Goal: Task Accomplishment & Management: Complete application form

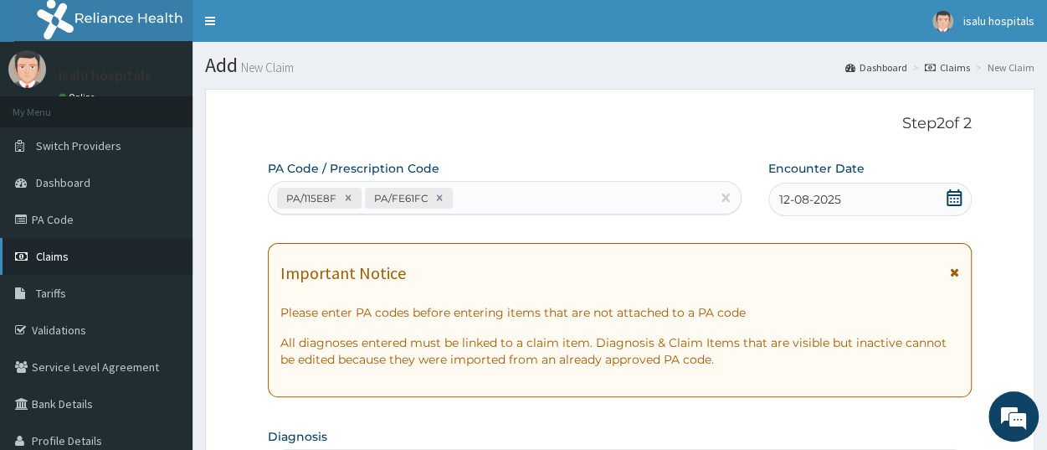
click at [80, 249] on link "Claims" at bounding box center [96, 256] width 193 height 37
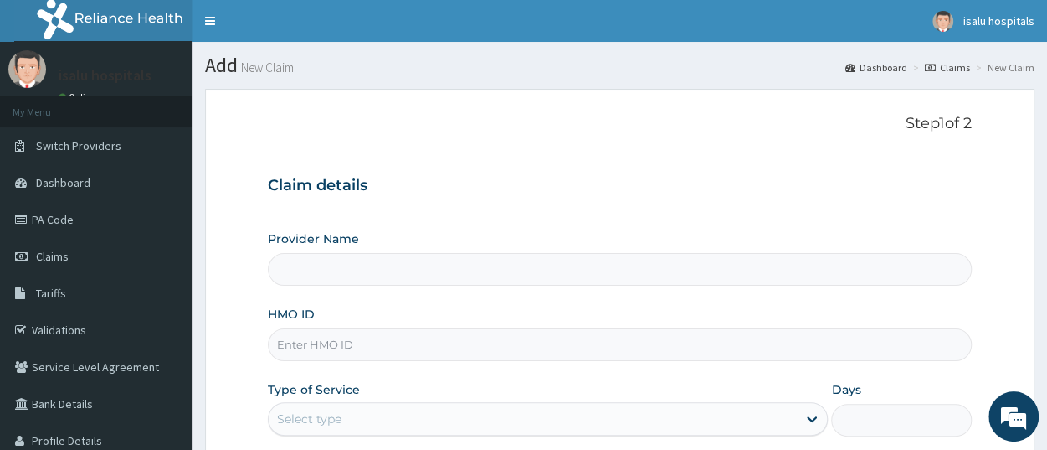
type input "Isalu Hospital Limited"
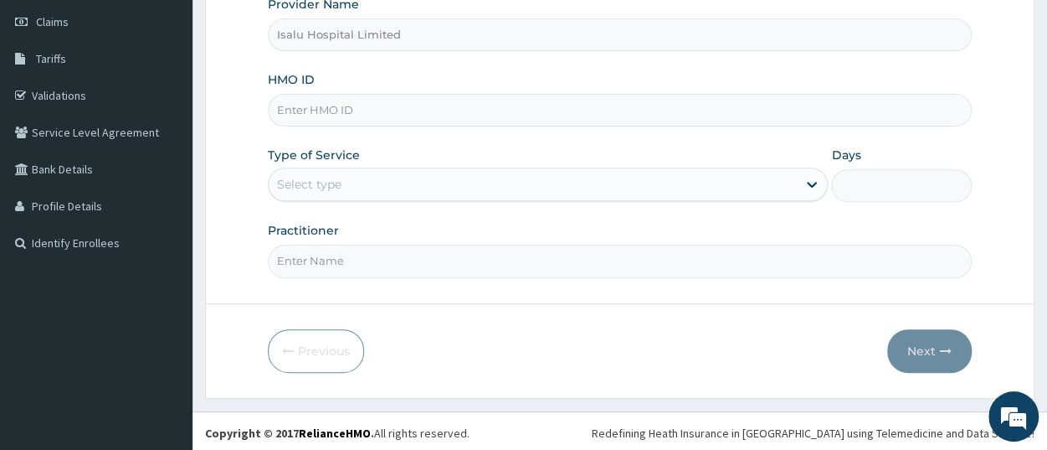
paste input "TZA/10040/A"
type input "TZA/10040/A"
click at [399, 192] on div "Select type" at bounding box center [533, 184] width 528 height 27
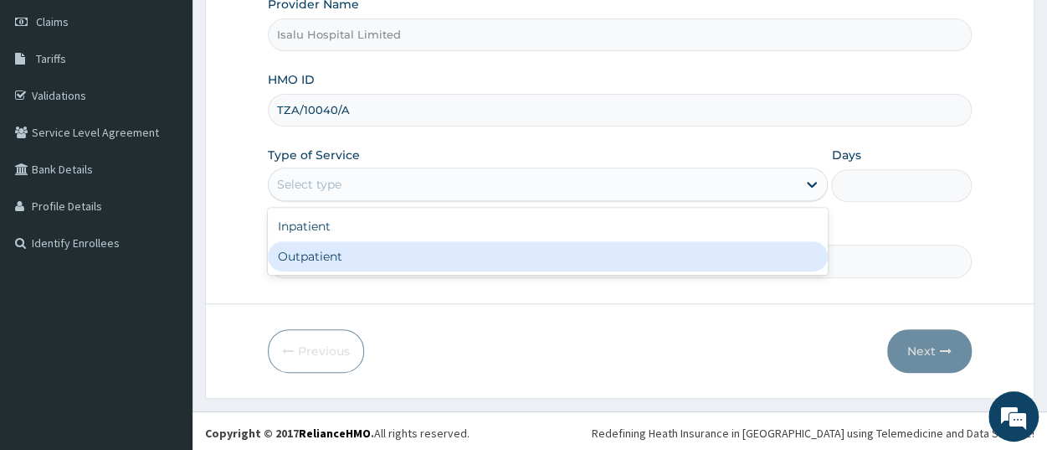
click at [403, 255] on div "Outpatient" at bounding box center [548, 256] width 560 height 30
type input "1"
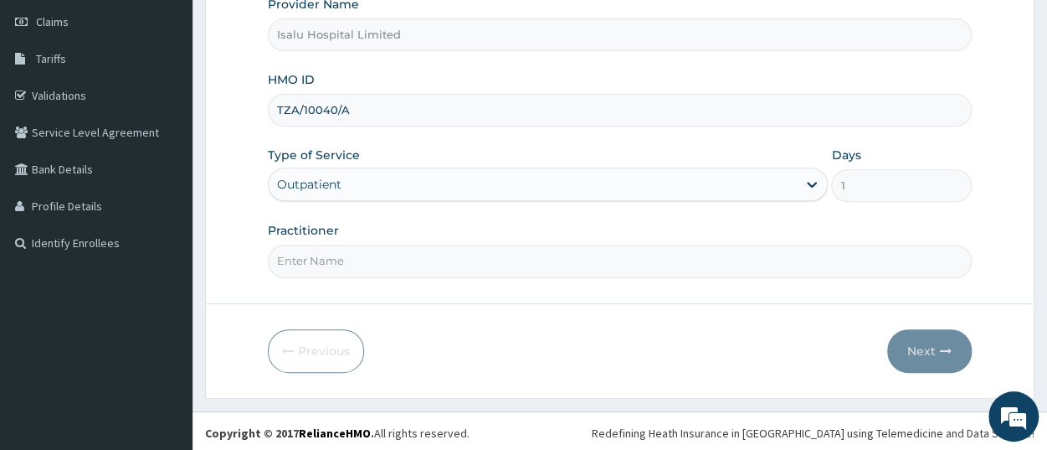
paste input "OLARINOYE OLUSHOLA"
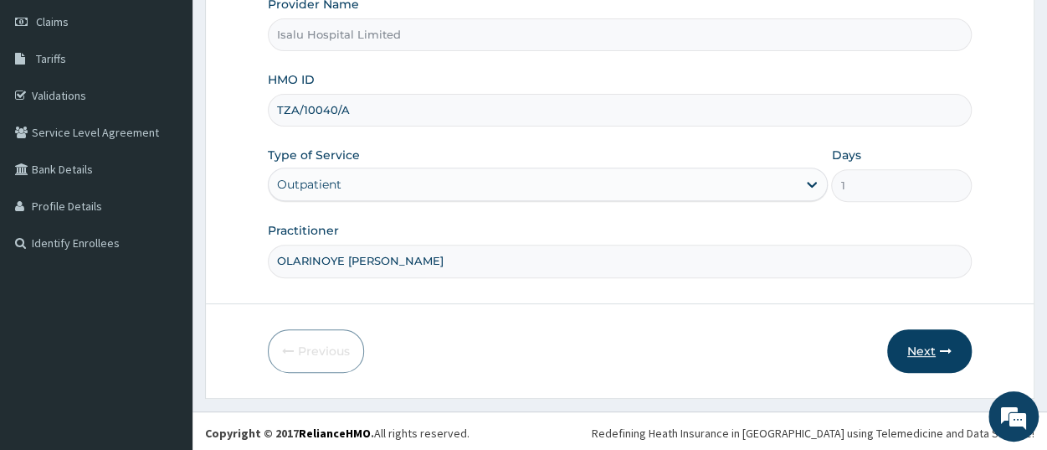
type input "OLARINOYE OLUSHOLA"
click at [935, 346] on button "Next" at bounding box center [929, 351] width 85 height 44
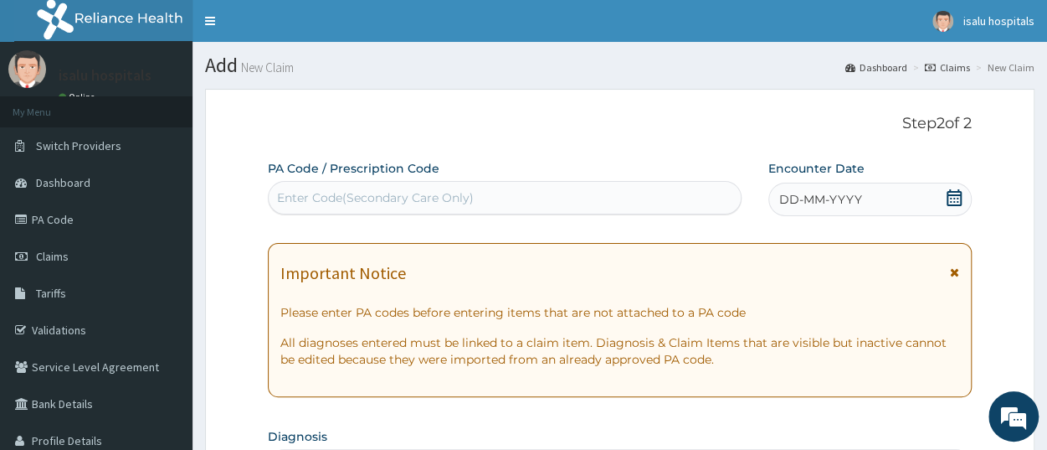
click at [401, 188] on div "Enter Code(Secondary Care Only)" at bounding box center [505, 197] width 472 height 27
paste input "PA/14828C"
type input "PA/14828C"
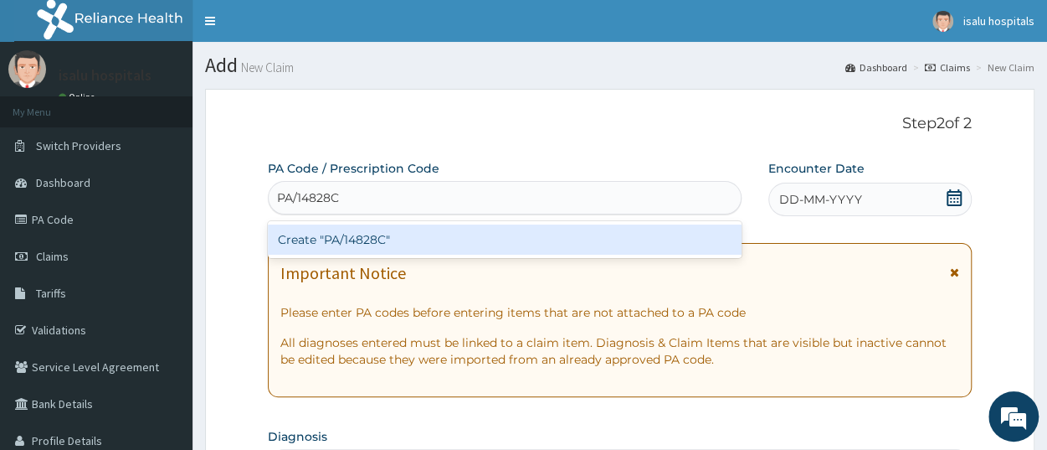
click at [401, 239] on div "Create "PA/14828C"" at bounding box center [505, 239] width 474 height 30
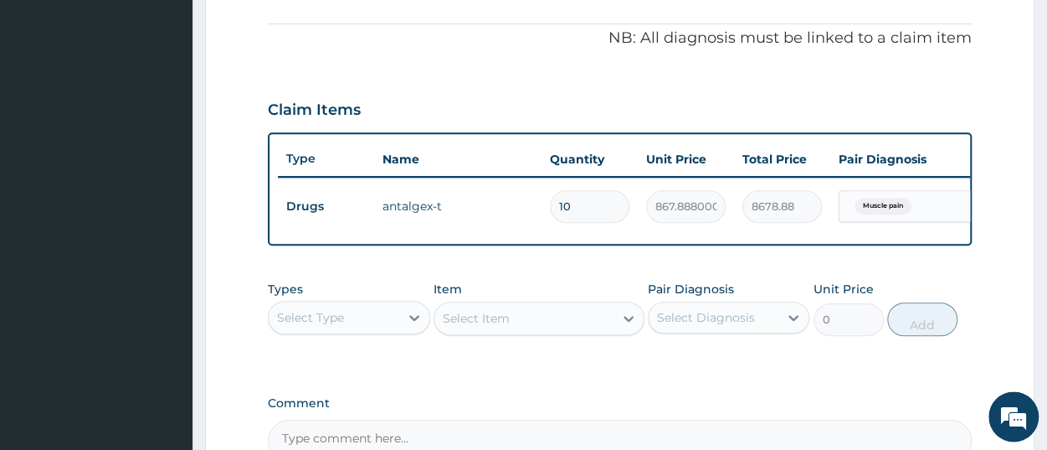
scroll to position [558, 0]
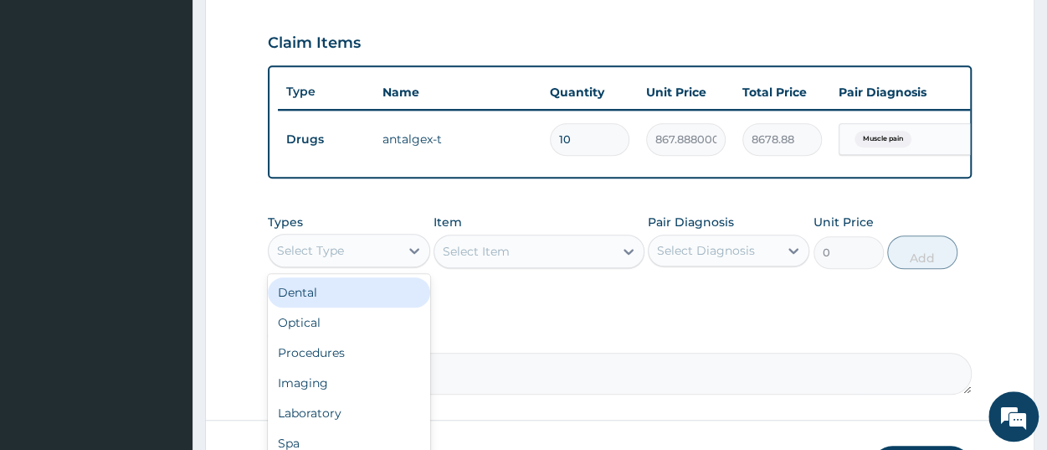
click at [347, 267] on div "Select Type" at bounding box center [349, 250] width 162 height 33
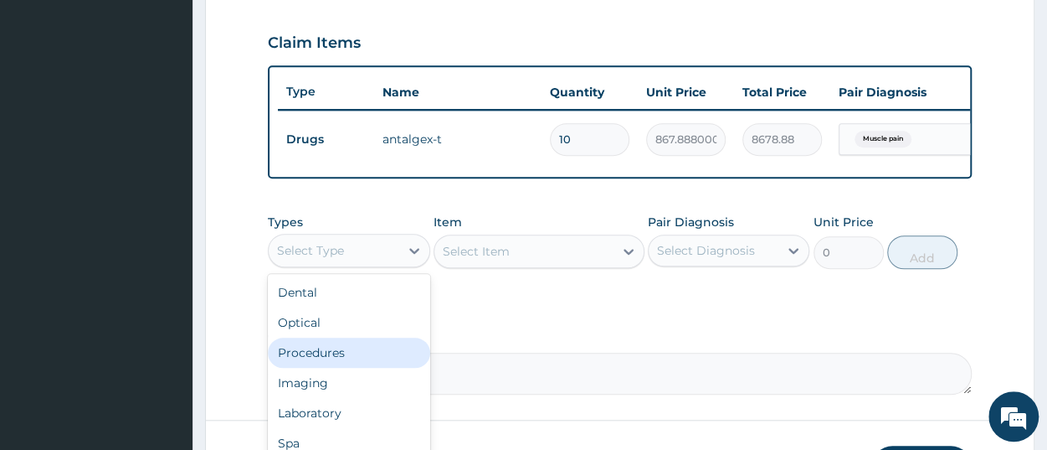
click at [351, 367] on div "Procedures" at bounding box center [349, 352] width 162 height 30
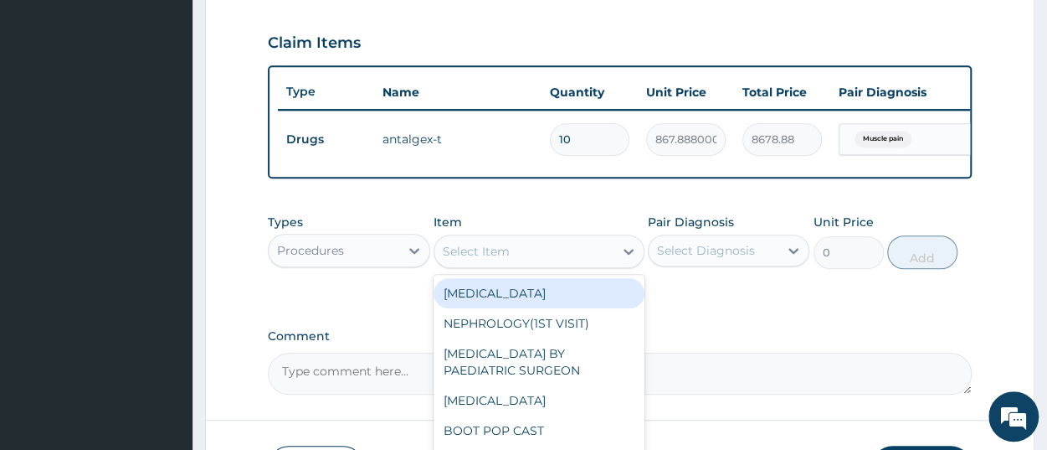
click at [515, 265] on div "Select Item" at bounding box center [523, 251] width 179 height 27
paste input "Consulta"
type input "Consulta"
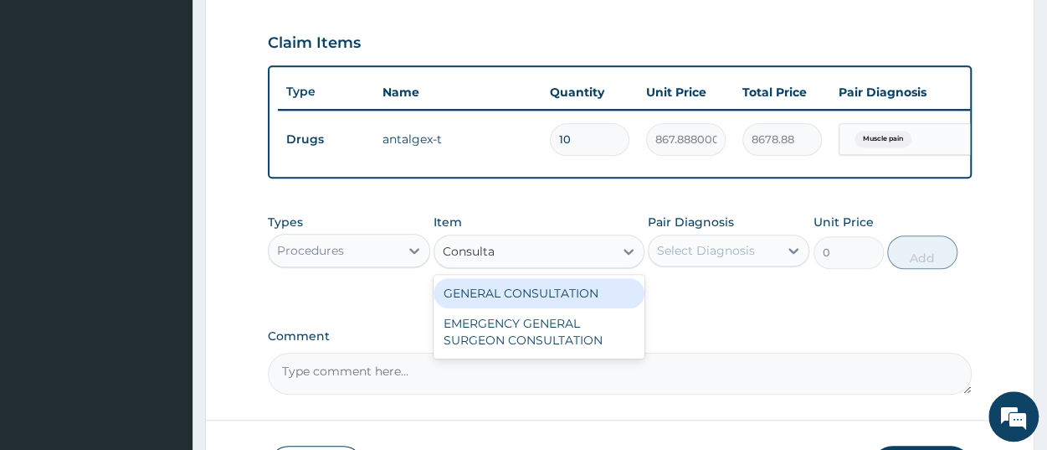
click at [525, 308] on div "GENERAL CONSULTATION" at bounding box center [539, 293] width 211 height 30
type input "3150"
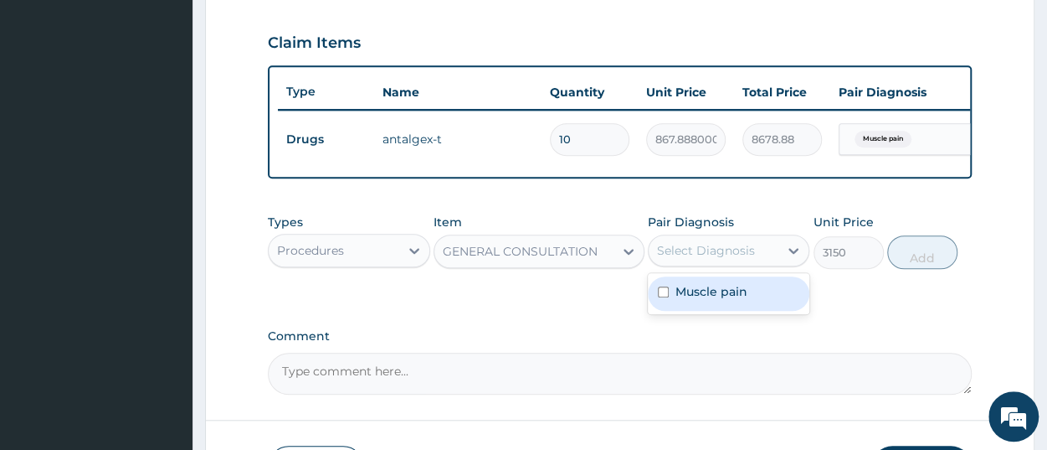
click at [694, 259] on div "Select Diagnosis" at bounding box center [706, 250] width 98 height 17
click at [703, 300] on label "Muscle pain" at bounding box center [712, 291] width 72 height 17
checkbox input "true"
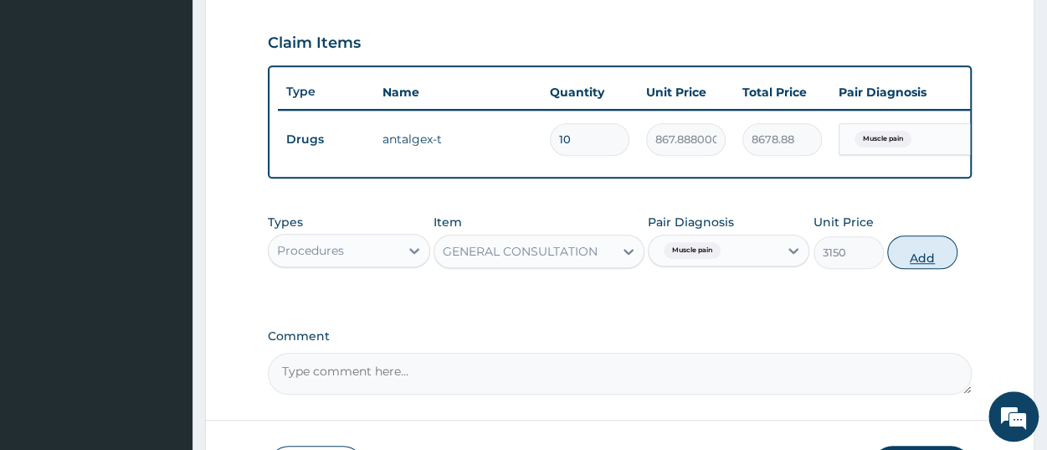
click at [902, 269] on button "Add" at bounding box center [922, 251] width 70 height 33
type input "0"
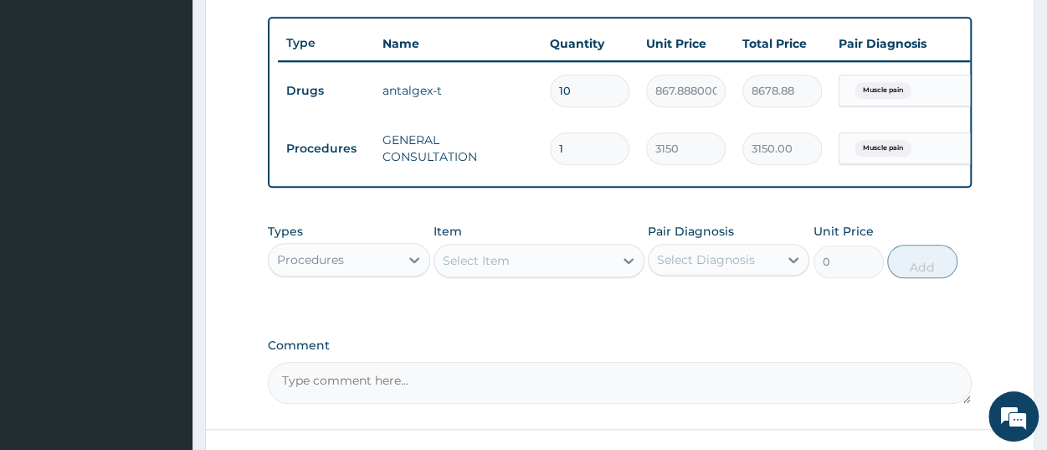
scroll to position [645, 0]
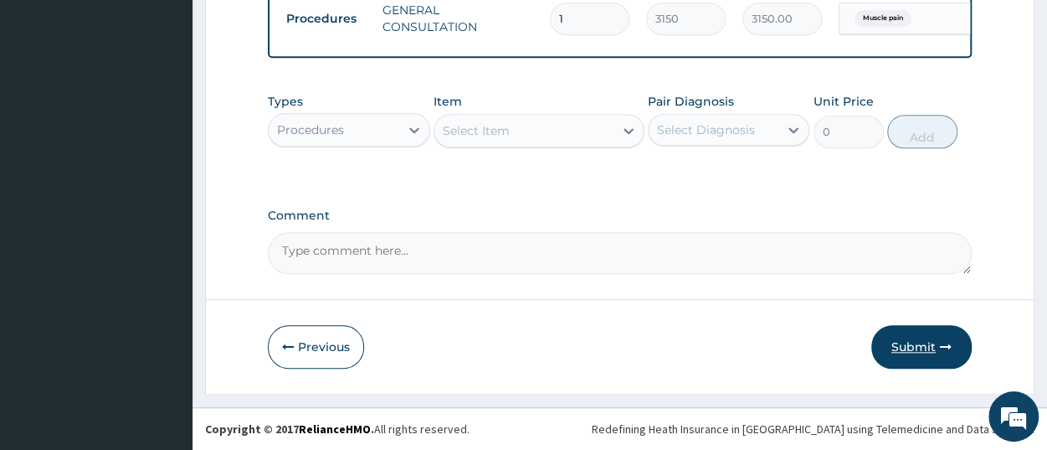
click at [944, 352] on icon "button" at bounding box center [946, 347] width 12 height 12
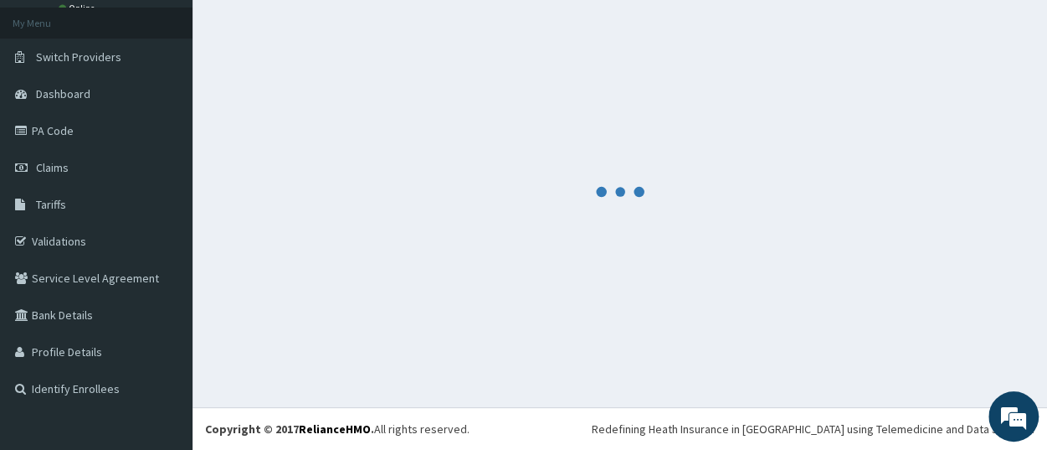
scroll to position [88, 0]
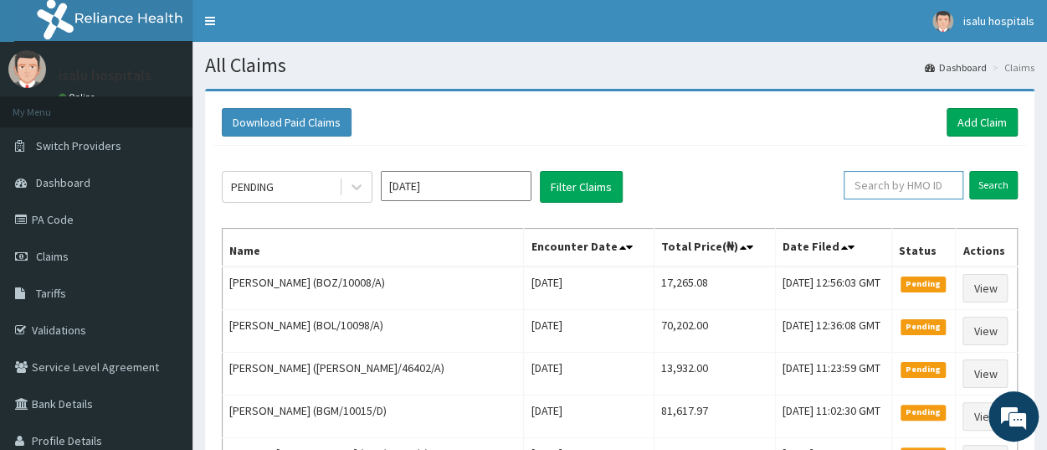
paste input "TZA/10040/A"
click at [984, 189] on input "Search" at bounding box center [993, 185] width 49 height 28
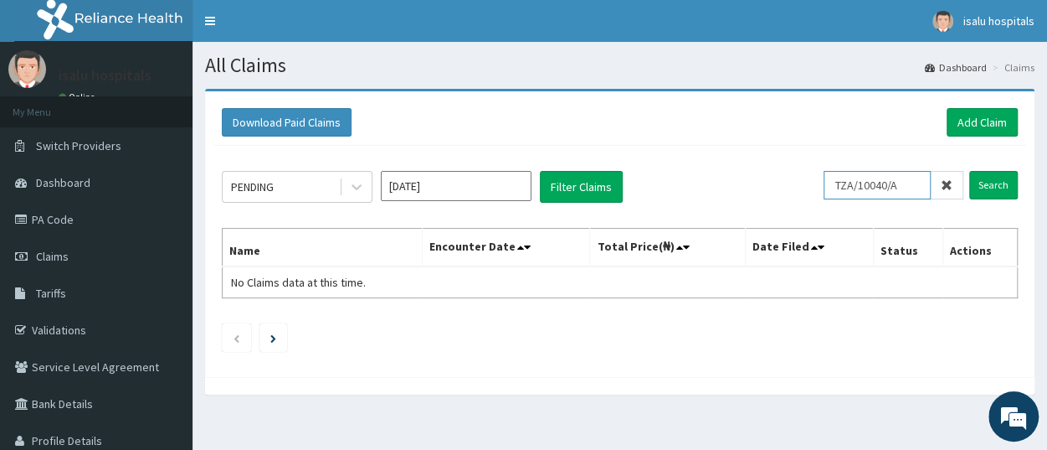
click at [847, 185] on input "TZA/10040/A" at bounding box center [877, 185] width 107 height 28
type input "TZA/10040/A"
click at [999, 191] on input "Search" at bounding box center [993, 185] width 49 height 28
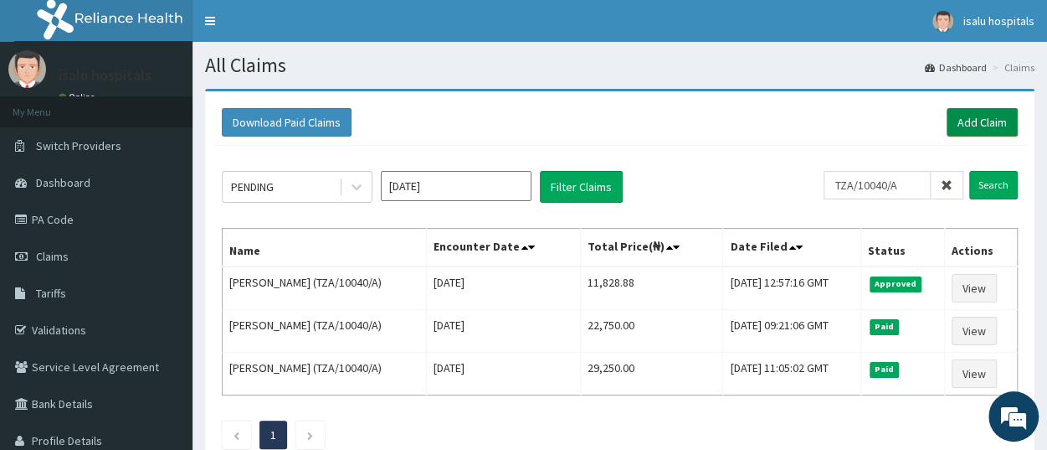
click at [985, 125] on link "Add Claim" at bounding box center [982, 122] width 71 height 28
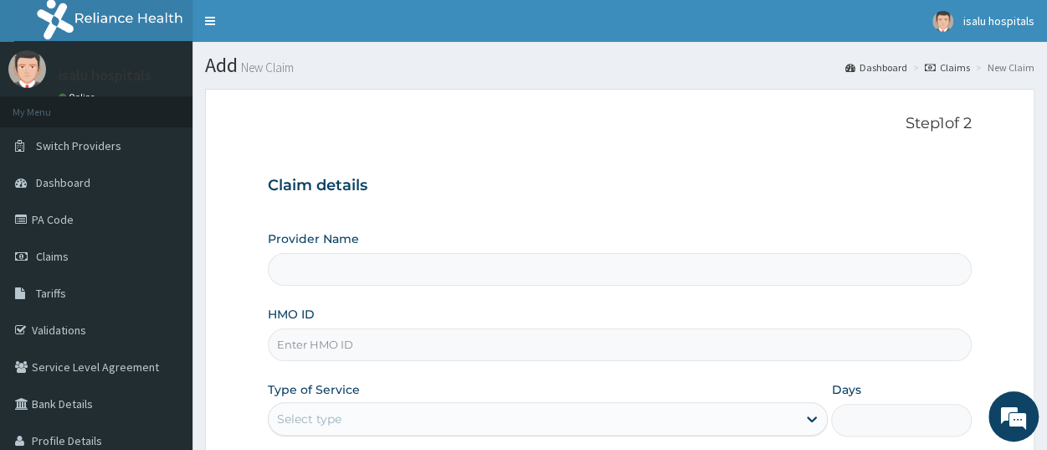
type input "Isalu Hospital Limited"
click at [339, 352] on input "HMO ID" at bounding box center [620, 344] width 704 height 33
paste input "VSN/10009/B"
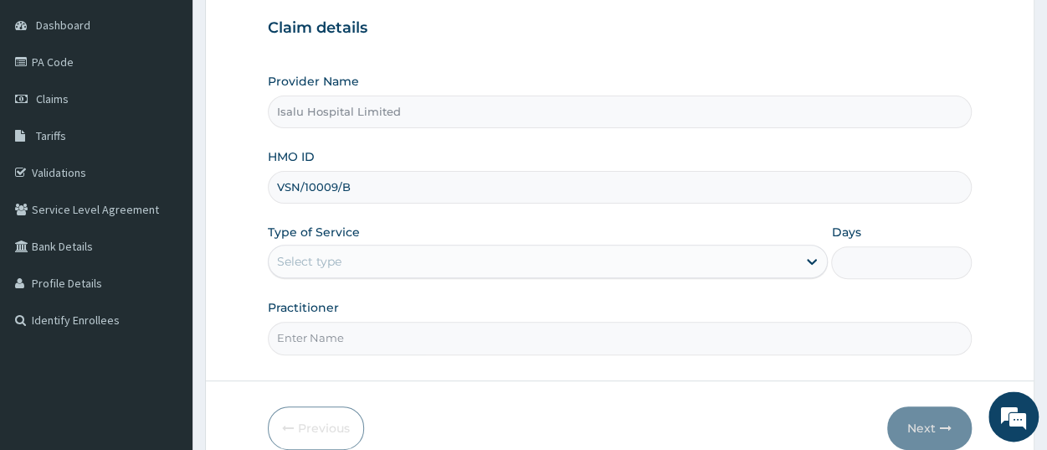
scroll to position [174, 0]
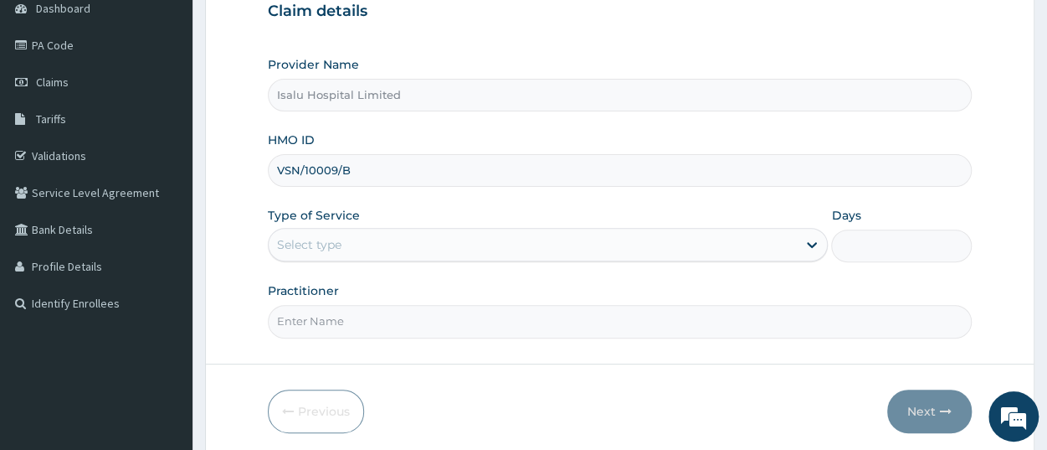
type input "VSN/10009/B"
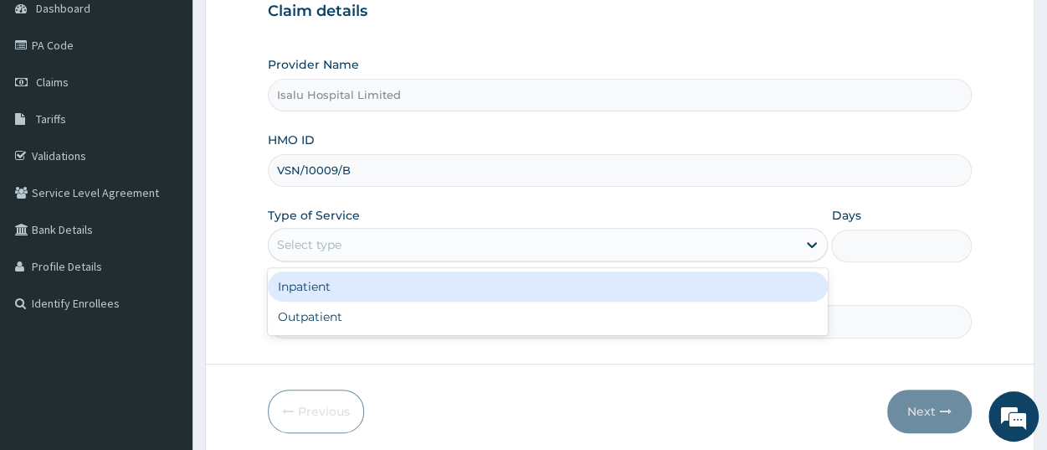
click at [379, 228] on div "Select type" at bounding box center [548, 244] width 560 height 33
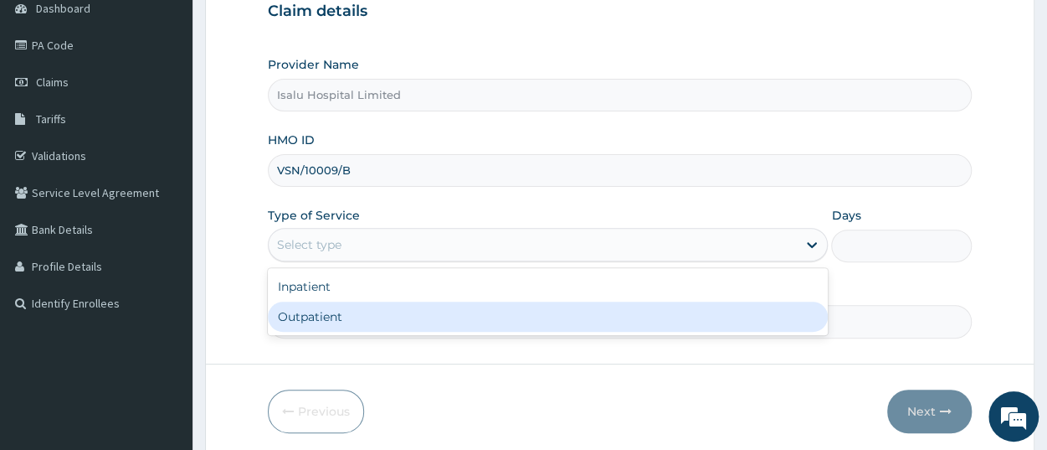
click at [369, 319] on div "Outpatient" at bounding box center [548, 316] width 560 height 30
type input "1"
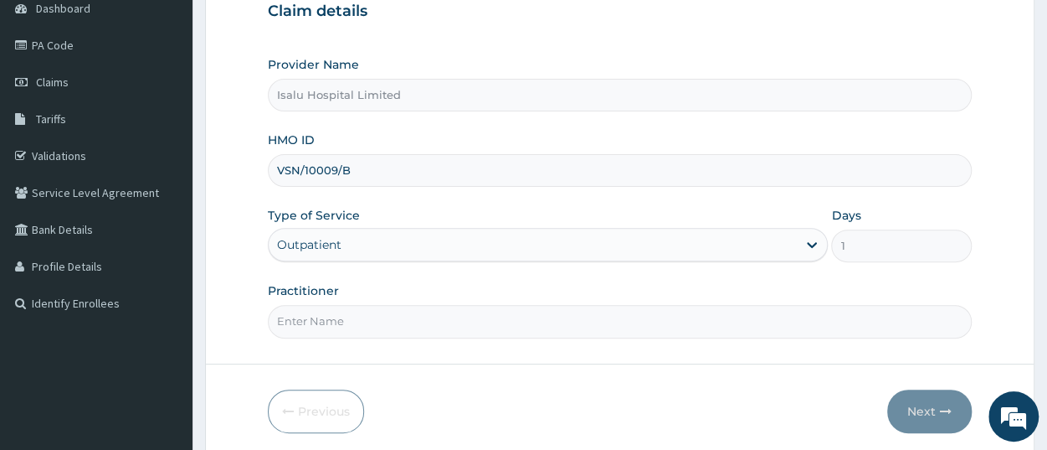
paste input "LATEEFAT AYODELE"
type input "LATEEFAT AYODELE"
click at [943, 410] on icon "button" at bounding box center [946, 411] width 12 height 12
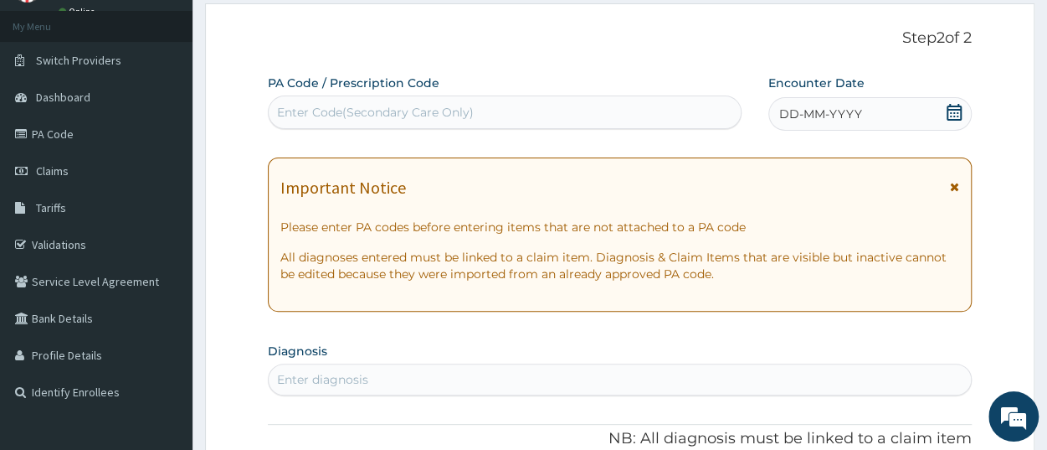
scroll to position [0, 0]
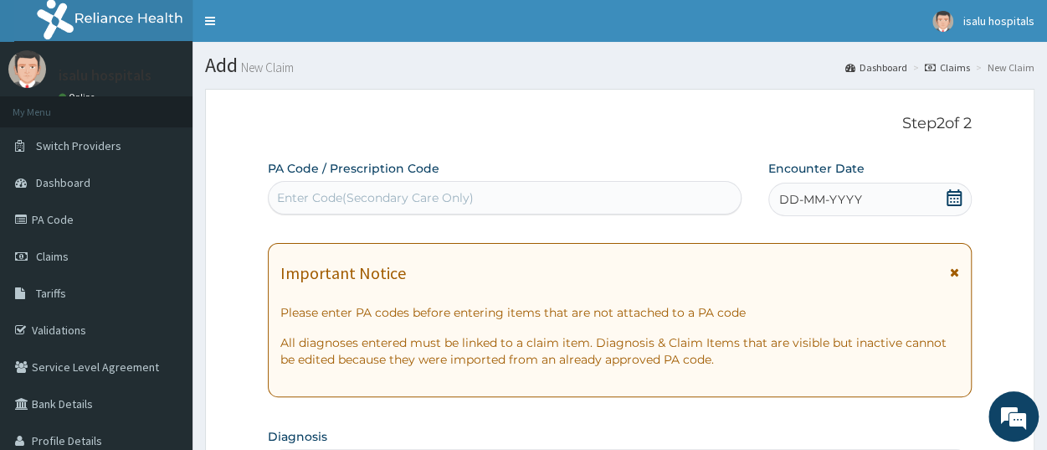
click at [498, 200] on div "Enter Code(Secondary Care Only)" at bounding box center [505, 197] width 472 height 27
paste input "PA/C94046"
type input "PA/C94046"
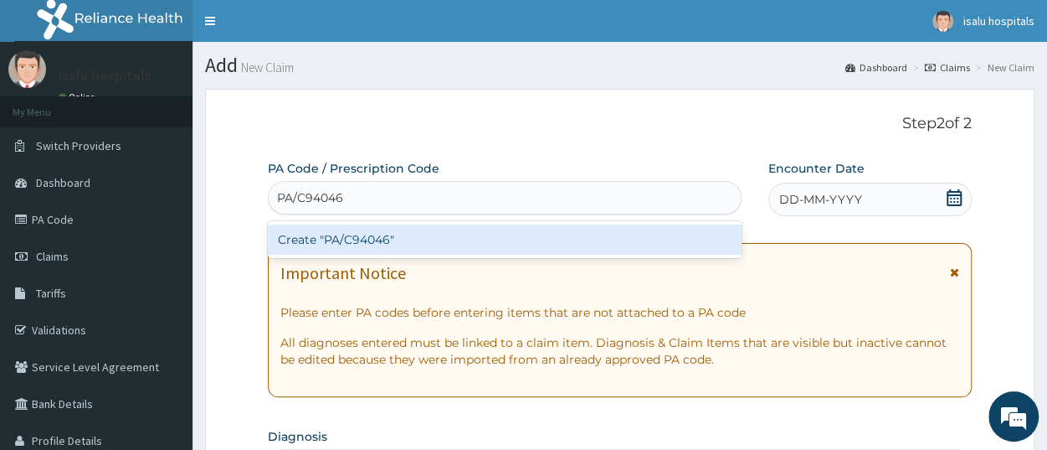
click at [501, 242] on div "Create "PA/C94046"" at bounding box center [505, 239] width 474 height 30
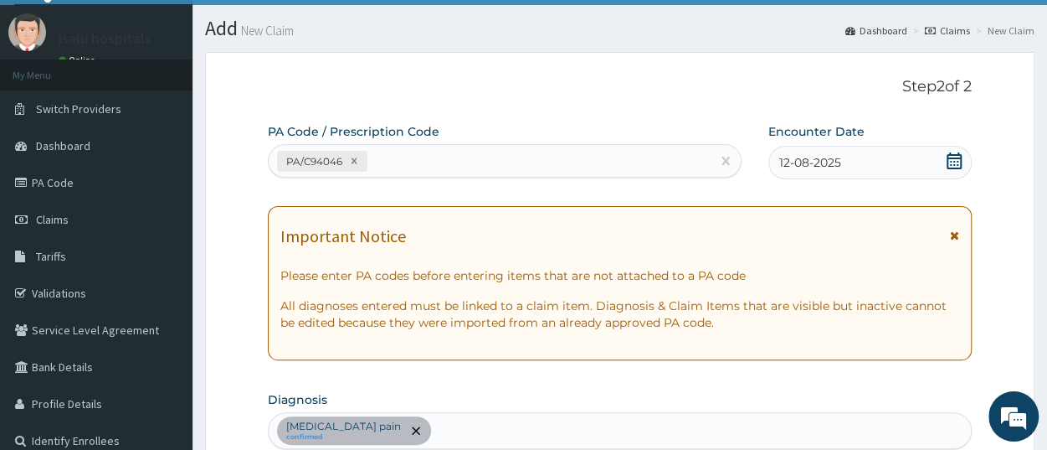
scroll to position [35, 0]
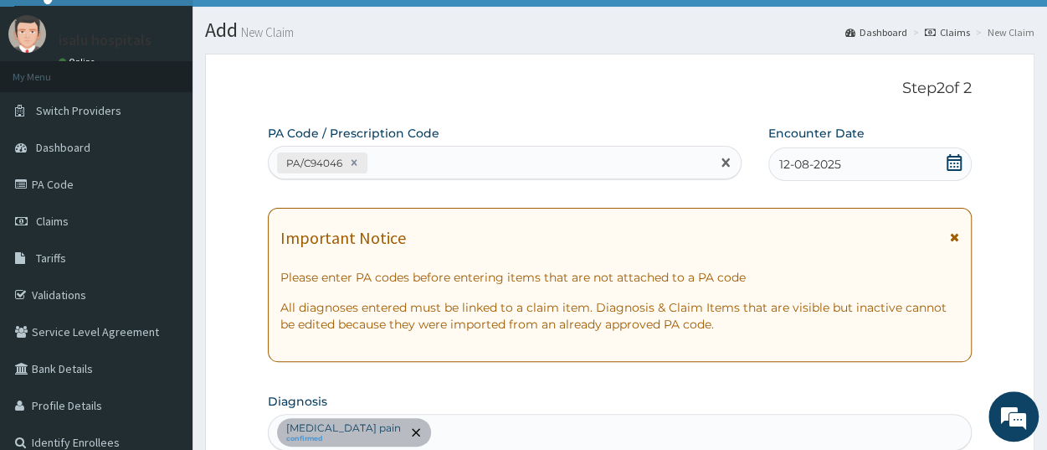
click at [442, 162] on div "PA/C94046" at bounding box center [490, 163] width 442 height 28
paste input "PA/B09B3F"
type input "PA/B09B3F"
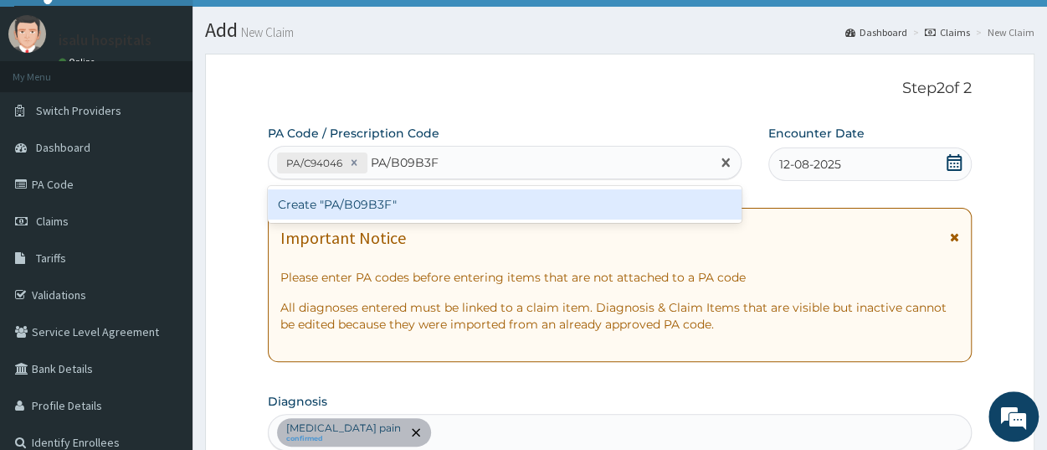
click at [436, 206] on div "Create "PA/B09B3F"" at bounding box center [505, 204] width 474 height 30
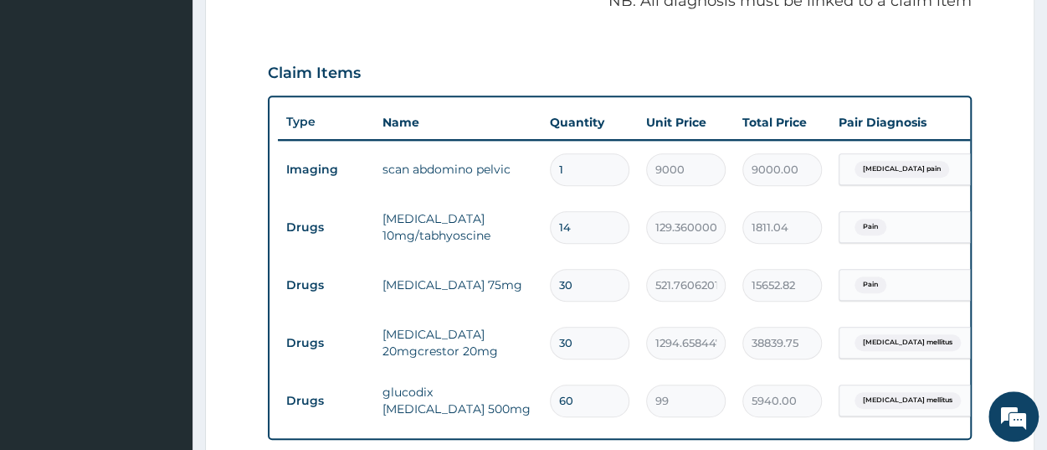
scroll to position [614, 0]
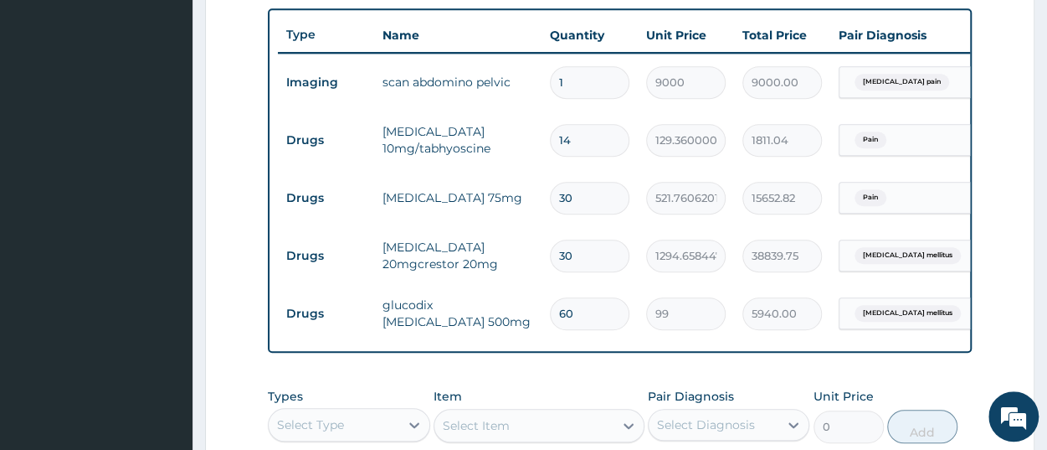
click at [580, 193] on input "30" at bounding box center [590, 198] width 80 height 33
type input "3"
type input "1565.28"
type input "0.00"
type input "2"
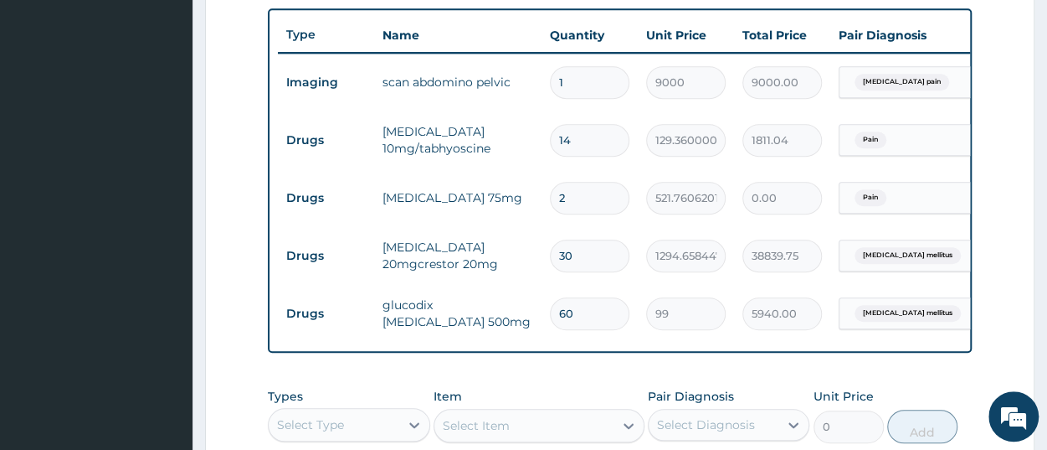
type input "1043.52"
type input "28"
type input "14609.30"
type input "28"
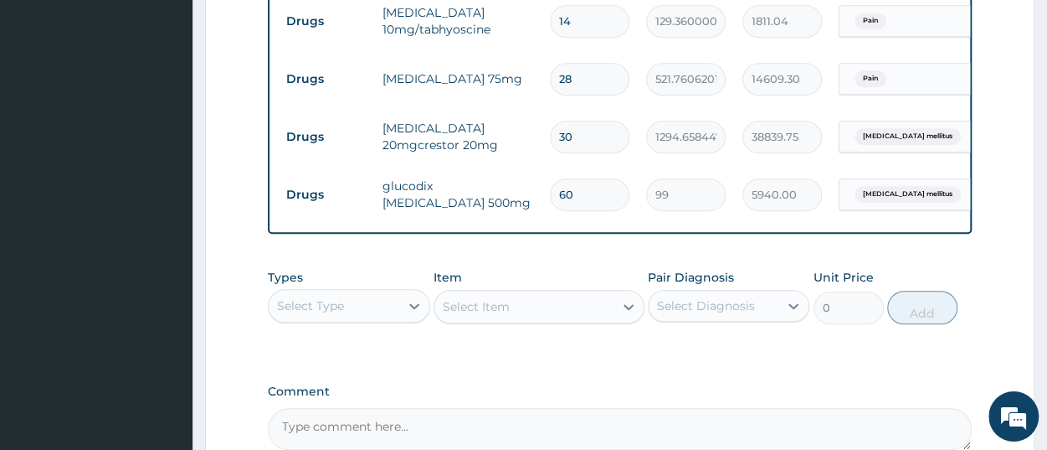
scroll to position [876, 0]
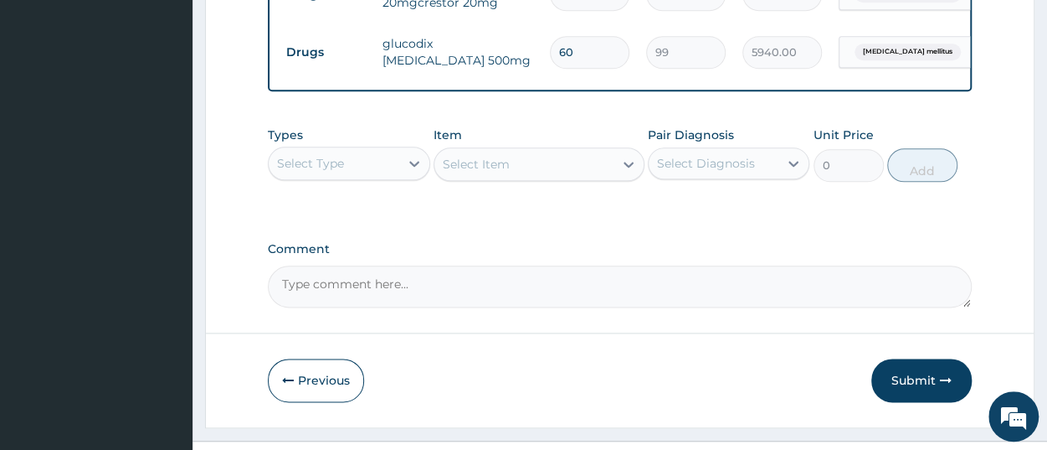
click at [342, 172] on div "Select Type" at bounding box center [310, 163] width 67 height 17
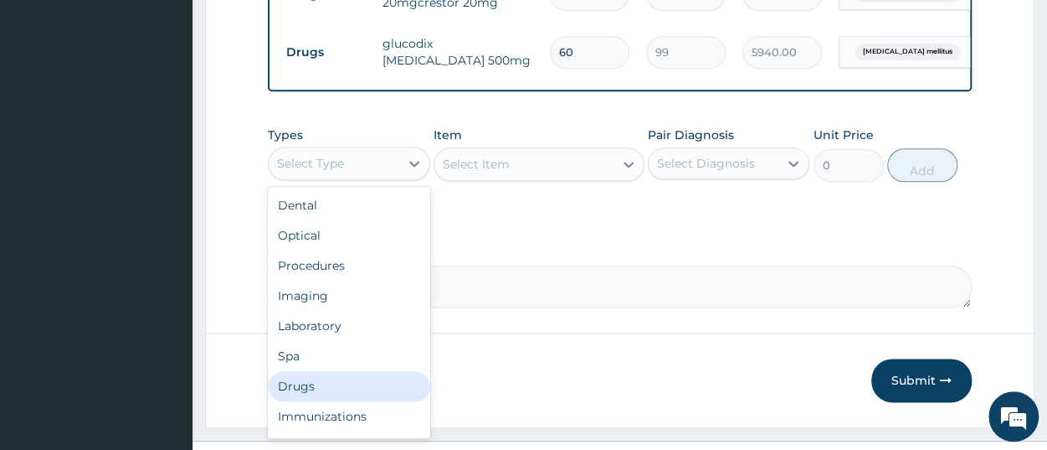
click at [335, 399] on div "Drugs" at bounding box center [349, 386] width 162 height 30
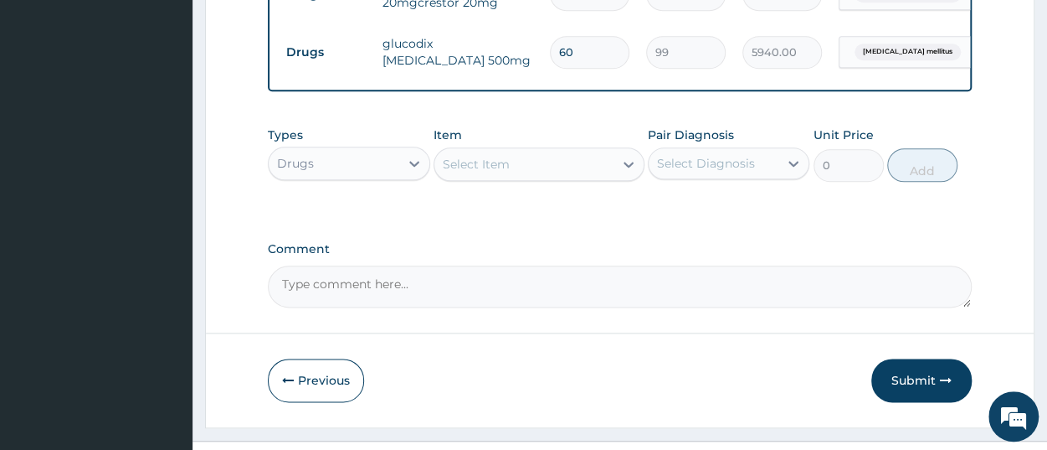
paste input "ROSUVASTATIN 1"
type input "ROSUVASTATIN 1"
click at [526, 214] on div "Types option Drugs, selected. 0 results available for search term ROSUVASTATIN …" at bounding box center [620, 166] width 704 height 97
click at [486, 172] on div "Select Item" at bounding box center [476, 164] width 67 height 17
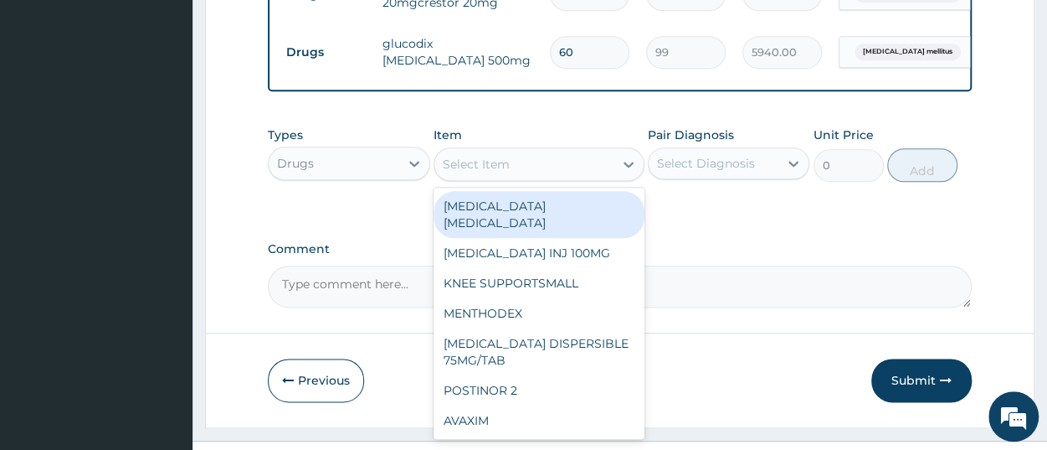
paste input "ROSUVASTATIN 1"
type input "ROSUVASTATIN 1"
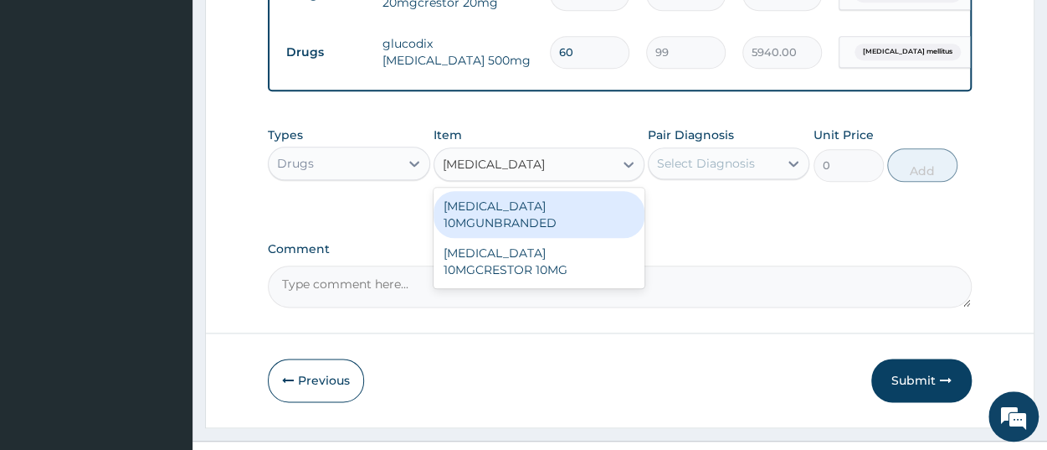
click at [523, 229] on div "ROSUVASTATIN 10MGUNBRANDED" at bounding box center [539, 214] width 211 height 47
type input "577.5"
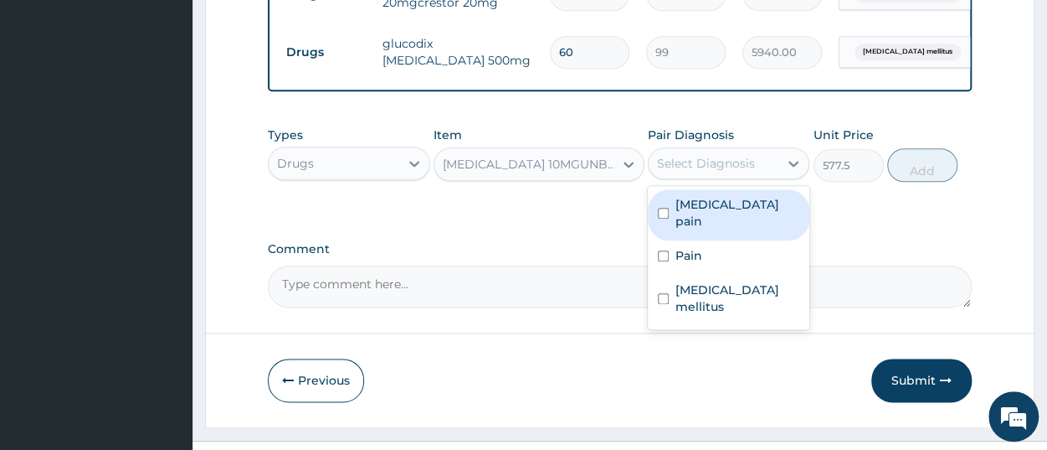
click at [671, 172] on div "Select Diagnosis" at bounding box center [706, 163] width 98 height 17
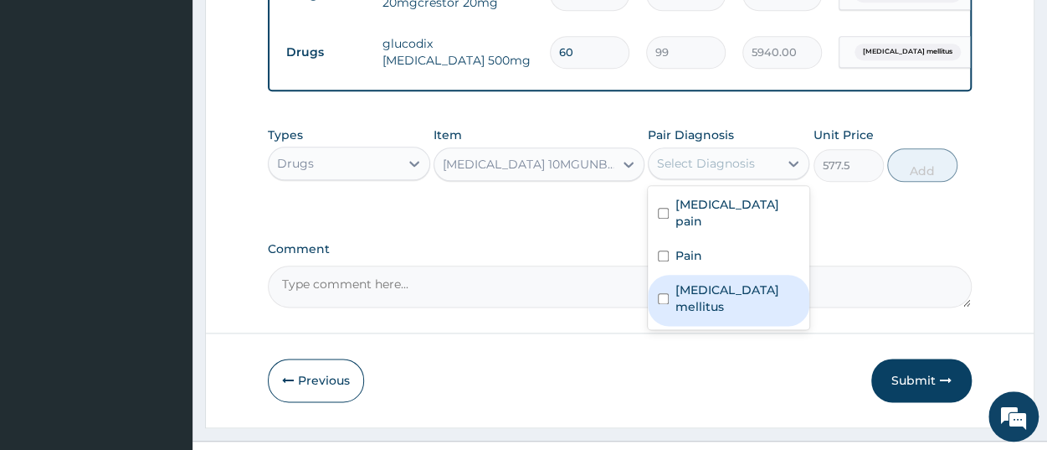
click at [709, 291] on label "Diabetes mellitus" at bounding box center [738, 297] width 124 height 33
checkbox input "true"
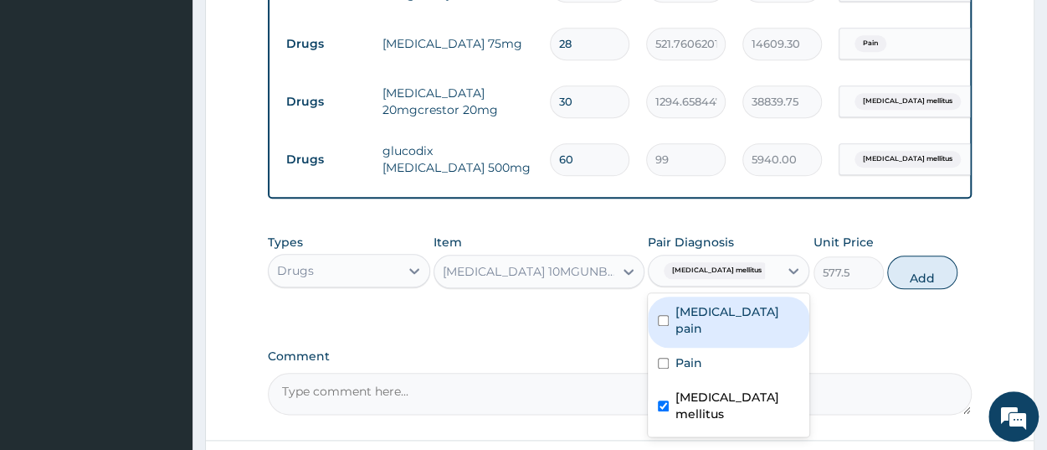
scroll to position [789, 0]
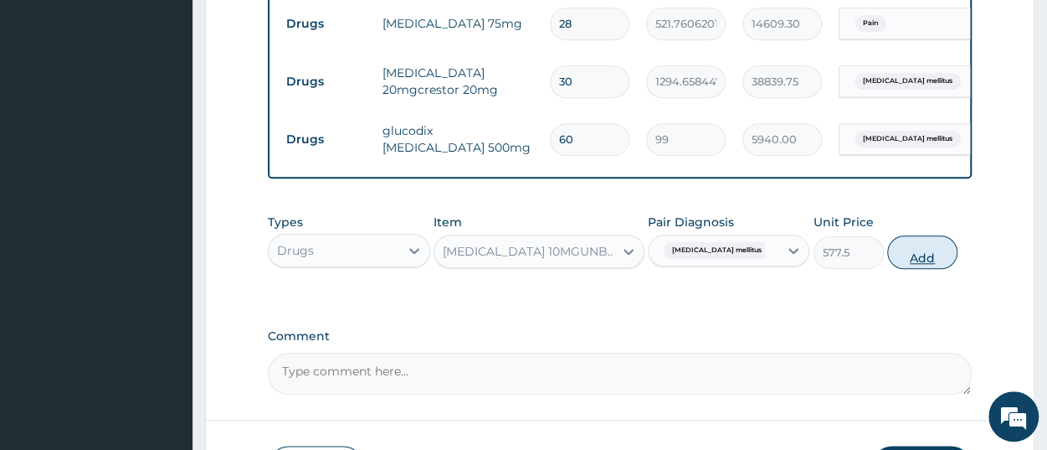
click at [915, 267] on button "Add" at bounding box center [922, 251] width 70 height 33
type input "0"
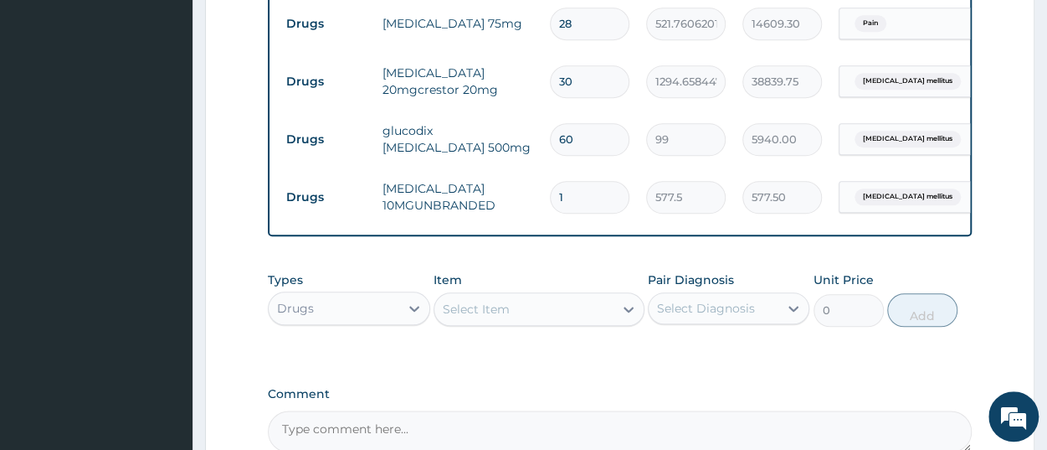
click at [605, 200] on input "1" at bounding box center [590, 197] width 80 height 33
type input "14"
type input "8085.00"
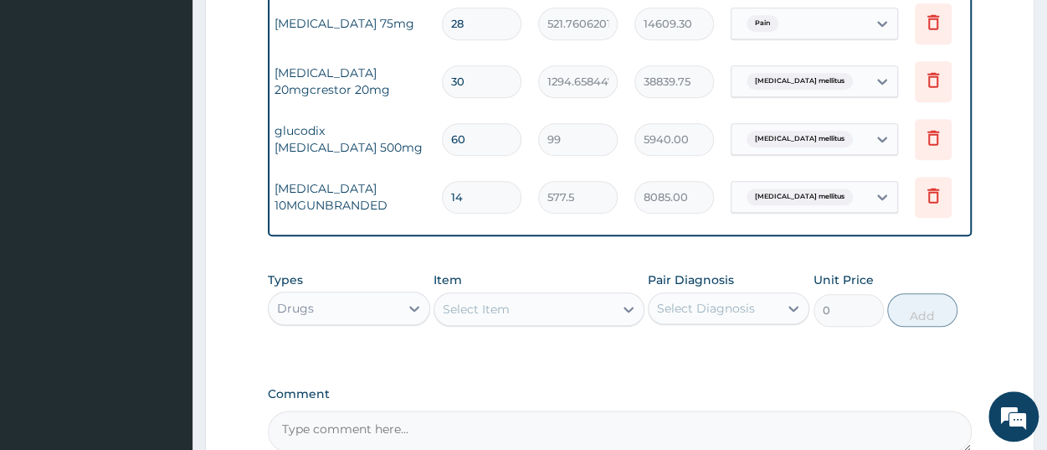
scroll to position [0, 128]
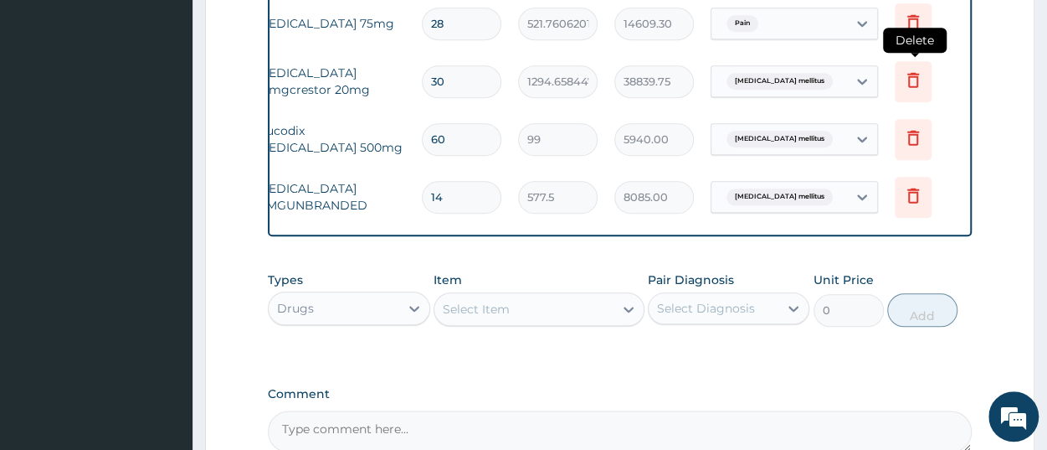
type input "14"
click at [925, 83] on icon at bounding box center [913, 81] width 37 height 41
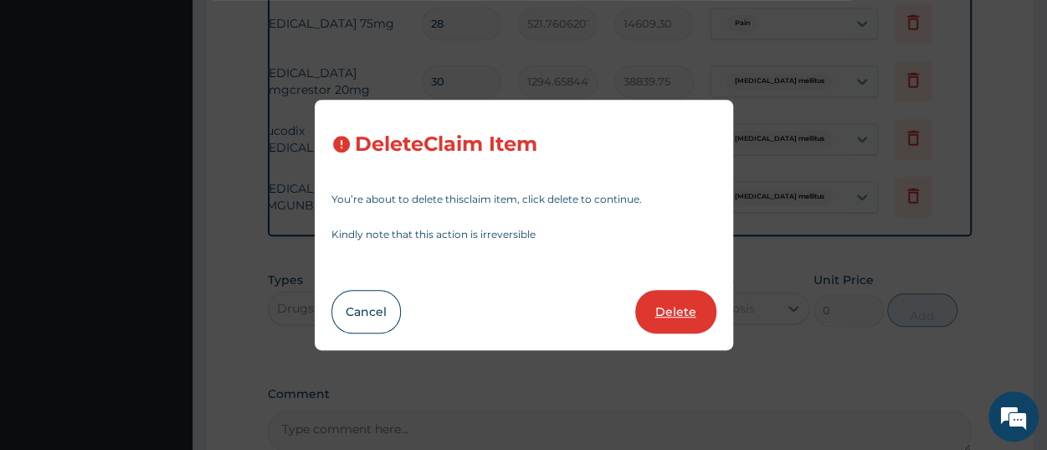
click at [697, 311] on button "Delete" at bounding box center [675, 312] width 81 height 44
type input "60"
type input "99"
type input "5940.00"
type input "14"
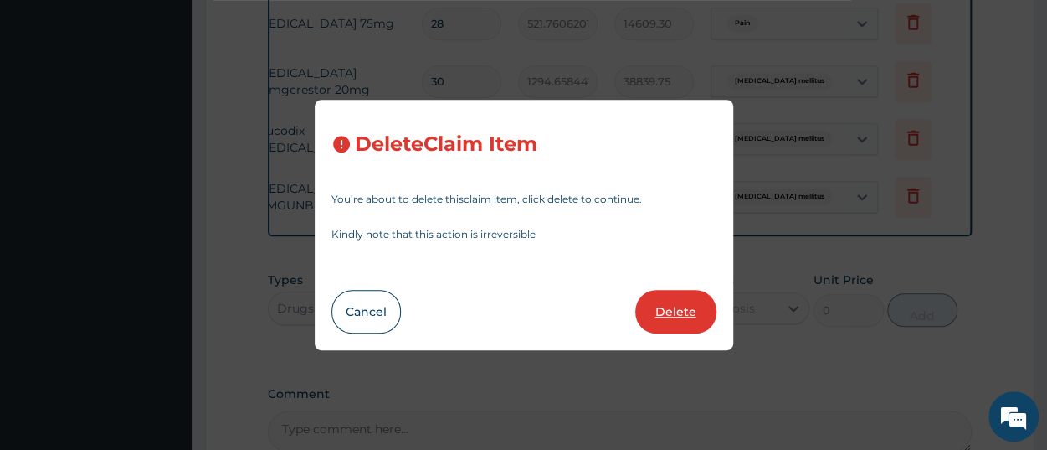
type input "577.5"
type input "8085.00"
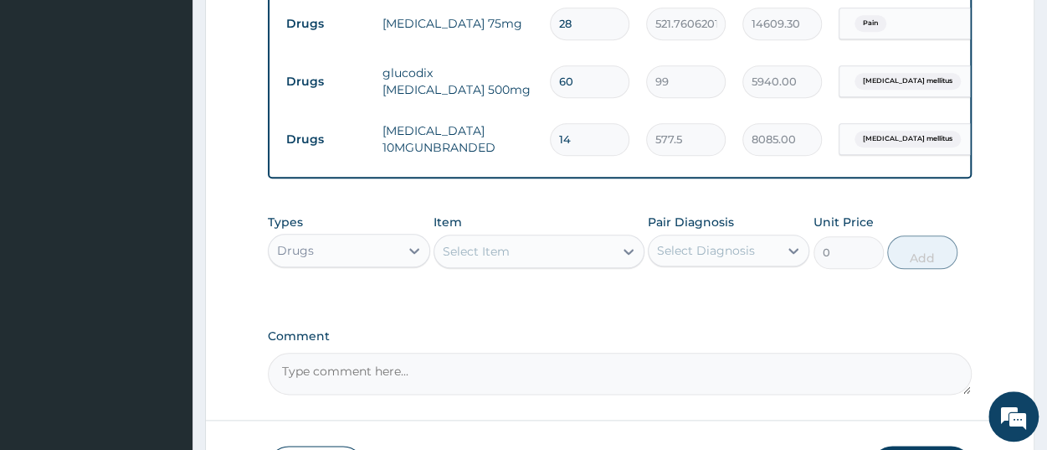
scroll to position [701, 0]
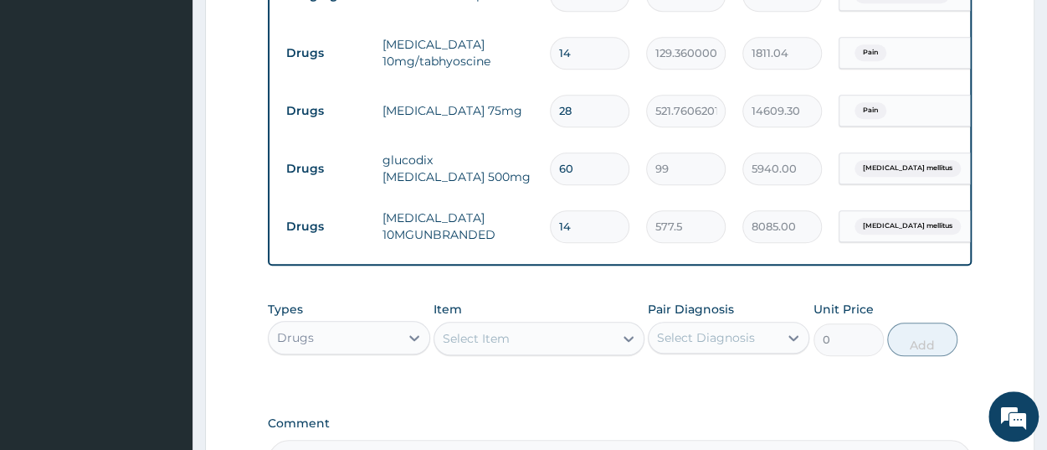
click at [583, 172] on input "60" at bounding box center [590, 168] width 80 height 33
type input "6"
type input "594.00"
type input "0.00"
type input "2"
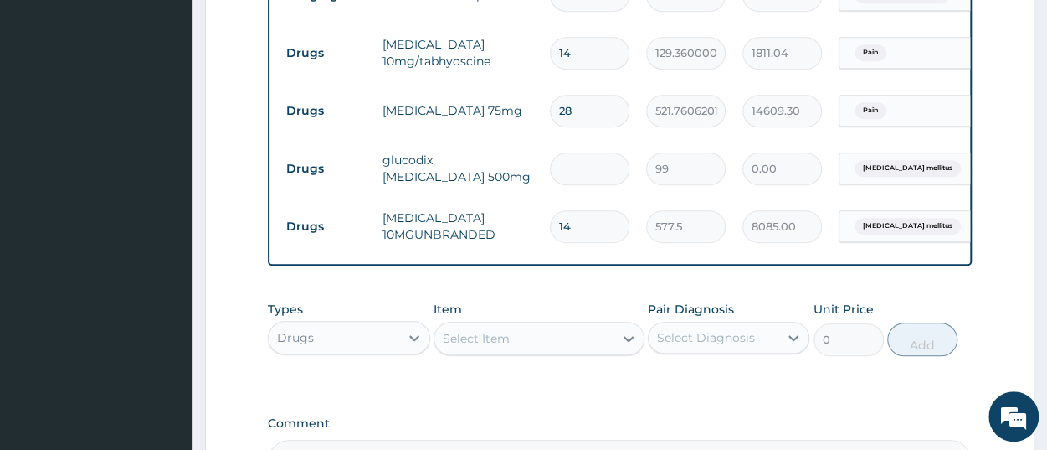
type input "198.00"
type input "28"
type input "2772.00"
type input "28"
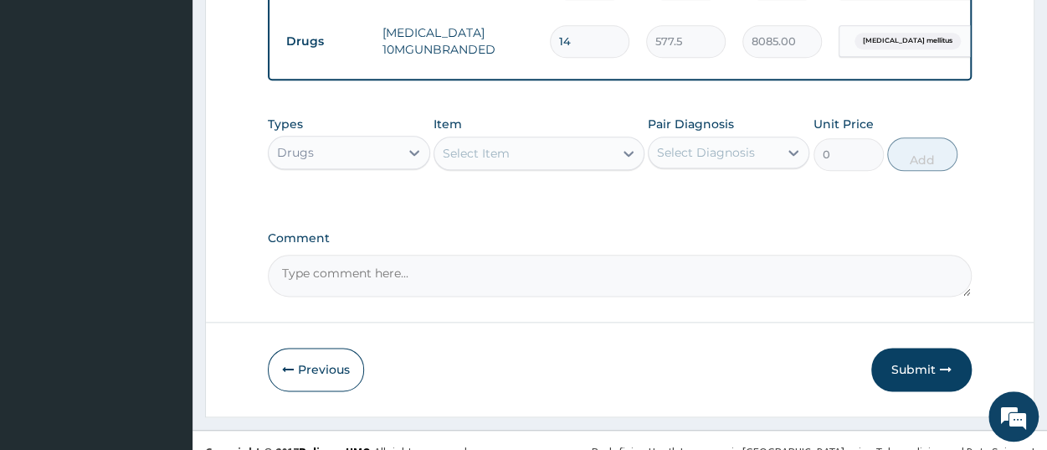
scroll to position [921, 0]
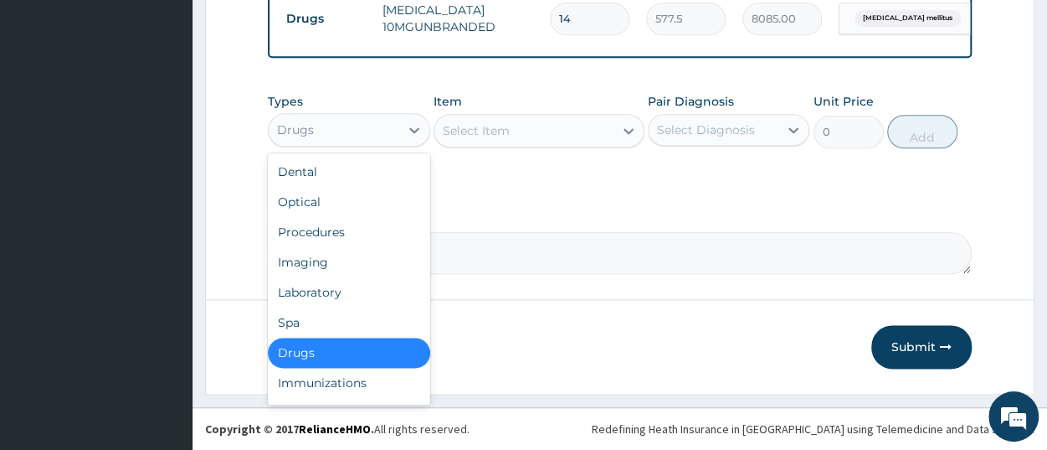
click at [342, 137] on div "Drugs" at bounding box center [334, 129] width 130 height 27
click at [357, 235] on div "Procedures" at bounding box center [349, 232] width 162 height 30
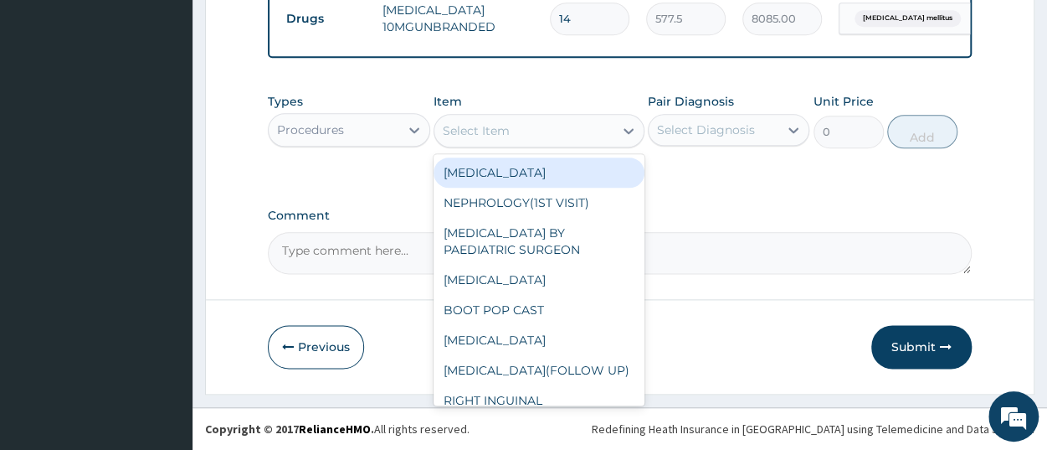
click at [515, 137] on div "Select Item" at bounding box center [523, 130] width 179 height 27
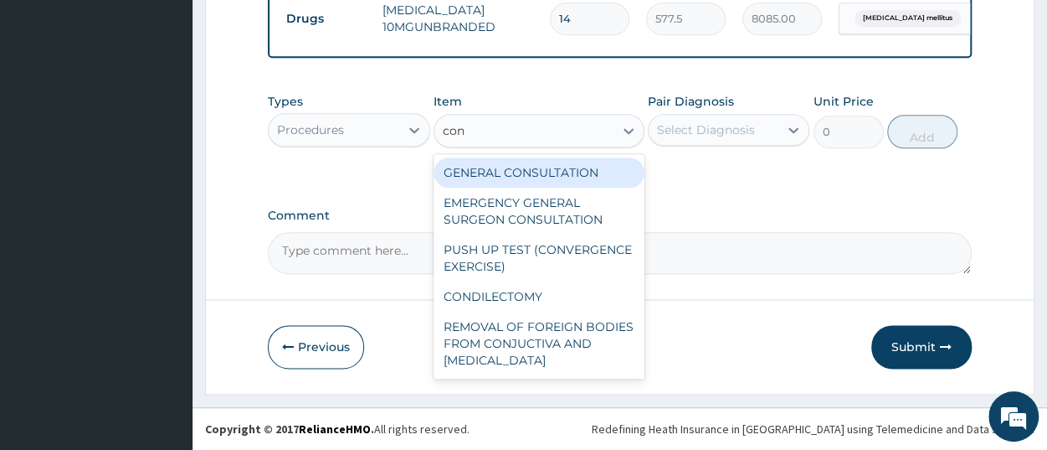
type input "cons"
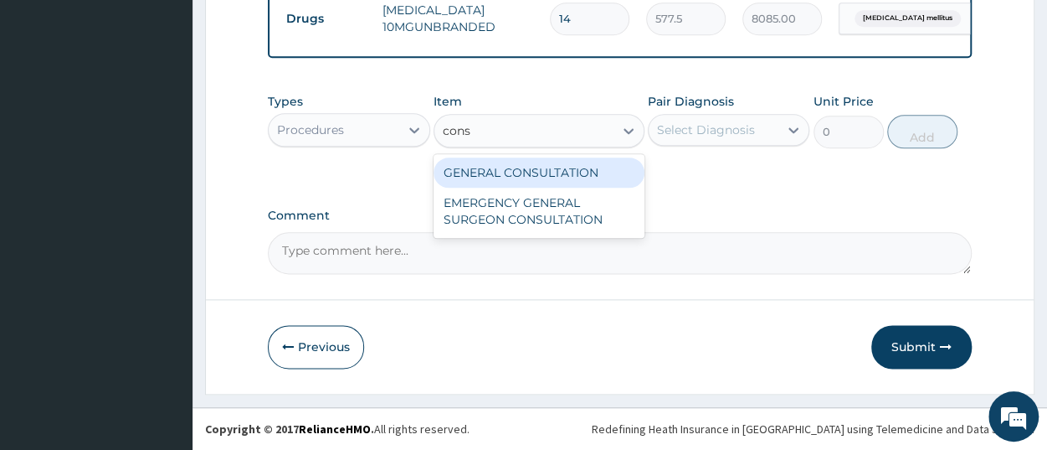
click at [499, 172] on div "GENERAL CONSULTATION" at bounding box center [539, 172] width 211 height 30
type input "3150"
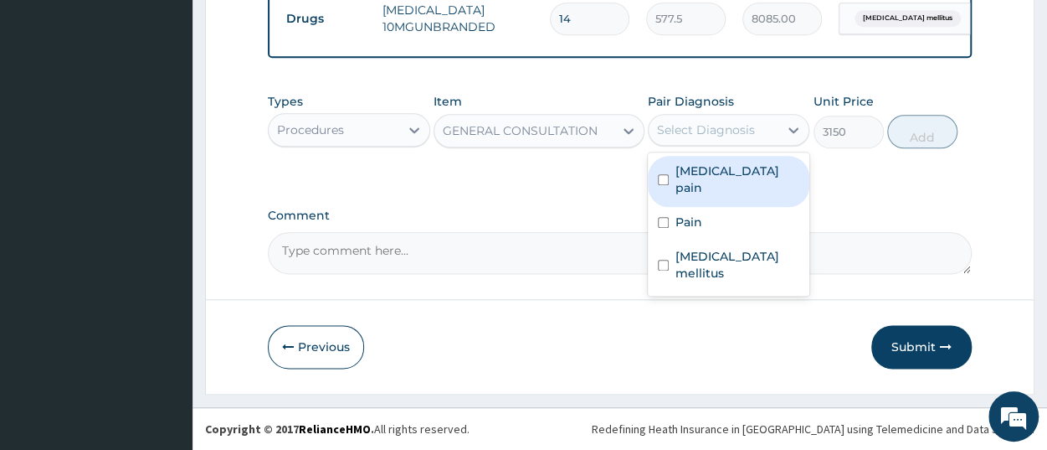
click at [695, 137] on div "Select Diagnosis" at bounding box center [706, 129] width 98 height 17
click at [722, 177] on label "Iliac fossa pain" at bounding box center [738, 178] width 124 height 33
checkbox input "true"
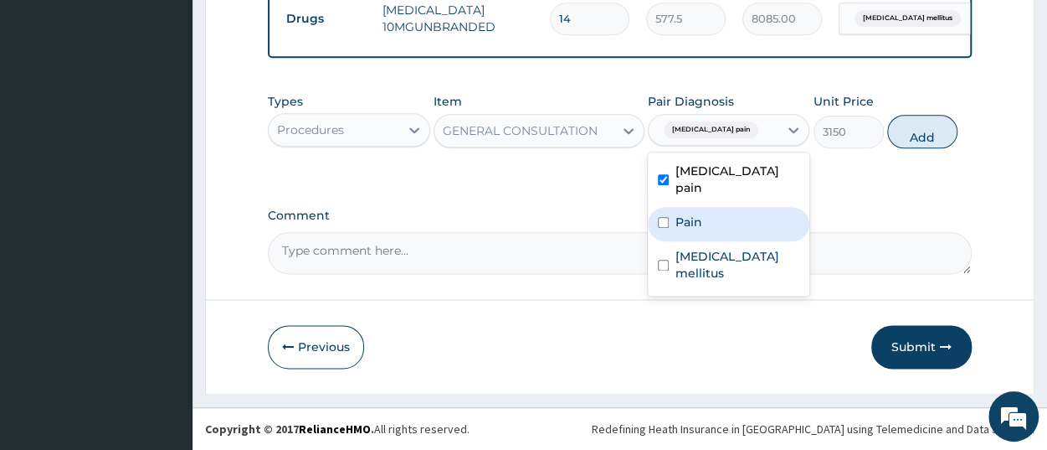
click at [718, 207] on div "Pain" at bounding box center [729, 224] width 162 height 34
checkbox input "true"
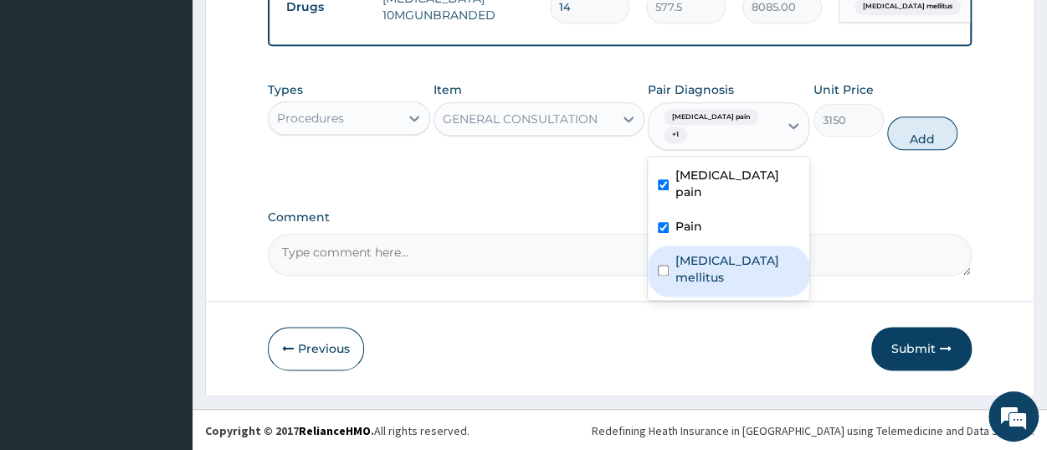
click at [730, 252] on label "Diabetes mellitus" at bounding box center [738, 268] width 124 height 33
checkbox input "true"
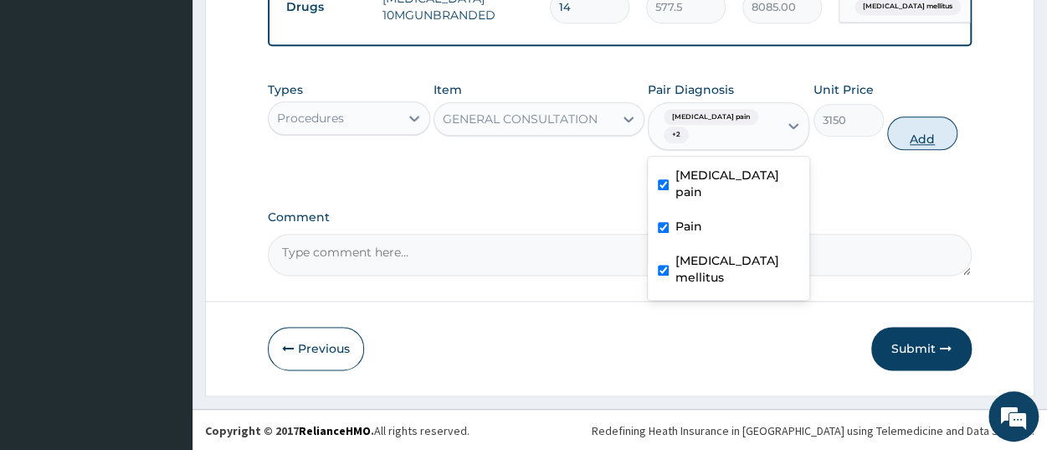
click at [923, 136] on button "Add" at bounding box center [922, 132] width 70 height 33
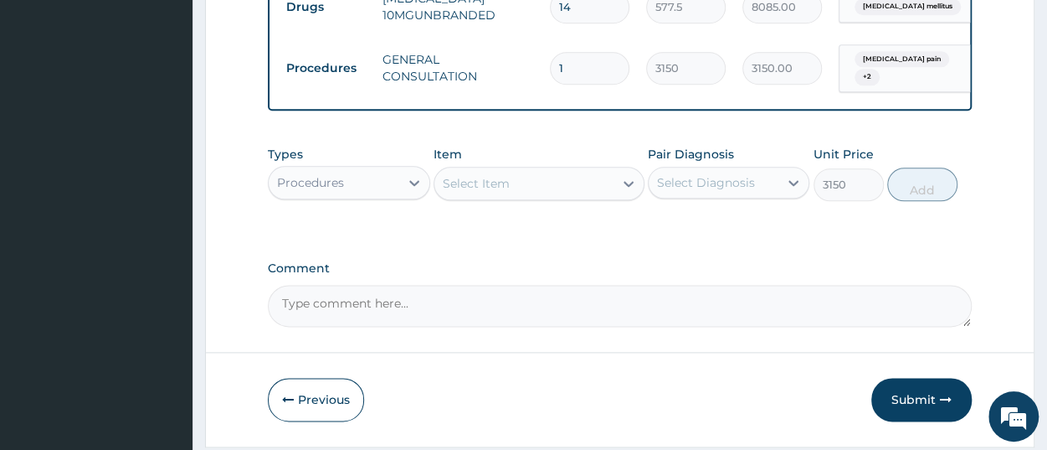
type input "0"
click at [930, 409] on button "Submit" at bounding box center [921, 400] width 100 height 44
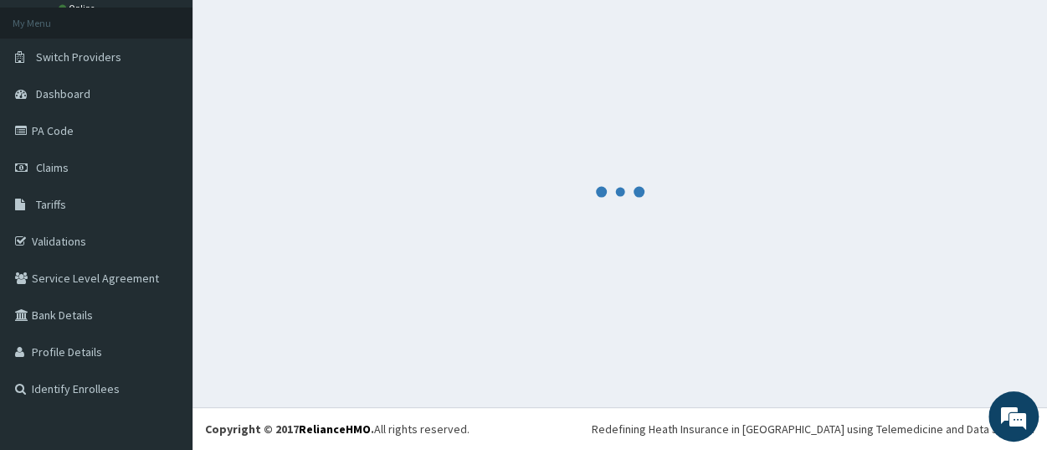
scroll to position [88, 0]
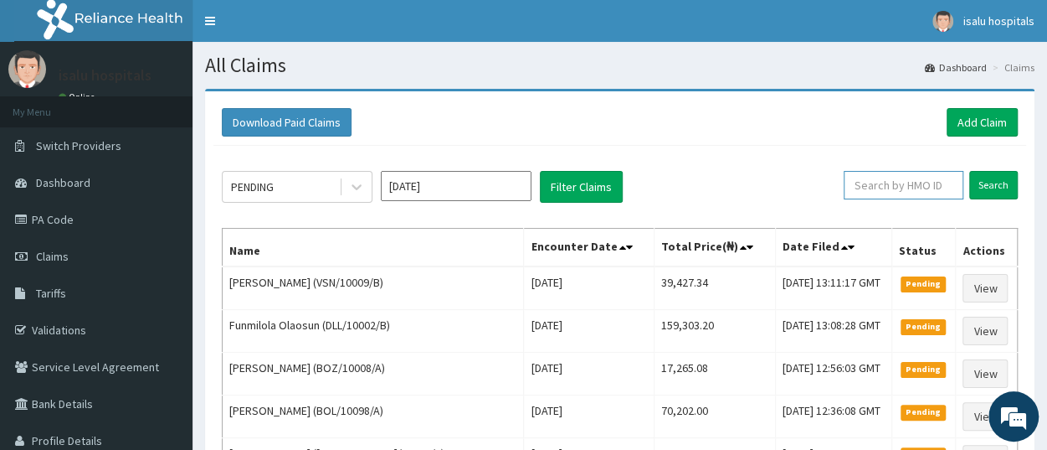
paste input "VSN/10009/B"
type input "VSN/10009/B"
click at [999, 185] on input "Search" at bounding box center [993, 185] width 49 height 28
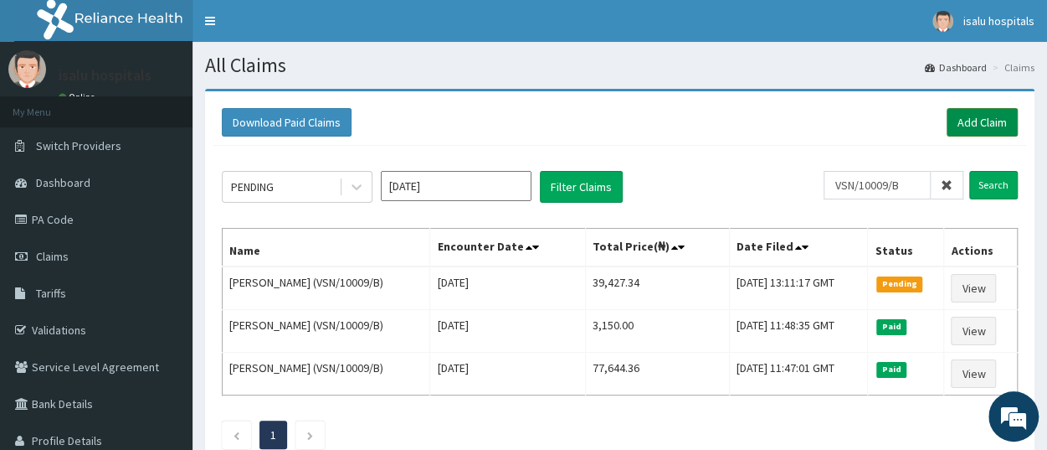
click at [969, 119] on link "Add Claim" at bounding box center [982, 122] width 71 height 28
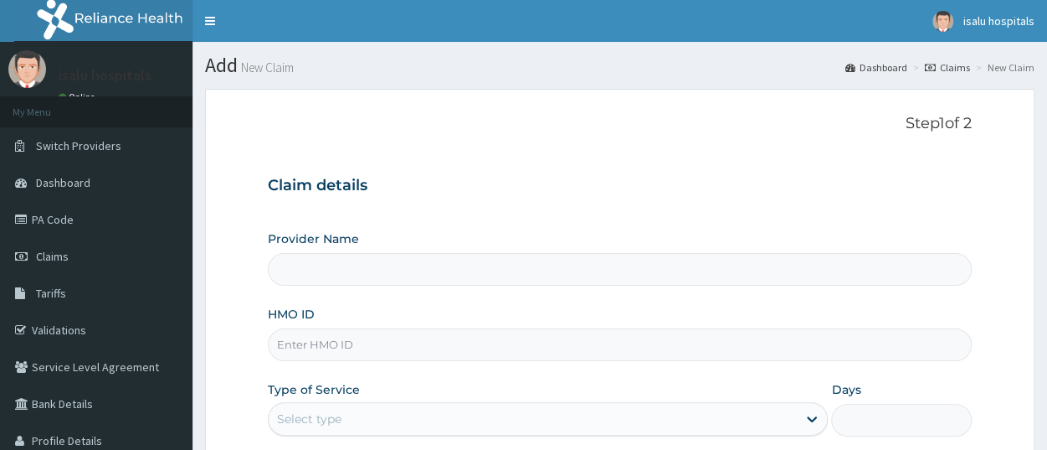
type input "Isalu Hospital Limited"
paste input "WOS/10028/B"
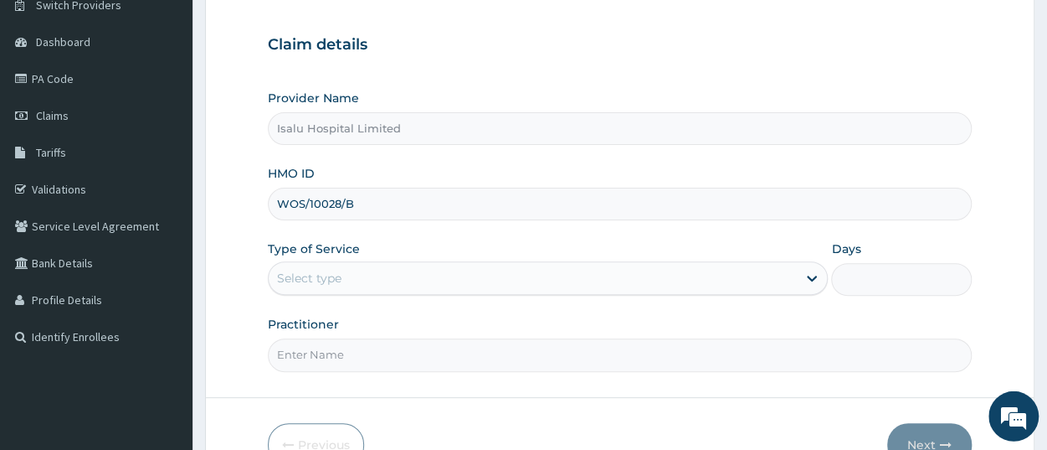
scroll to position [174, 0]
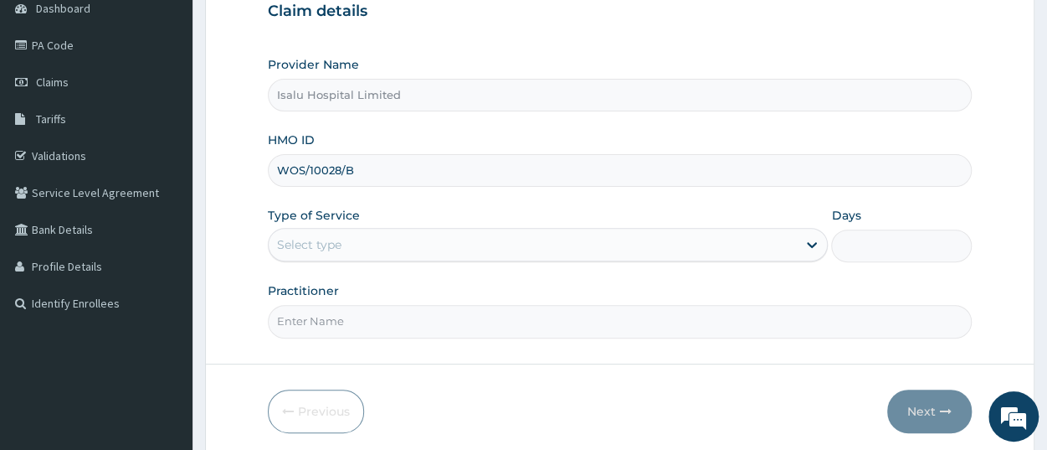
type input "WOS/10028/B"
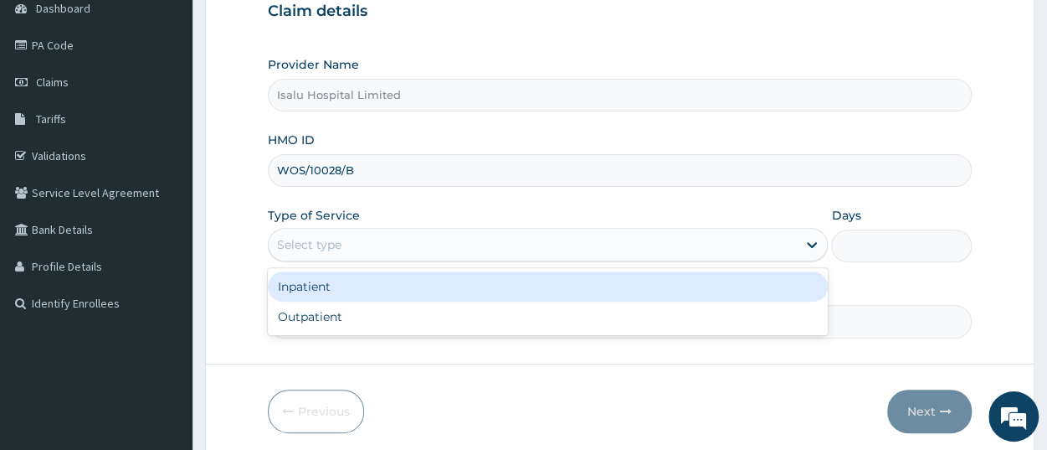
click at [352, 244] on div "Select type" at bounding box center [533, 244] width 528 height 27
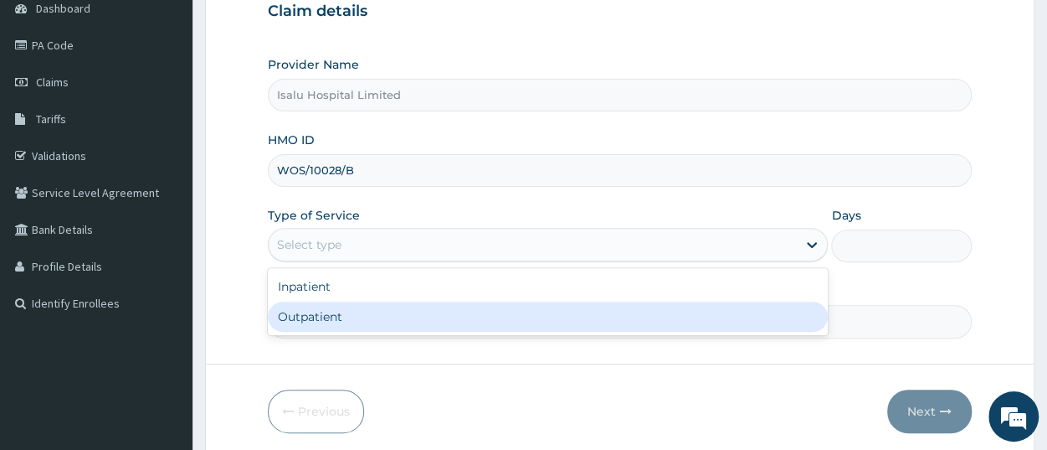
click at [353, 316] on div "Outpatient" at bounding box center [548, 316] width 560 height 30
type input "1"
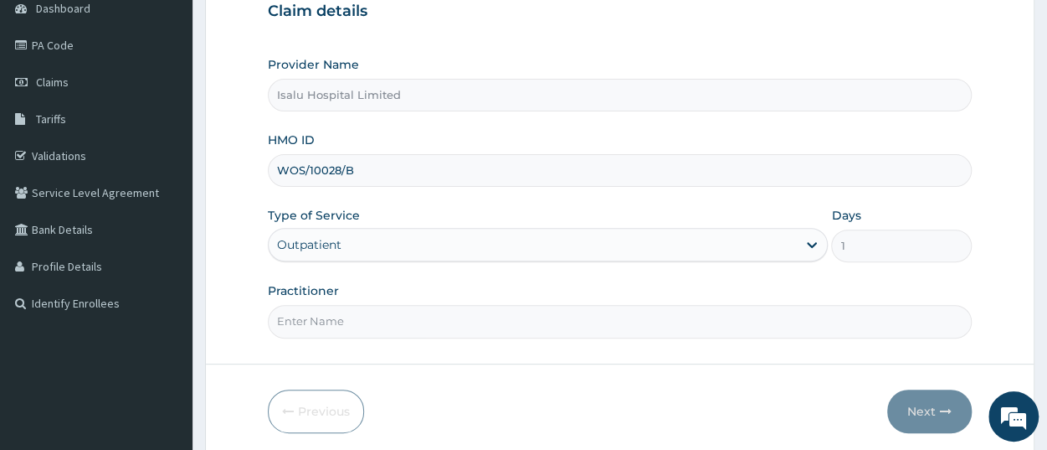
scroll to position [0, 0]
click at [330, 316] on input "Practitioner" at bounding box center [620, 321] width 704 height 33
paste input "DR. OKUNUB"
type input "DR. OKUNUBI"
click at [943, 413] on icon "button" at bounding box center [946, 411] width 12 height 12
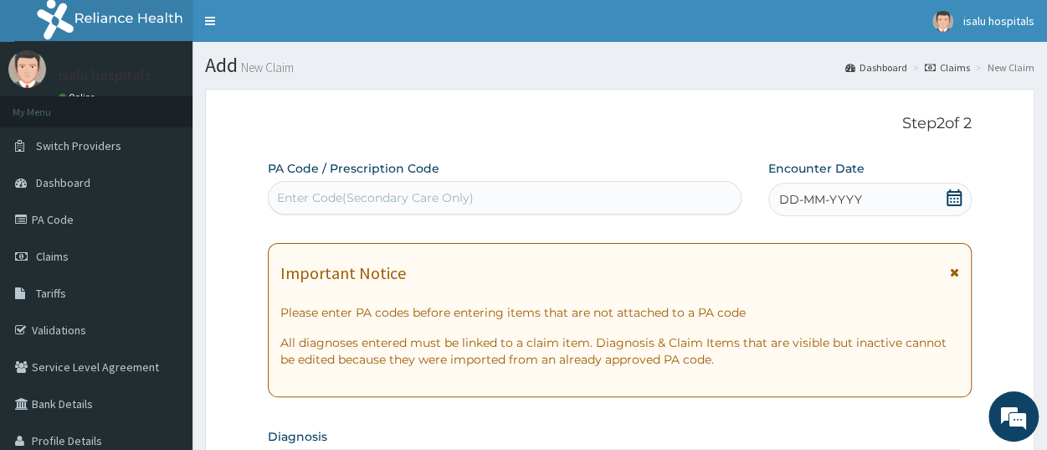
click at [490, 194] on div "Enter Code(Secondary Care Only)" at bounding box center [505, 197] width 472 height 27
click at [440, 203] on div "Enter Code(Secondary Care Only)" at bounding box center [375, 197] width 197 height 17
paste input "PA/FE405F"
type input "PA/FE405F"
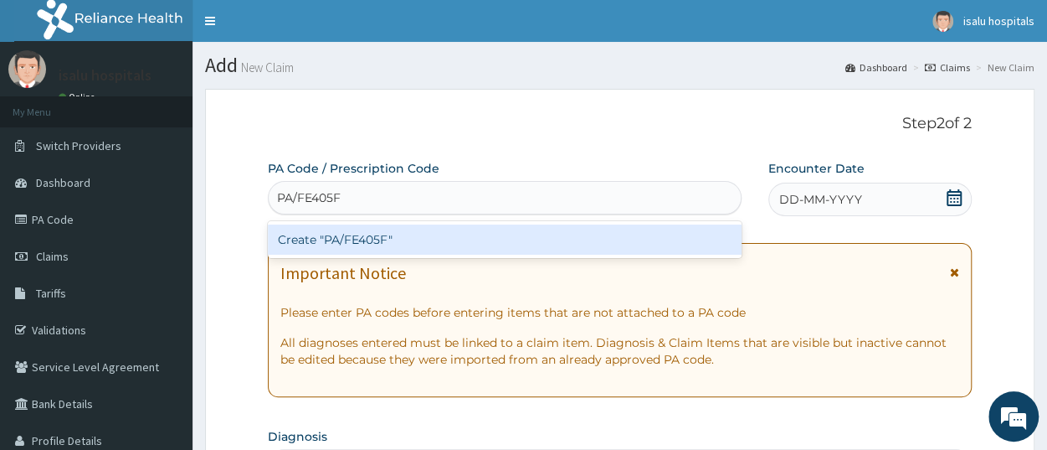
click at [456, 228] on div "Create "PA/FE405F"" at bounding box center [505, 239] width 474 height 30
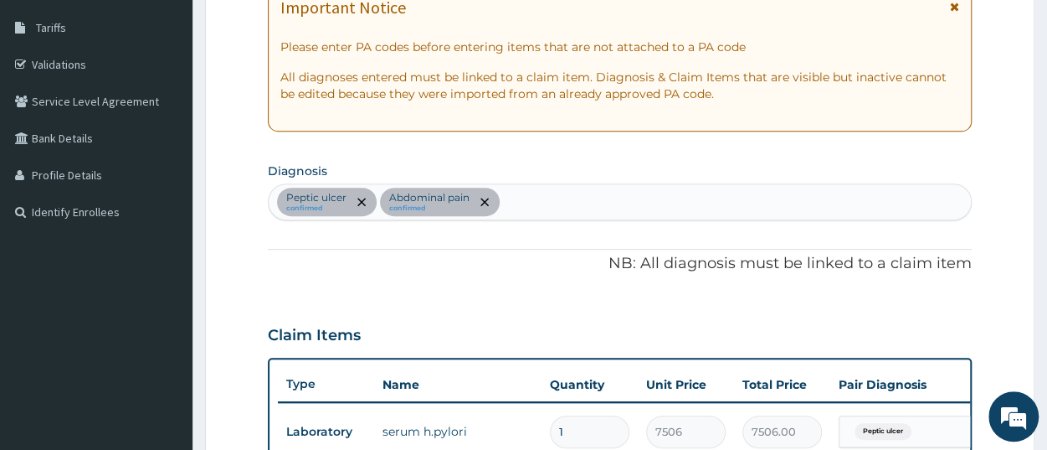
scroll to position [179, 0]
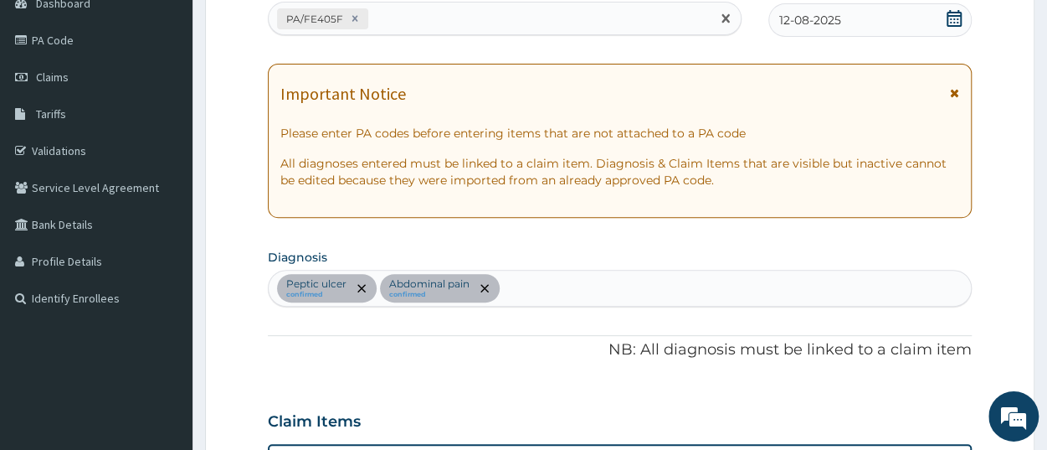
click at [448, 22] on div "PA/FE405F" at bounding box center [490, 19] width 442 height 28
paste input "PA/97F60C"
type input "PA/97F60C"
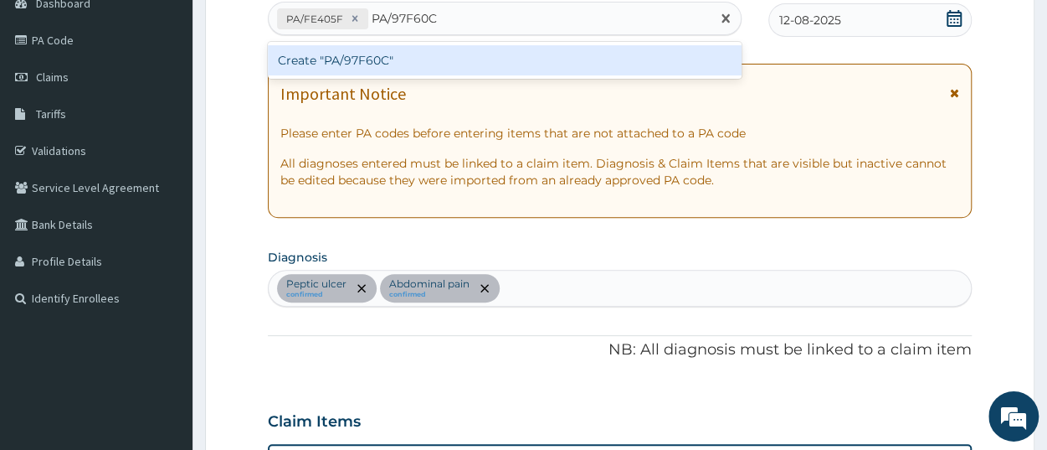
click at [494, 61] on div "Create "PA/97F60C"" at bounding box center [505, 60] width 474 height 30
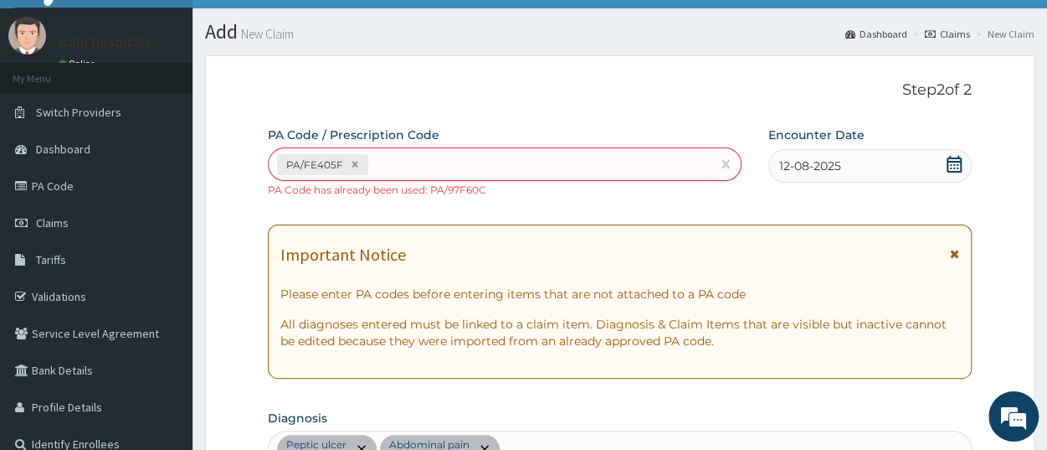
scroll to position [20, 0]
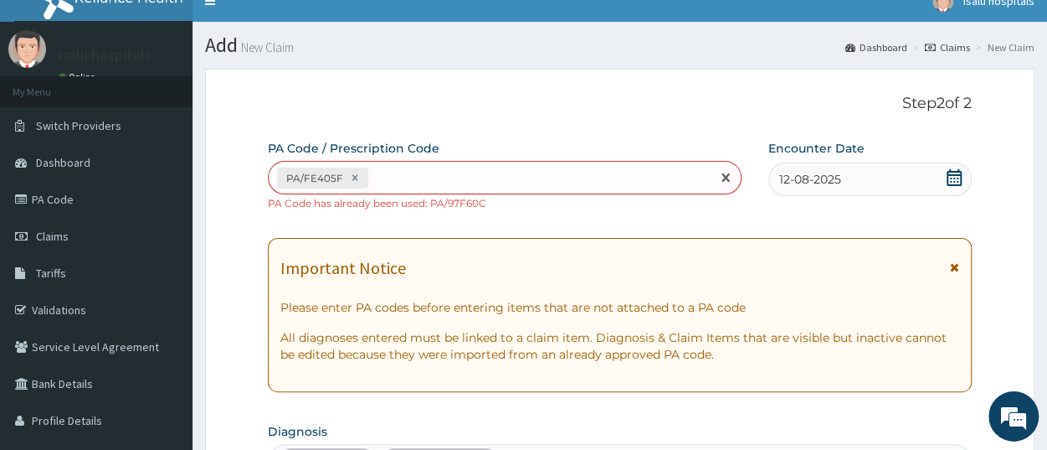
click at [461, 169] on div "PA/FE405F" at bounding box center [490, 178] width 442 height 28
click at [432, 171] on div "PA/FE405F" at bounding box center [490, 178] width 442 height 28
paste input "PA/FE405F"
type input "PA/FE405F"
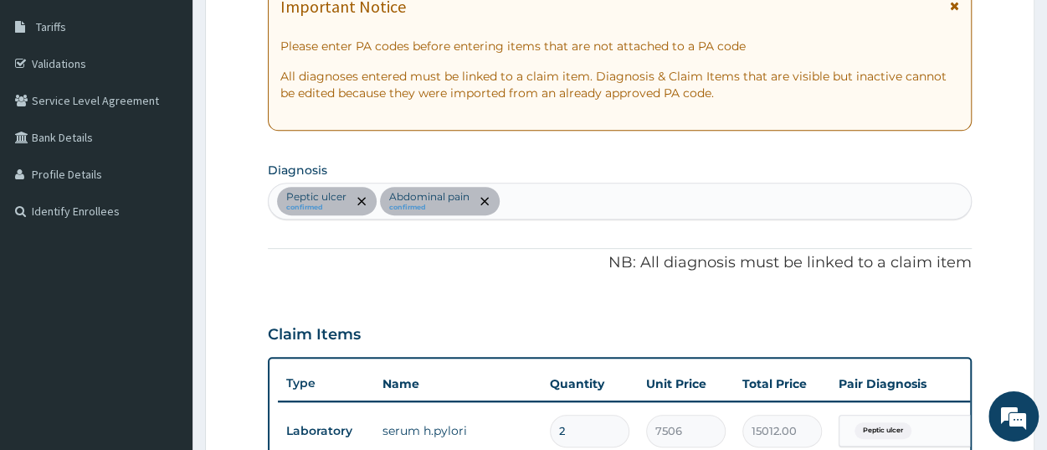
scroll to position [440, 0]
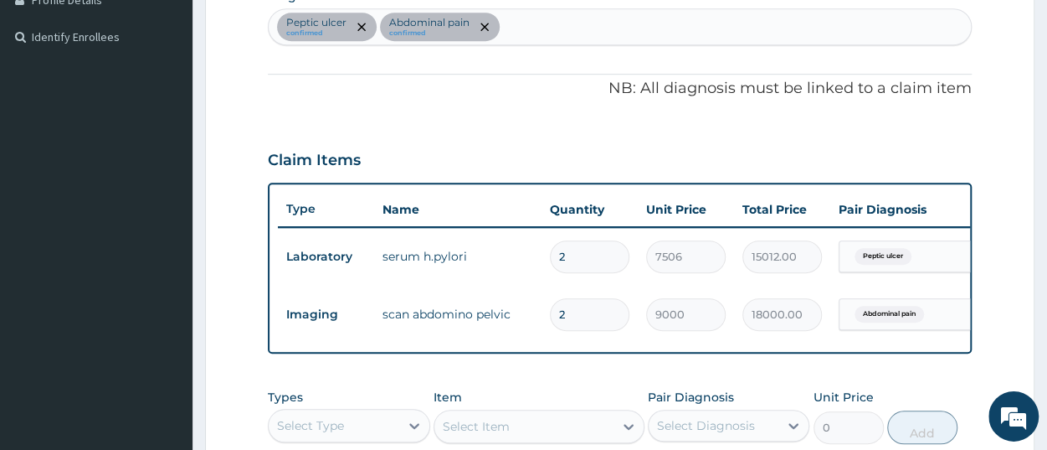
type input "0.00"
type input "1"
type input "9000.00"
type input "1"
click at [579, 258] on input "2" at bounding box center [590, 256] width 80 height 33
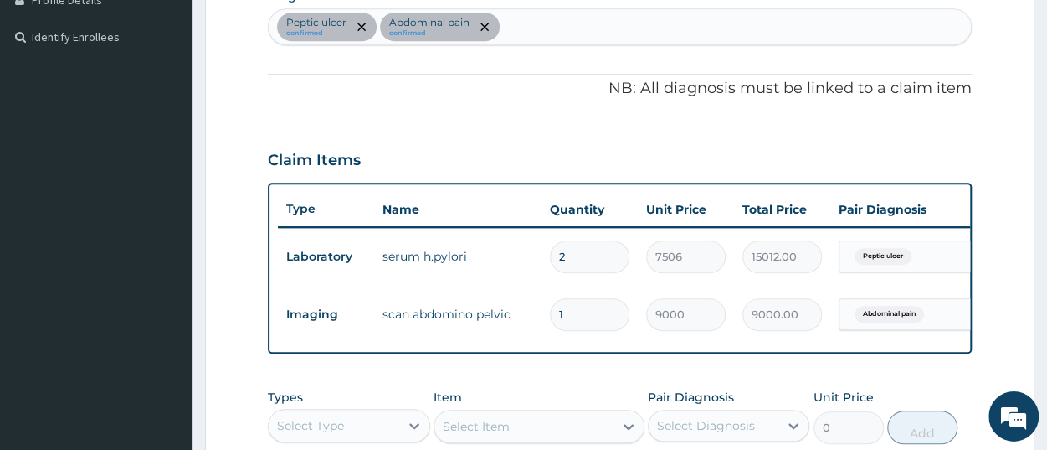
type input "0.00"
type input "1"
type input "7506.00"
type input "1"
click at [830, 382] on div "PA Code / Prescription Code PA/FE405F Encounter Date 12-08-2025 Important Notic…" at bounding box center [620, 145] width 704 height 850
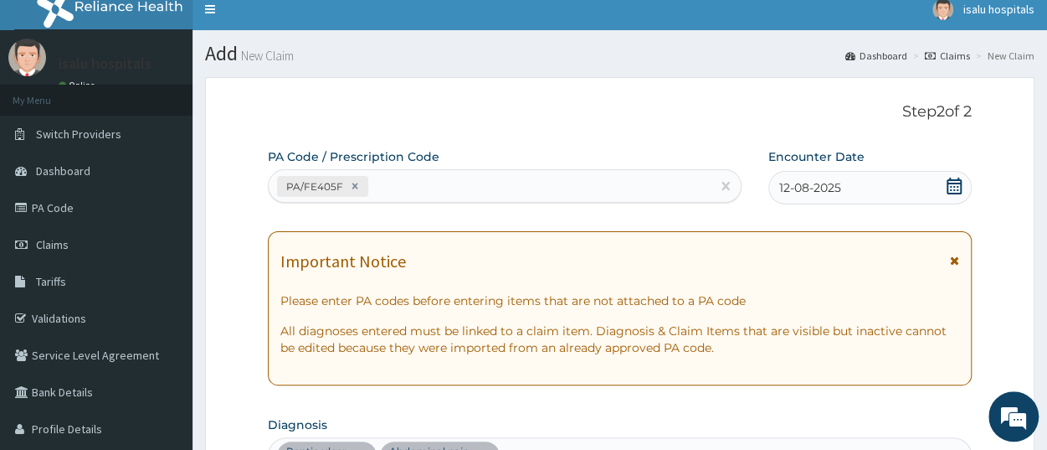
scroll to position [5, 0]
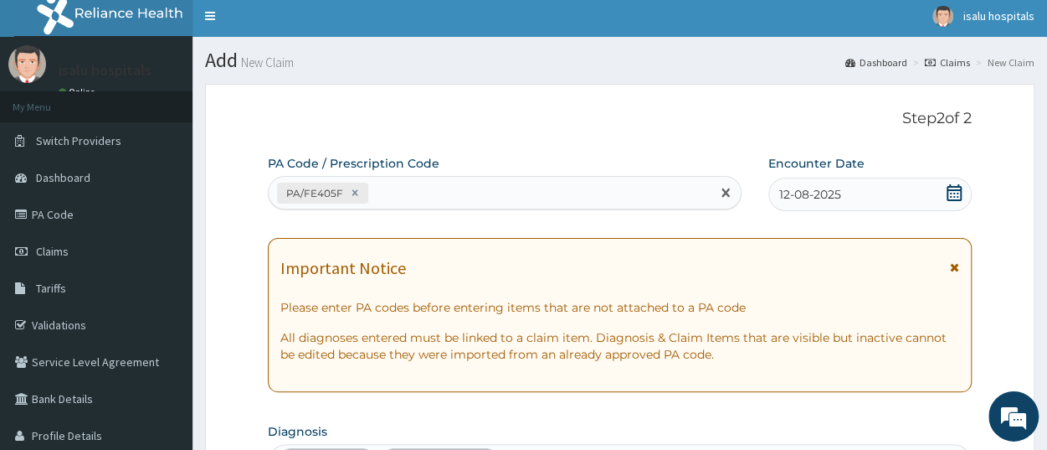
click at [436, 188] on div "PA/FE405F" at bounding box center [490, 193] width 442 height 28
paste input "PA/3F167A"
type input "PA/3F167A"
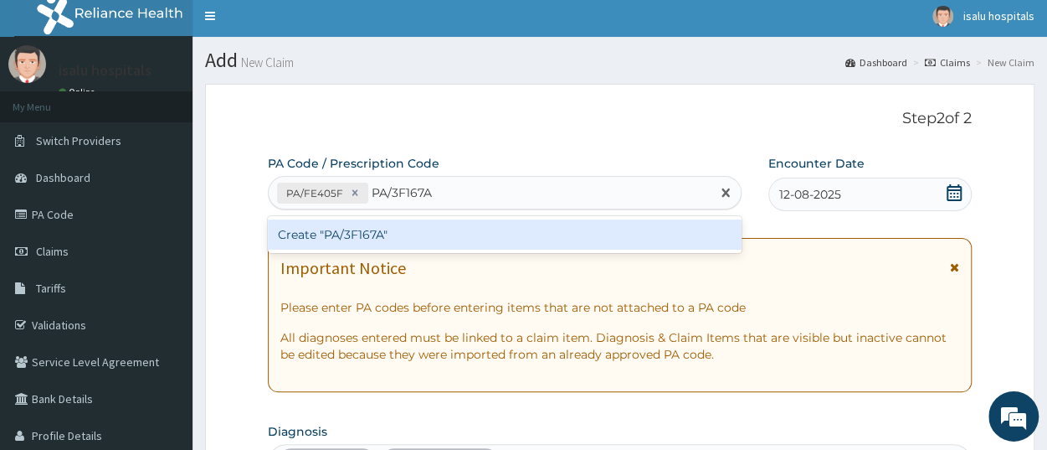
click at [416, 234] on div "Create "PA/3F167A"" at bounding box center [505, 234] width 474 height 30
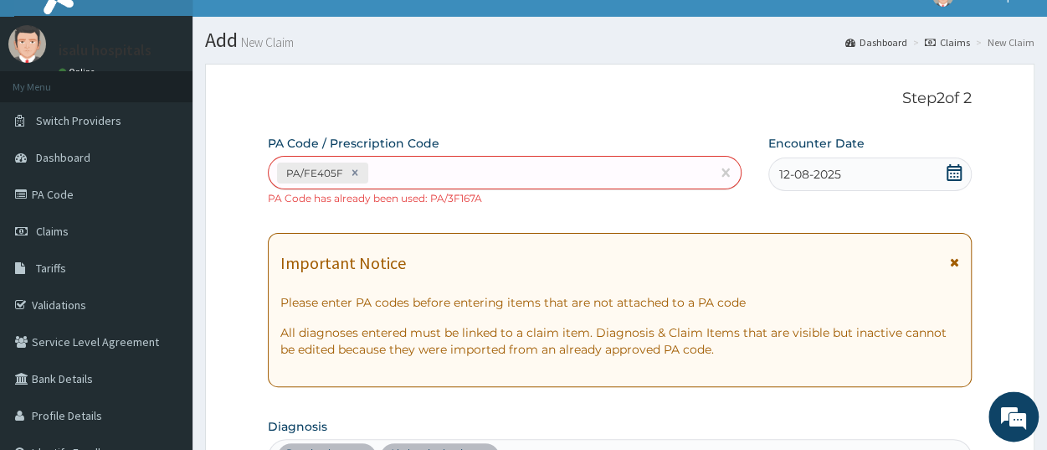
scroll to position [0, 0]
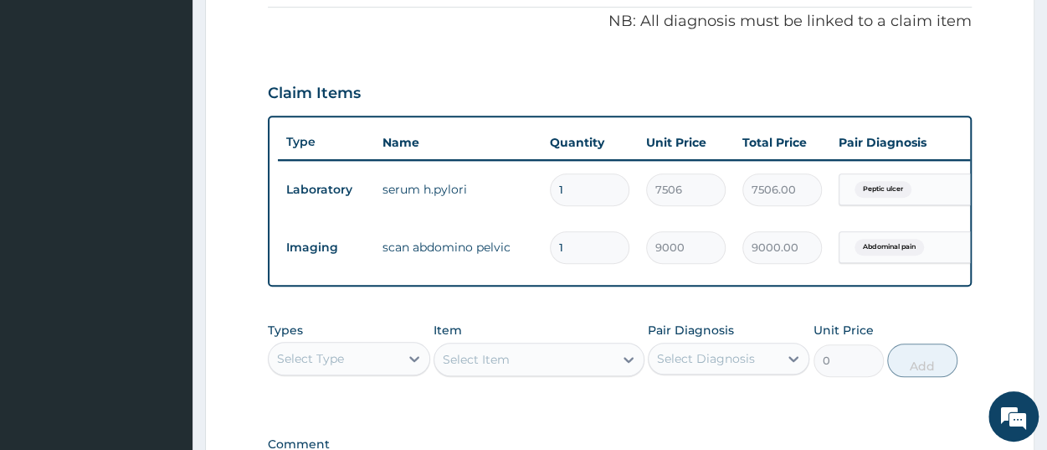
scroll to position [696, 0]
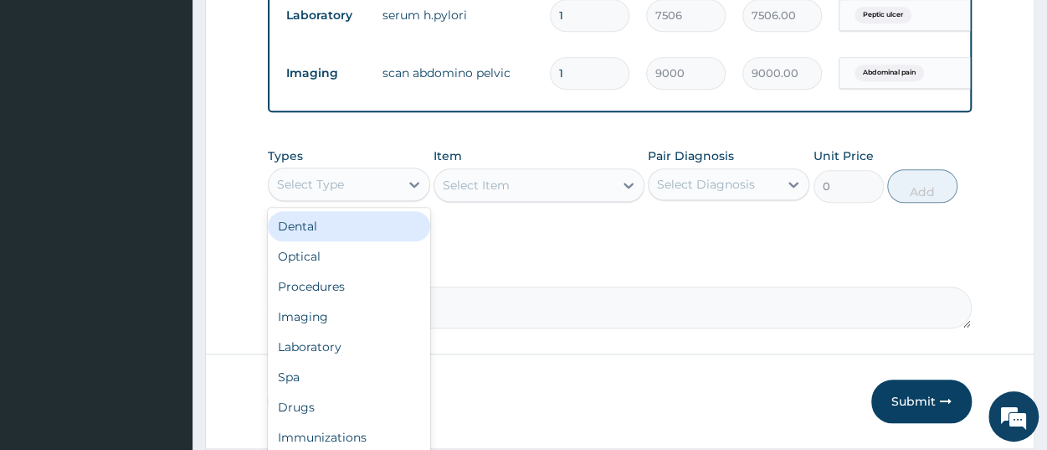
click at [360, 198] on div "Select Type" at bounding box center [334, 184] width 130 height 27
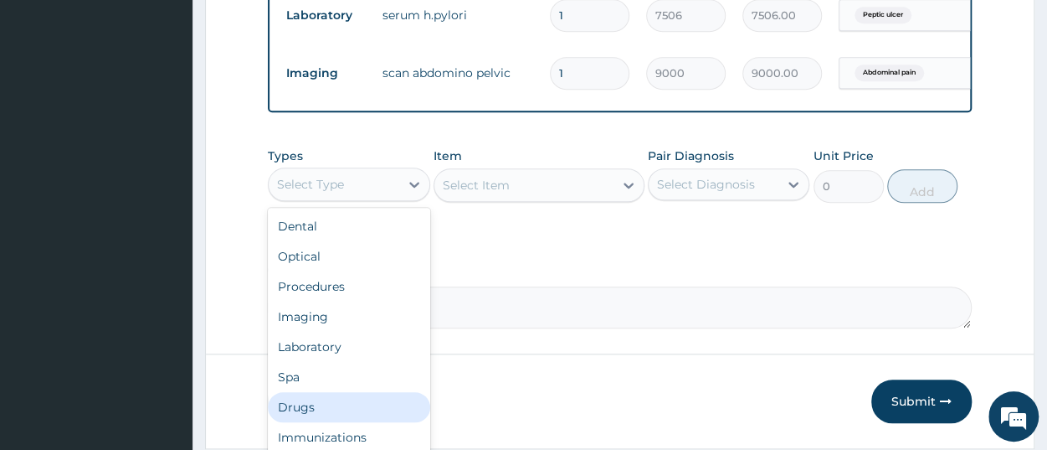
click at [329, 418] on div "Drugs" at bounding box center [349, 407] width 162 height 30
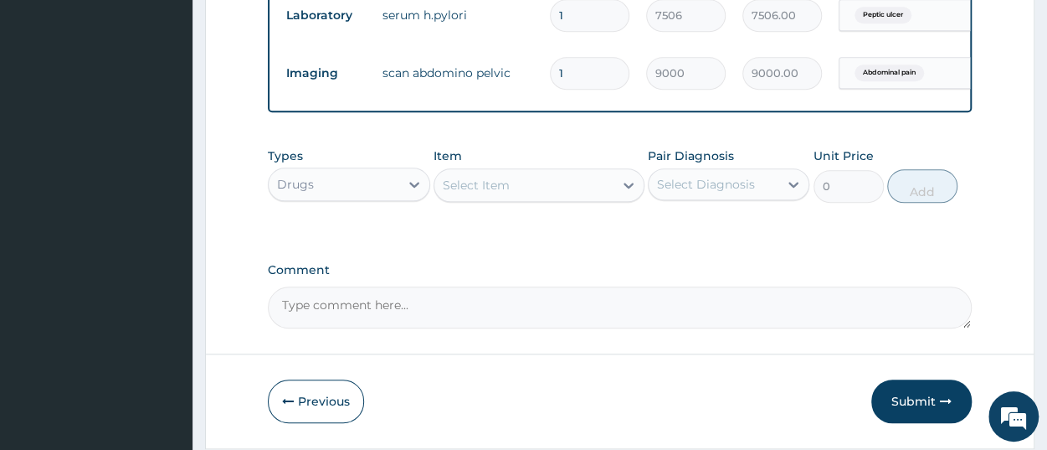
click at [497, 193] on div "Select Item" at bounding box center [476, 185] width 67 height 17
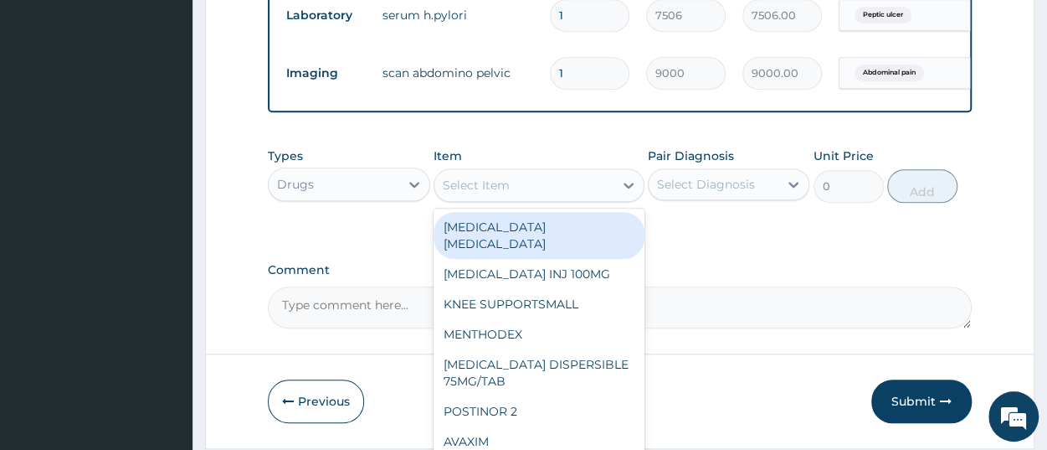
paste input "DICLOFENAC INJ 75MG/AMP -"
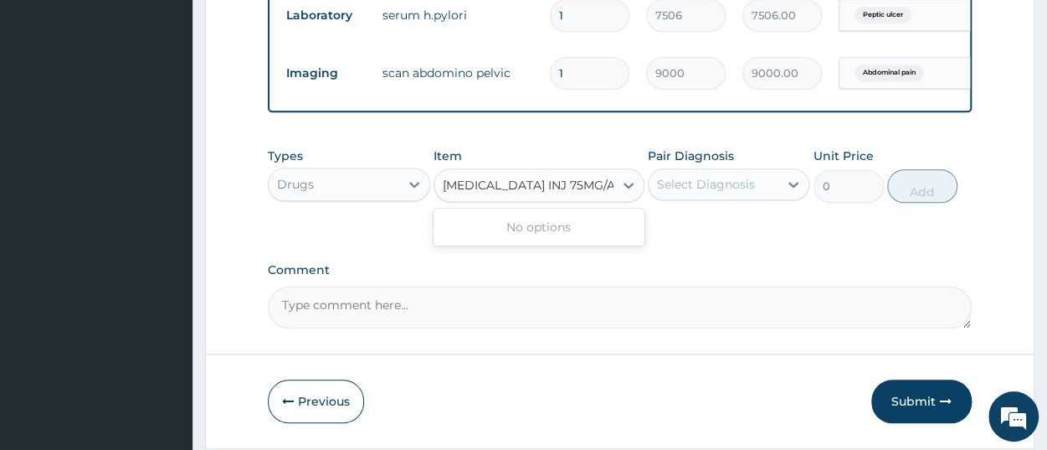
scroll to position [0, 6]
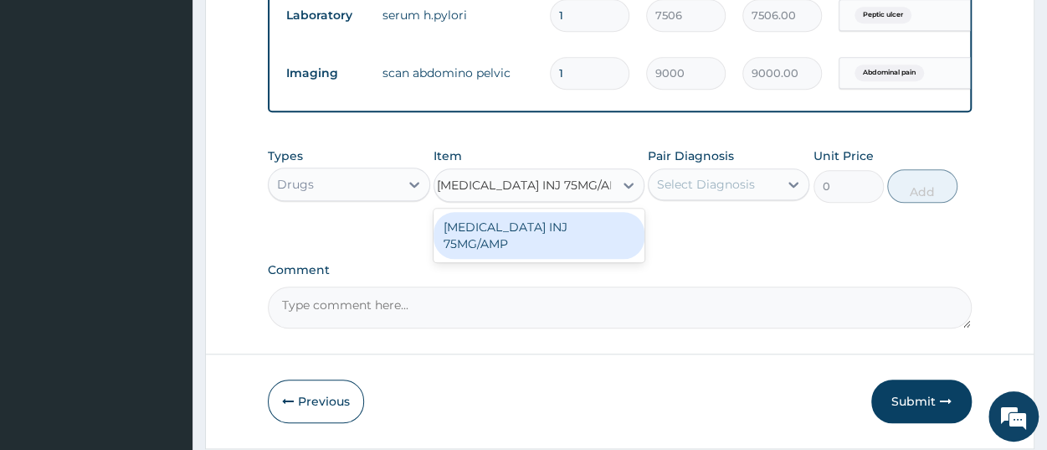
type input "DICLOFENAC INJ 75MG/AMP"
click at [493, 240] on div "DICLOFENAC INJ 75MG/AMP" at bounding box center [539, 235] width 211 height 47
type input "669.1702270507812"
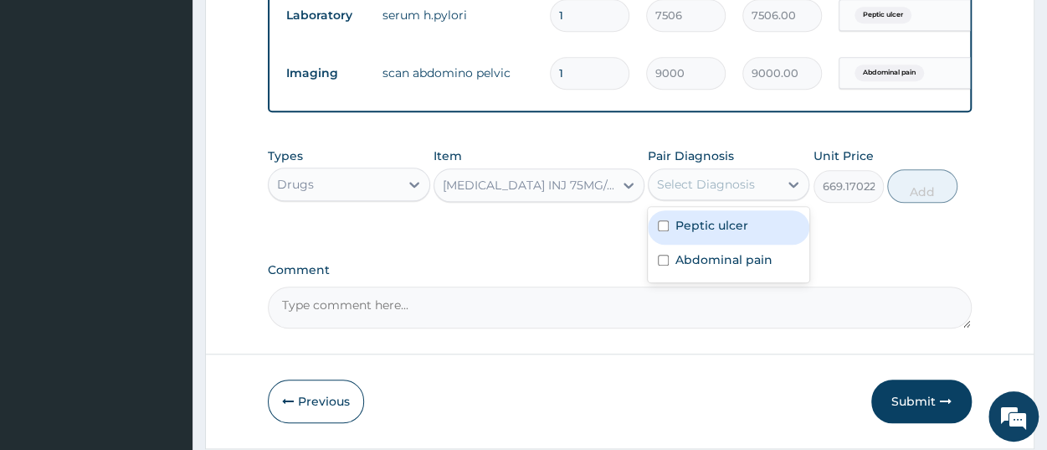
click at [696, 193] on div "Select Diagnosis" at bounding box center [706, 184] width 98 height 17
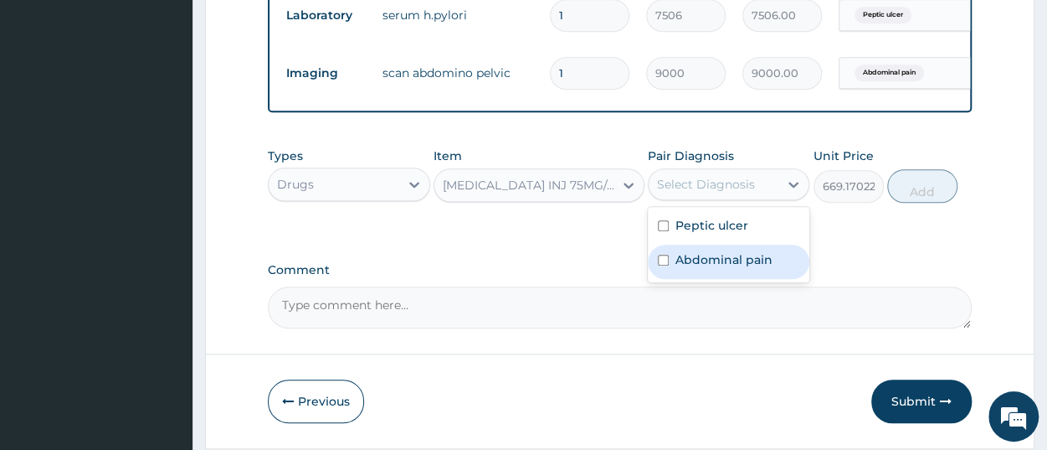
click at [698, 268] on label "Abdominal pain" at bounding box center [724, 259] width 97 height 17
checkbox input "true"
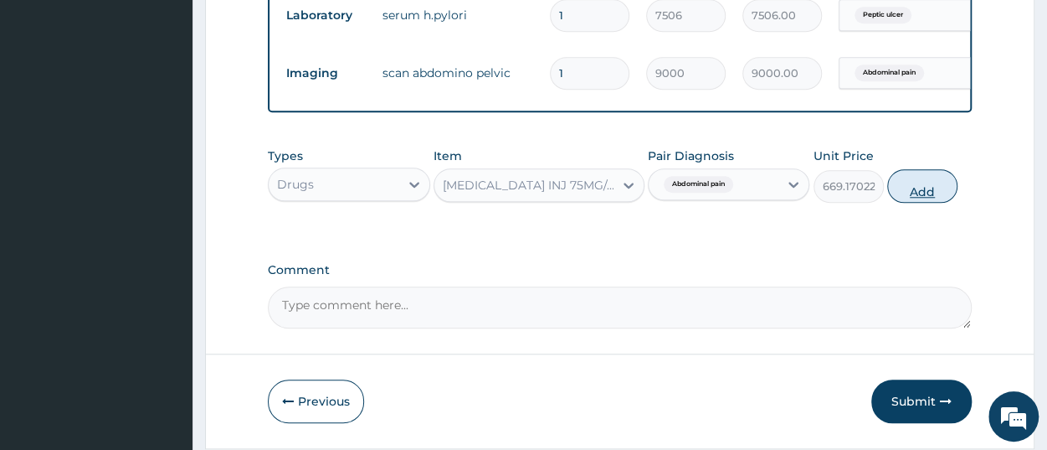
click at [933, 192] on button "Add" at bounding box center [922, 185] width 70 height 33
type input "0"
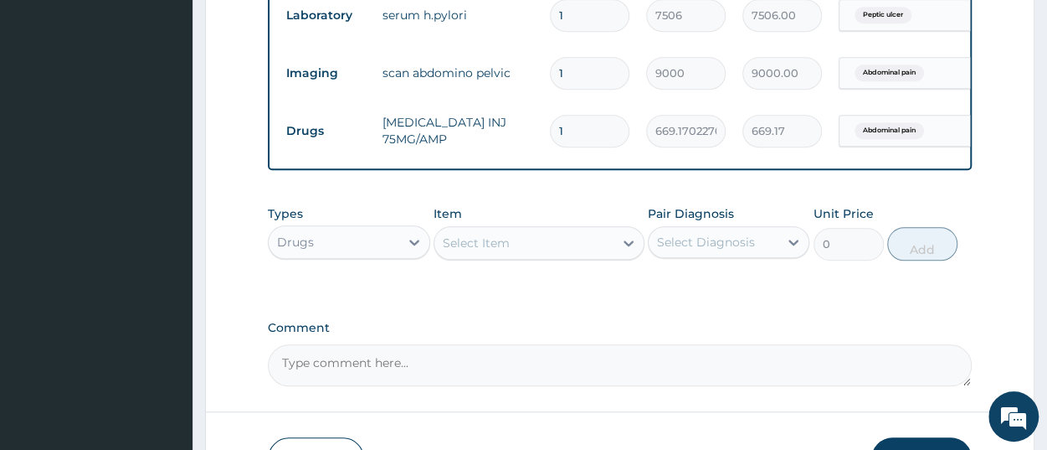
click at [498, 251] on div "Select Item" at bounding box center [476, 242] width 67 height 17
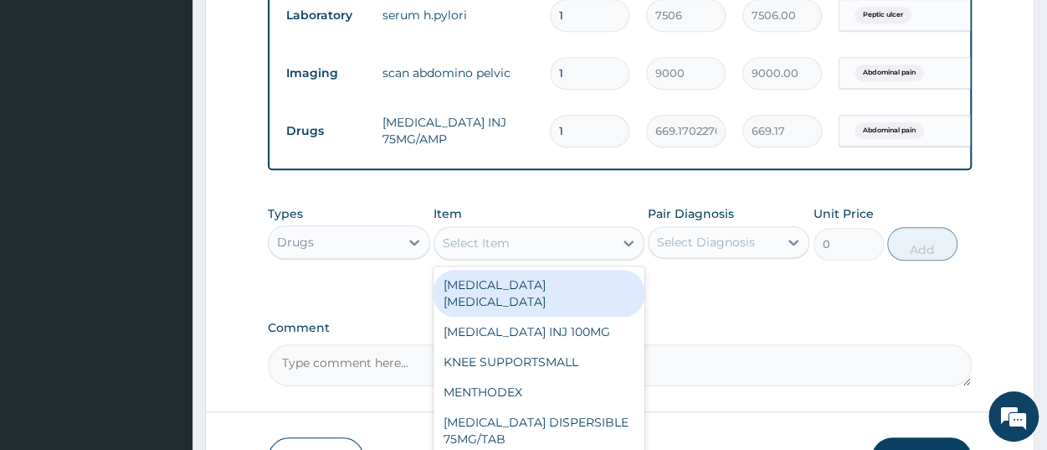
paste input "BUSCOPAN INJ 10MGHYOSCINE -"
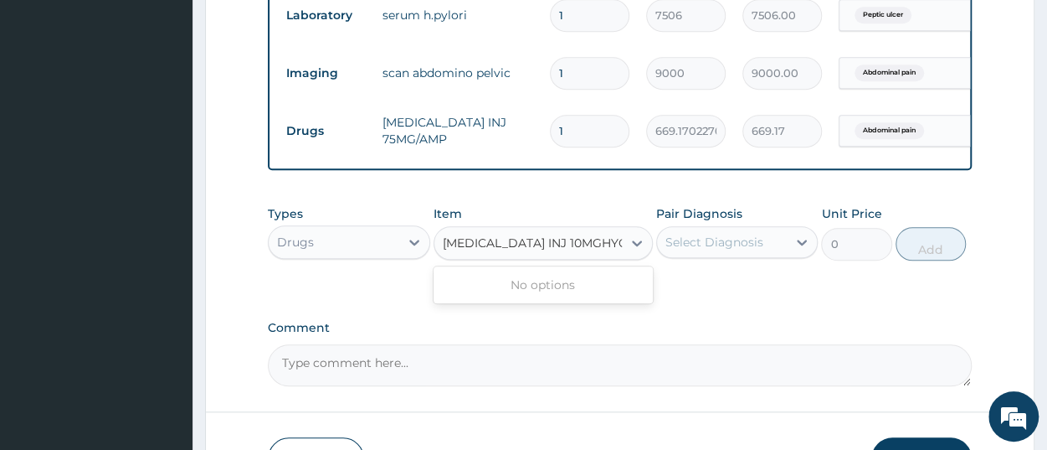
scroll to position [0, 21]
type input "BUSCOPAN INJ 10MGHYOSCINE"
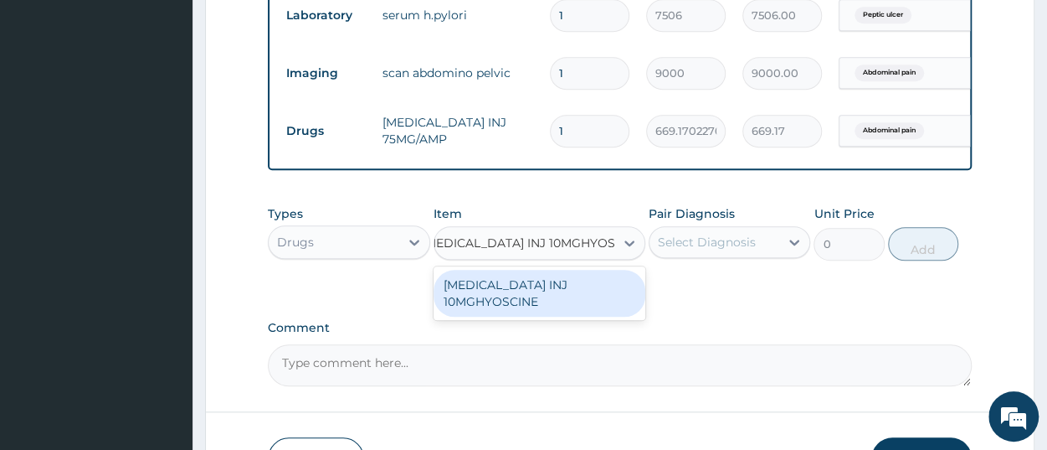
click at [538, 289] on div "BUSCOPAN INJ 10MGHYOSCINE" at bounding box center [540, 293] width 212 height 47
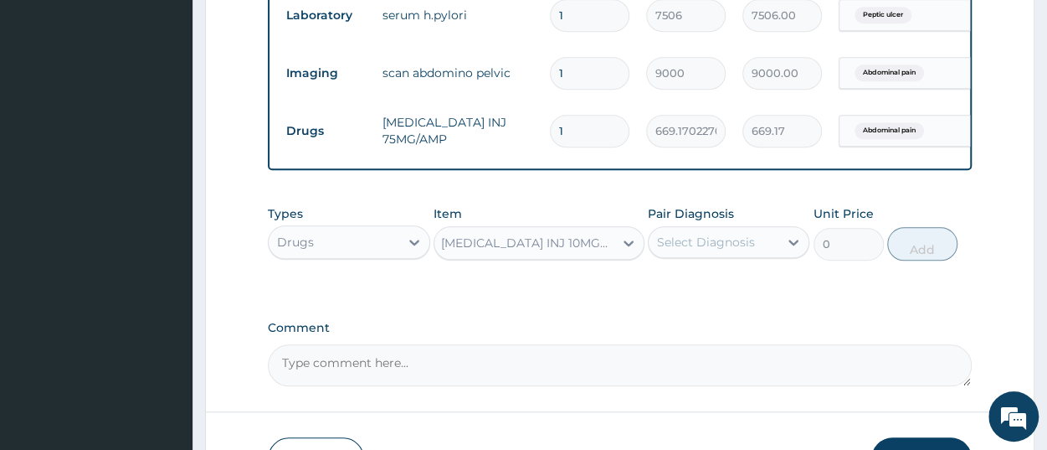
type input "599.5"
click at [696, 244] on div "Select Diagnosis" at bounding box center [714, 242] width 130 height 27
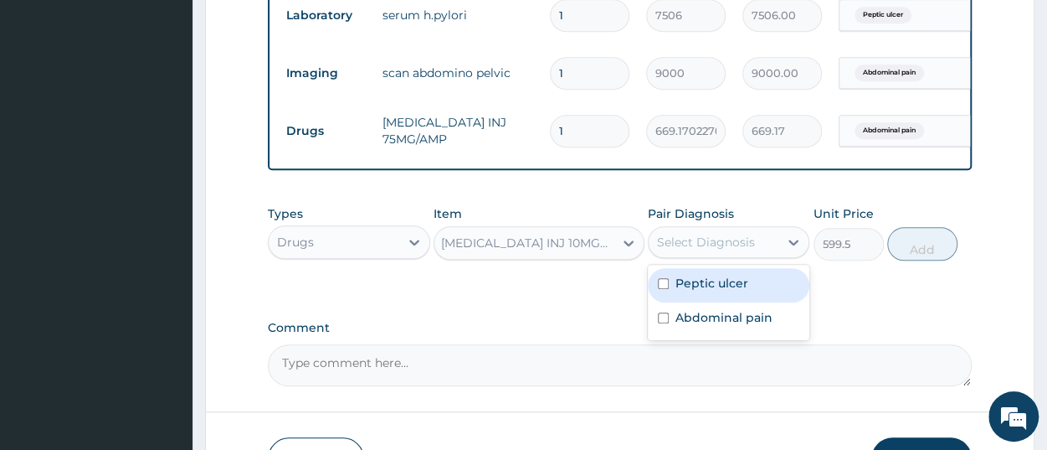
click at [703, 250] on div "Select Diagnosis" at bounding box center [706, 242] width 98 height 17
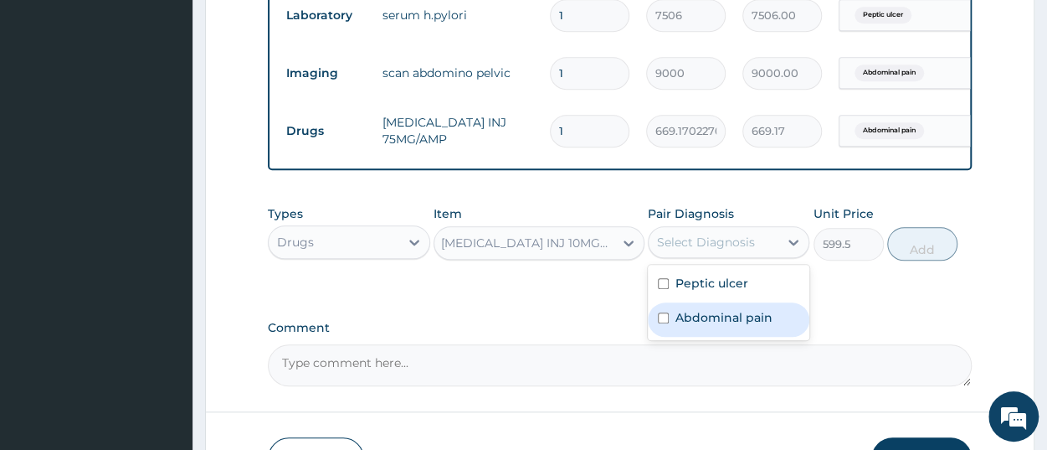
click at [712, 326] on label "Abdominal pain" at bounding box center [724, 317] width 97 height 17
checkbox input "true"
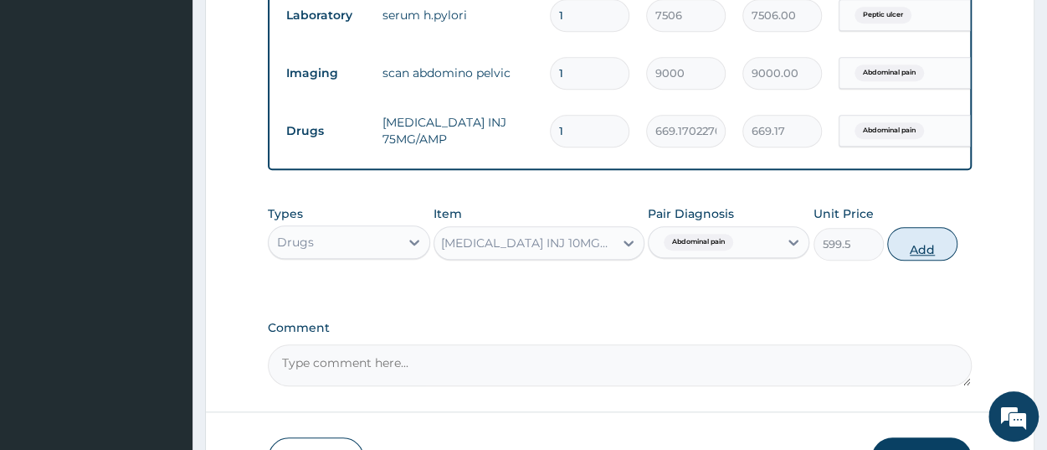
click at [913, 260] on button "Add" at bounding box center [922, 243] width 70 height 33
type input "0"
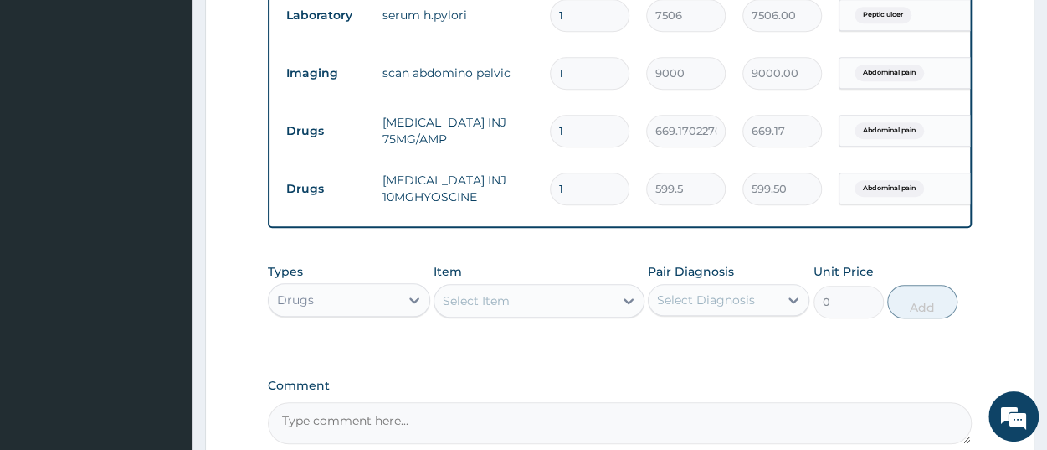
type input "0.00"
type input "2"
type input "1199.00"
type input "2"
click at [460, 309] on div "Select Item" at bounding box center [476, 300] width 67 height 17
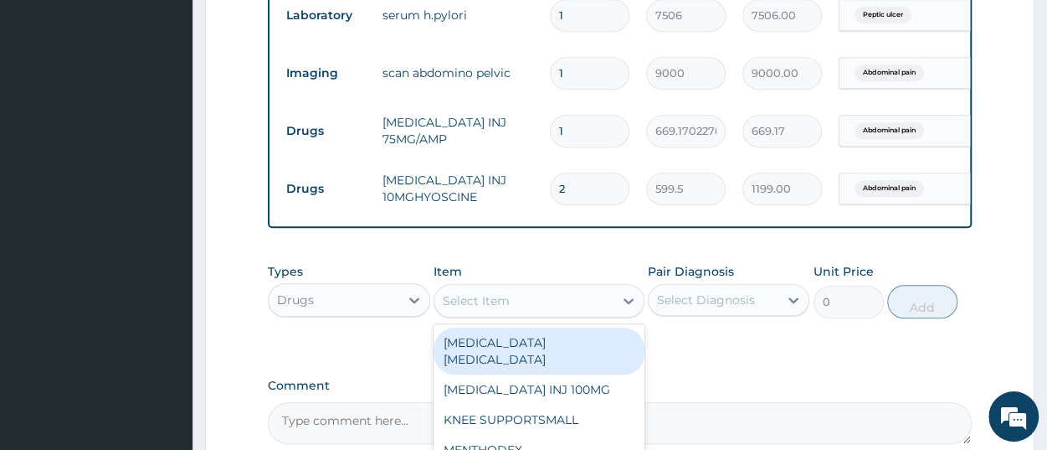
paste input "MAXOLON INJ10MG"
type input "MAXOLON INJ10MG"
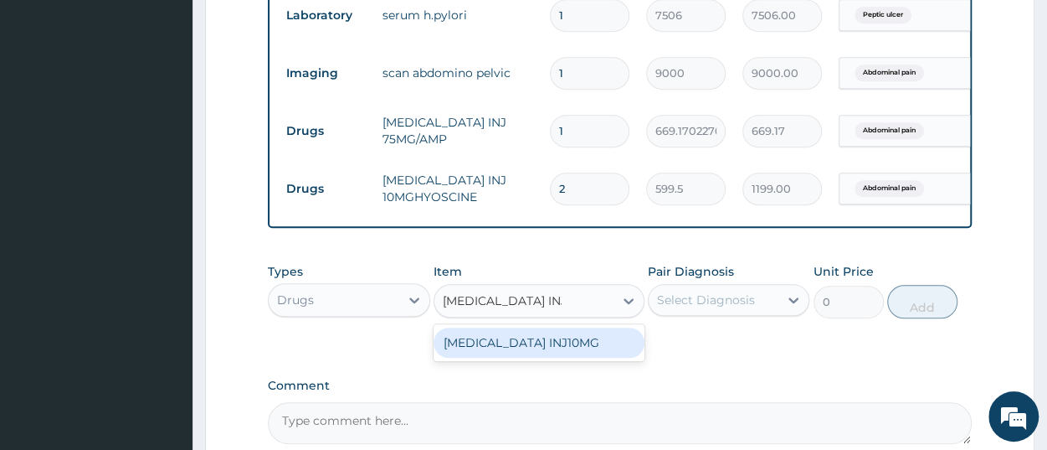
click at [491, 346] on div "MAXOLON INJ10MG" at bounding box center [539, 342] width 211 height 30
type input "668.8294067382812"
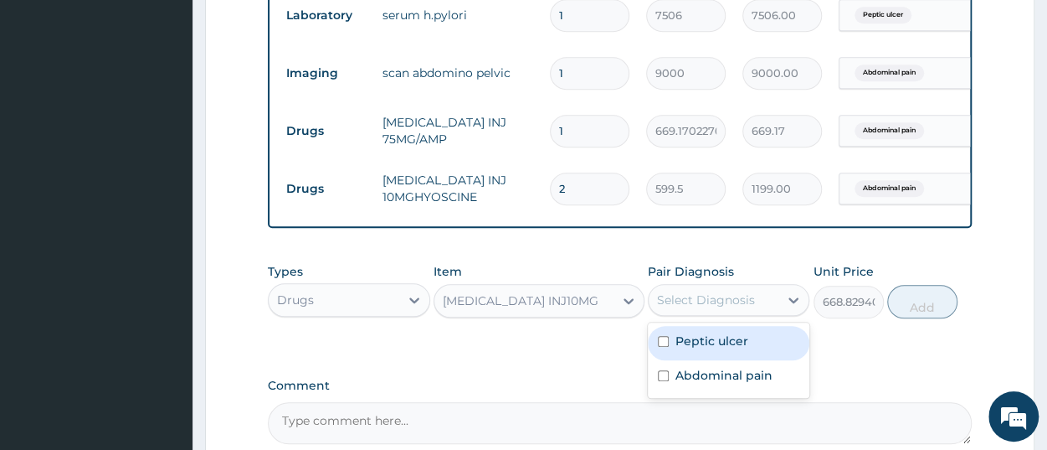
click at [687, 308] on div "Select Diagnosis" at bounding box center [706, 299] width 98 height 17
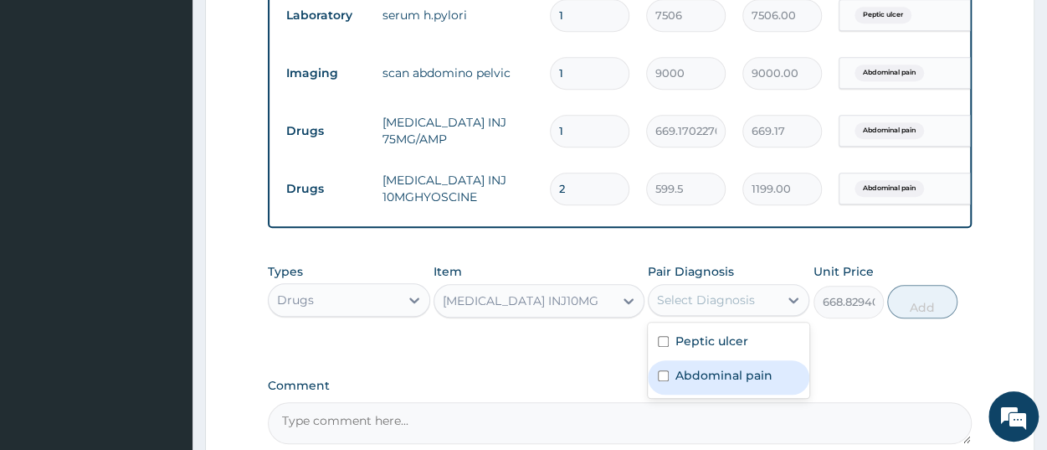
click at [713, 383] on label "Abdominal pain" at bounding box center [724, 375] width 97 height 17
checkbox input "true"
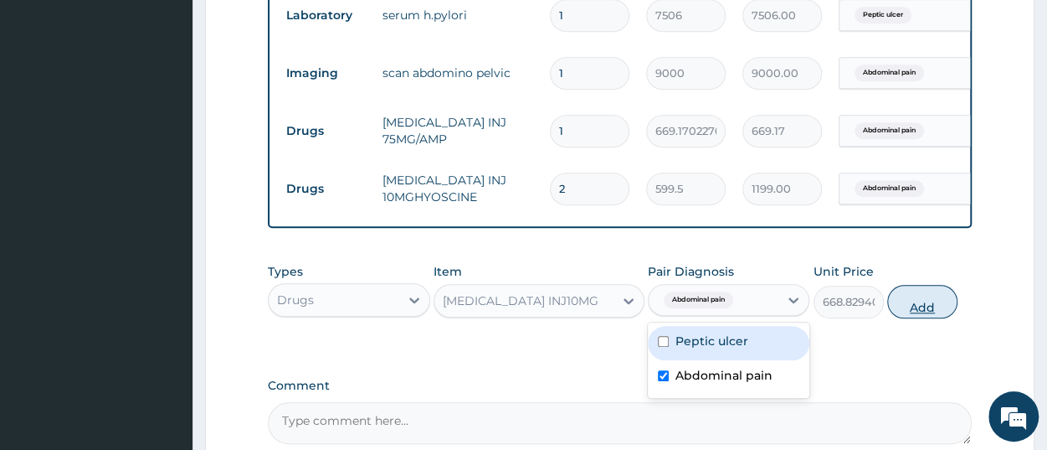
click at [938, 318] on button "Add" at bounding box center [922, 301] width 70 height 33
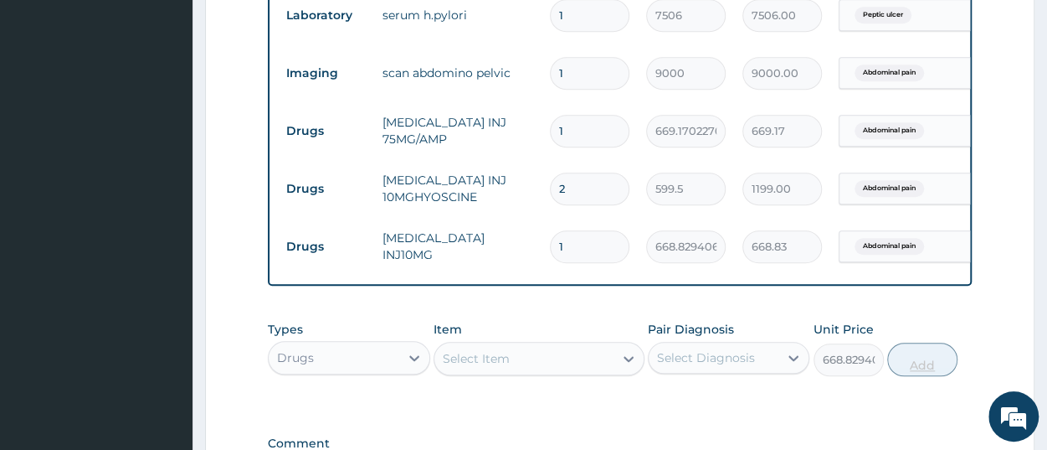
type input "0"
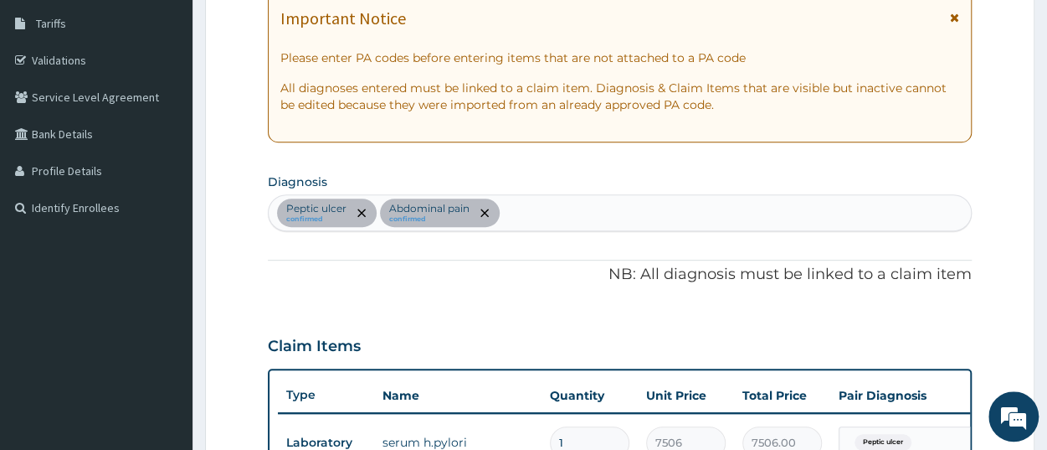
scroll to position [348, 0]
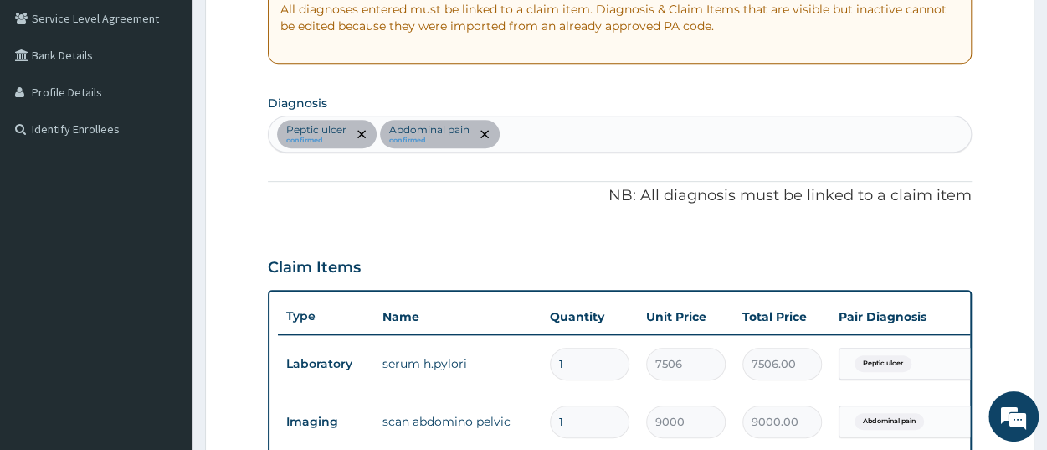
click at [542, 141] on div "Peptic ulcer confirmed Abdominal pain confirmed" at bounding box center [620, 133] width 702 height 35
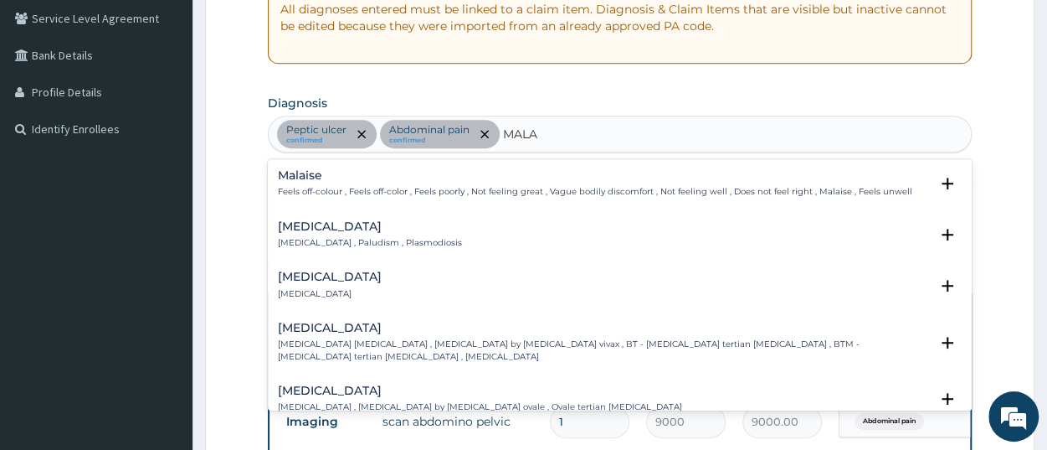
type input "MALAR"
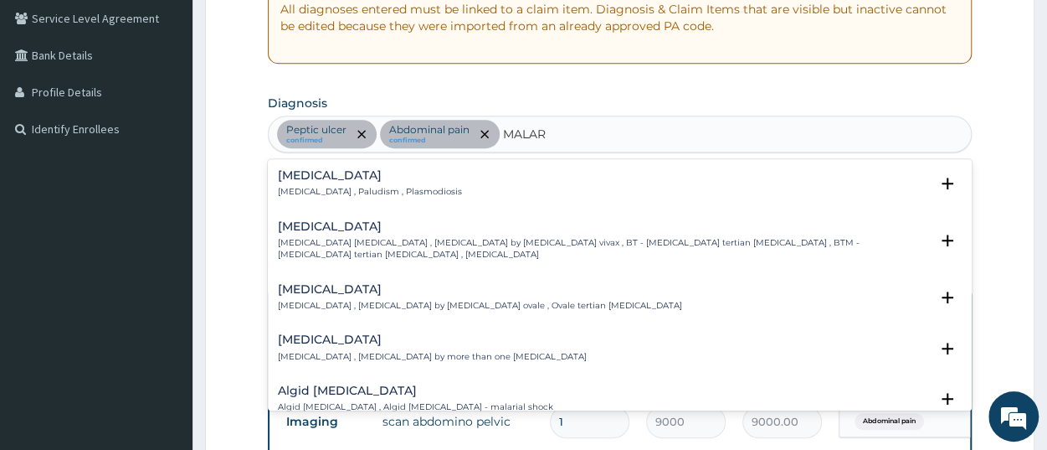
click at [362, 187] on p "Malaria , Paludism , Plasmodiosis" at bounding box center [370, 192] width 184 height 12
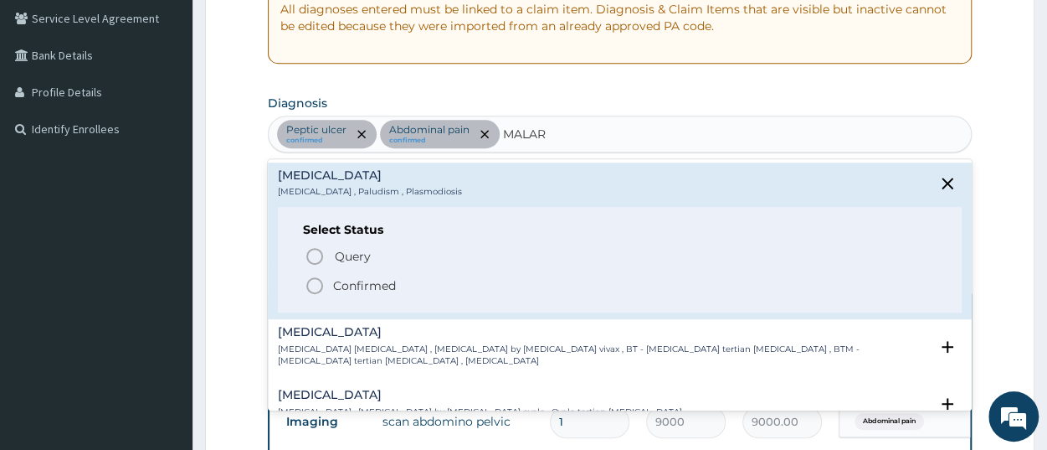
click at [354, 280] on p "Confirmed" at bounding box center [364, 285] width 63 height 17
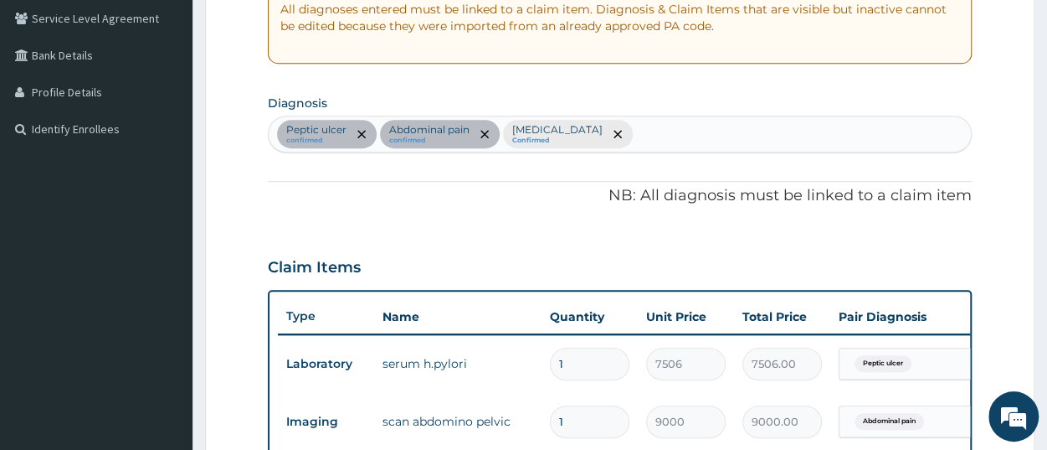
click at [635, 133] on div "Peptic ulcer confirmed Abdominal pain confirmed Malaria Confirmed" at bounding box center [620, 133] width 702 height 35
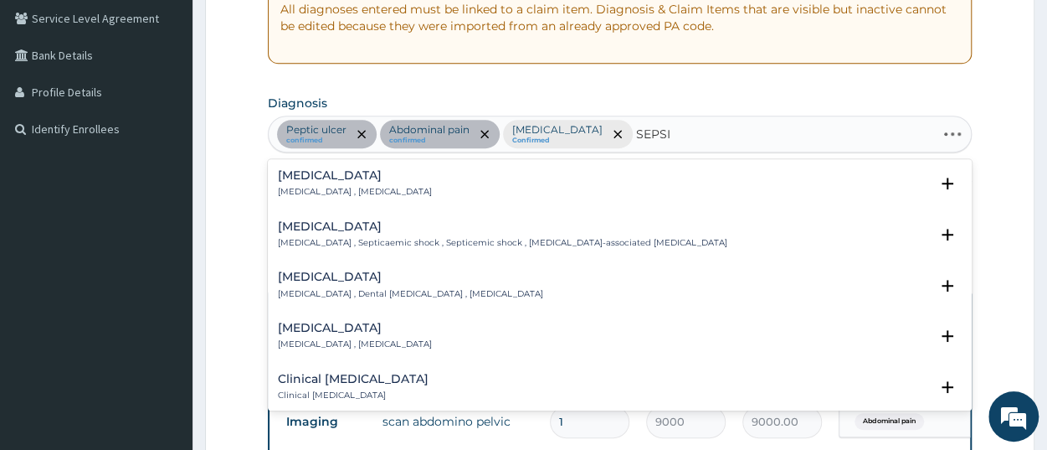
type input "SEPSIS"
click at [279, 193] on p "Systemic infection , Sepsis" at bounding box center [355, 192] width 154 height 12
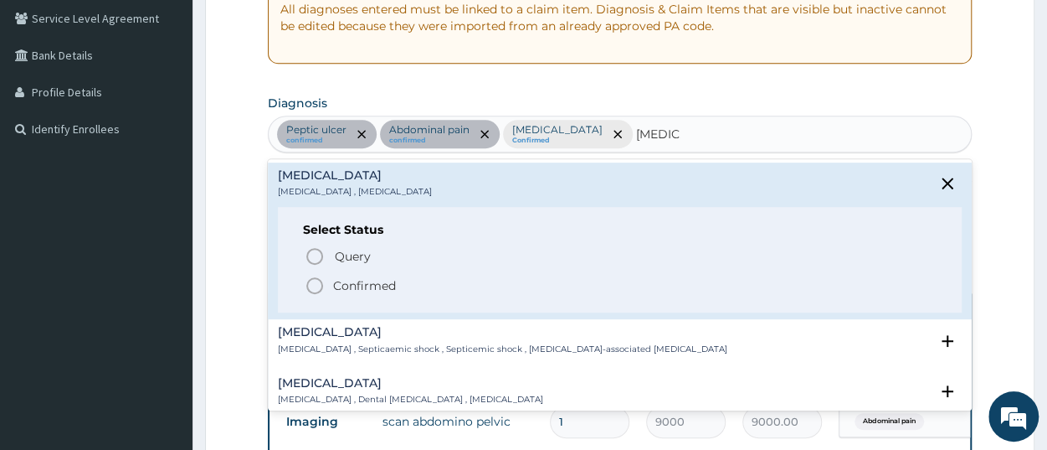
click at [329, 295] on div "Select Status Query Query covers suspected (?), Keep in view (kiv), Ruled out (…" at bounding box center [620, 260] width 684 height 106
click at [329, 290] on span "Confirmed" at bounding box center [621, 285] width 632 height 20
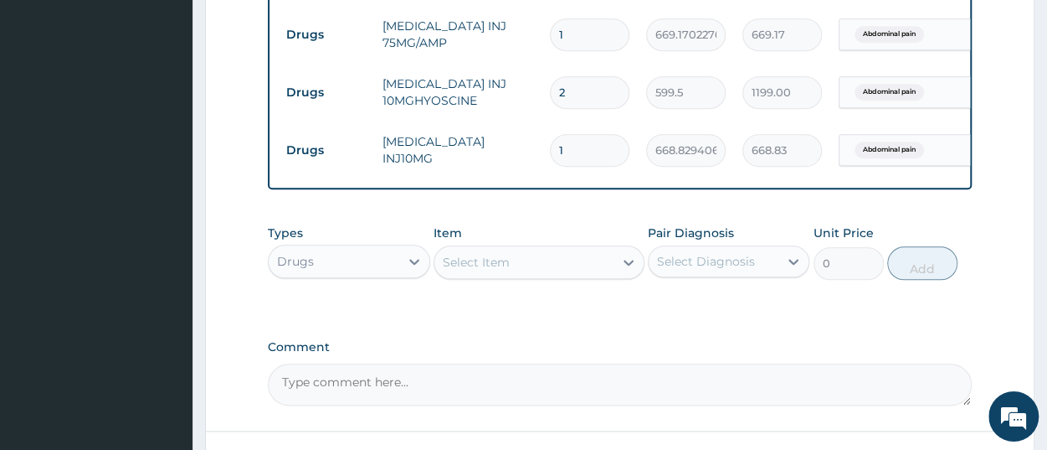
scroll to position [871, 0]
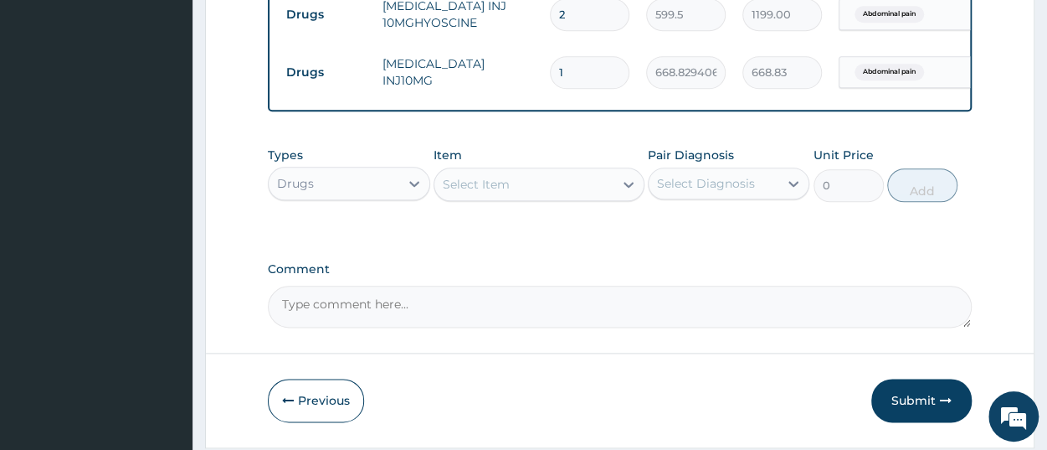
click at [351, 197] on div "Drugs" at bounding box center [334, 183] width 130 height 27
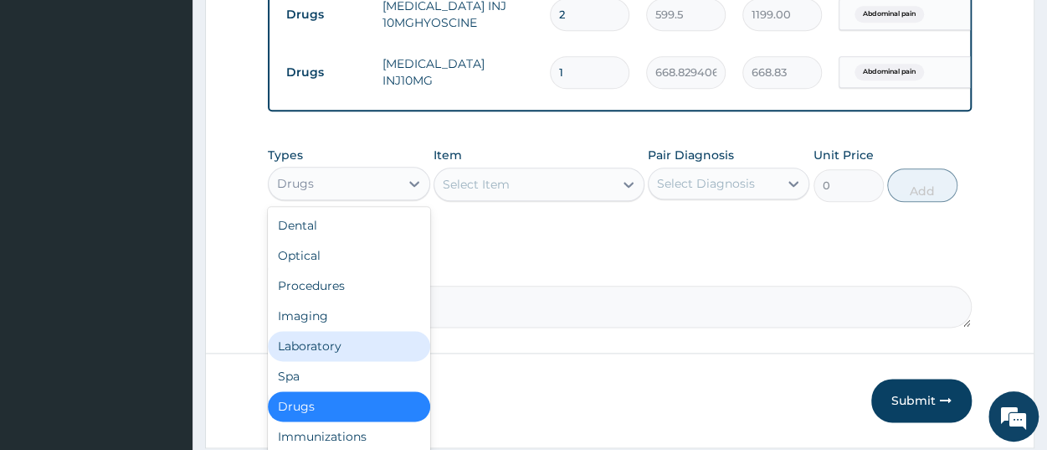
click at [332, 356] on div "Laboratory" at bounding box center [349, 346] width 162 height 30
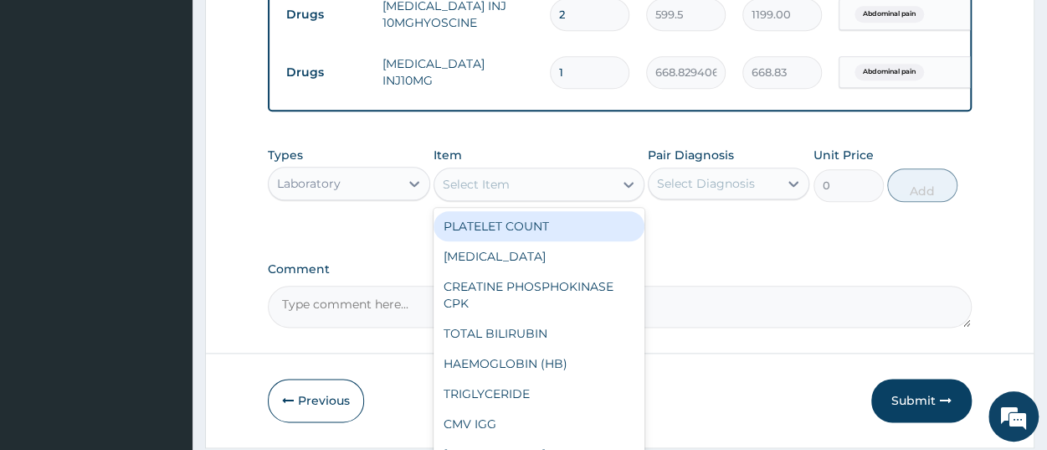
click at [495, 193] on div "Select Item" at bounding box center [476, 184] width 67 height 17
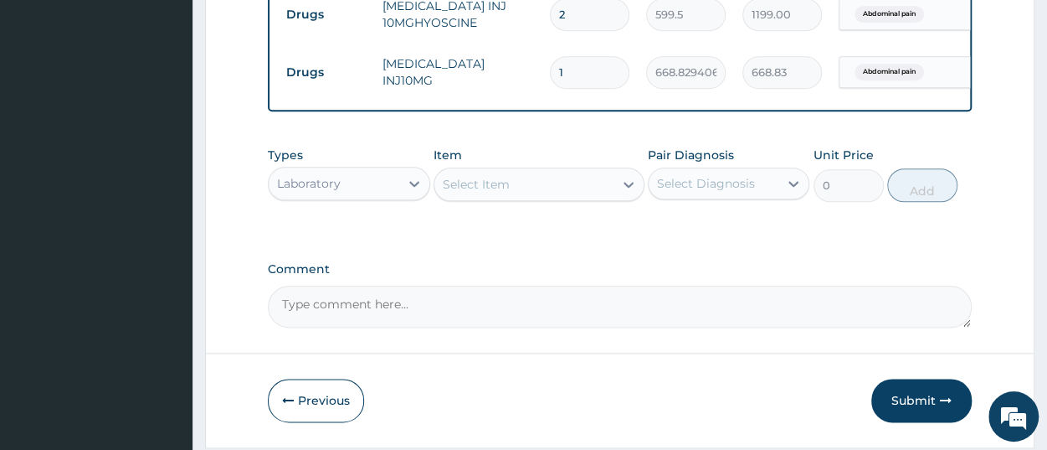
paste input "Malaria Parasite"
type input "Malaria Parasite"
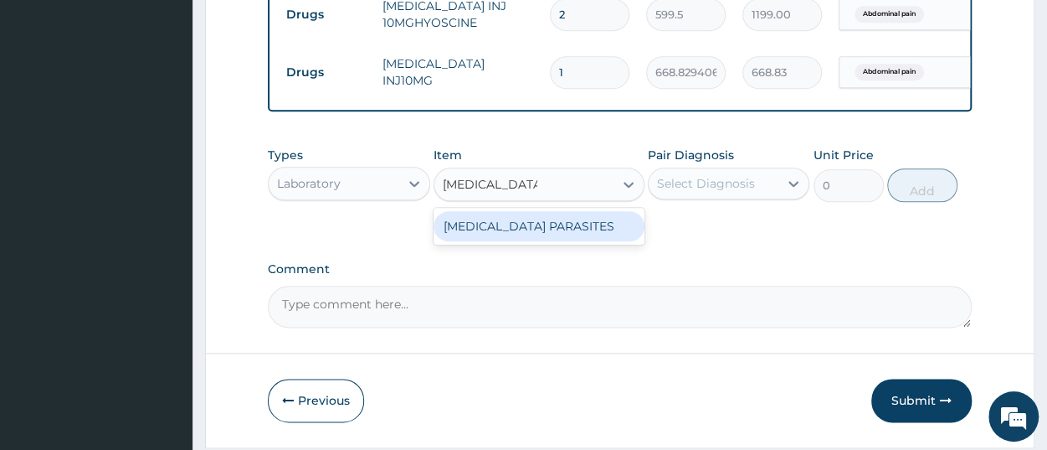
click at [504, 239] on div "MALARIA PARASITES" at bounding box center [539, 226] width 211 height 30
type input "2500"
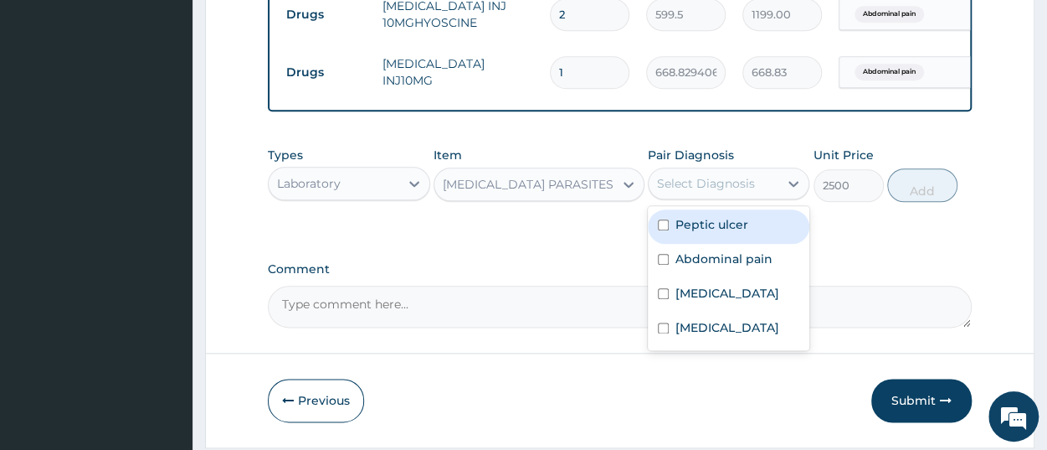
click at [685, 192] on div "Select Diagnosis" at bounding box center [706, 183] width 98 height 17
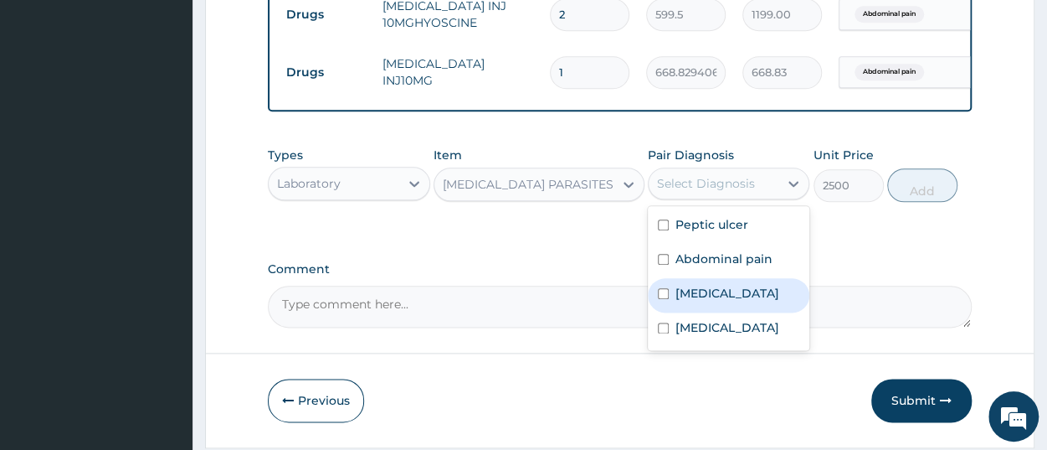
click at [713, 312] on div "Malaria" at bounding box center [729, 295] width 162 height 34
checkbox input "true"
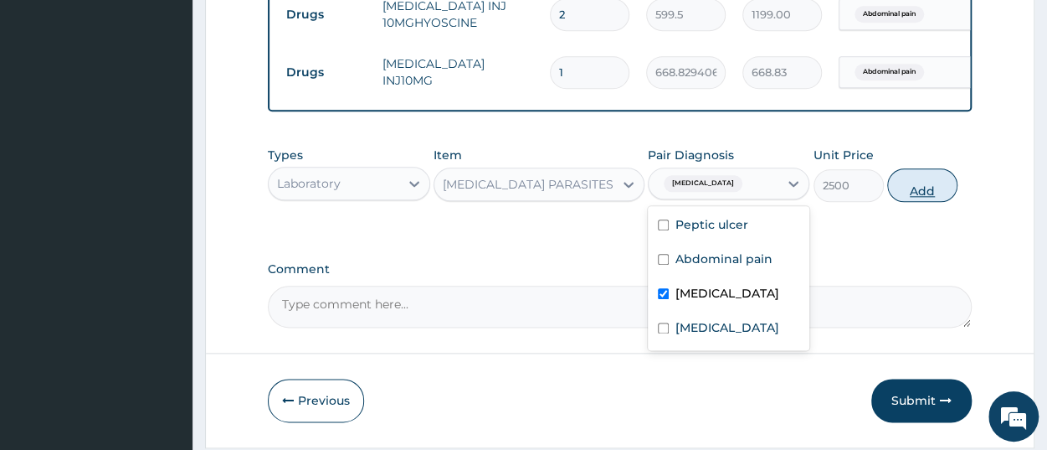
click at [933, 202] on button "Add" at bounding box center [922, 184] width 70 height 33
type input "0"
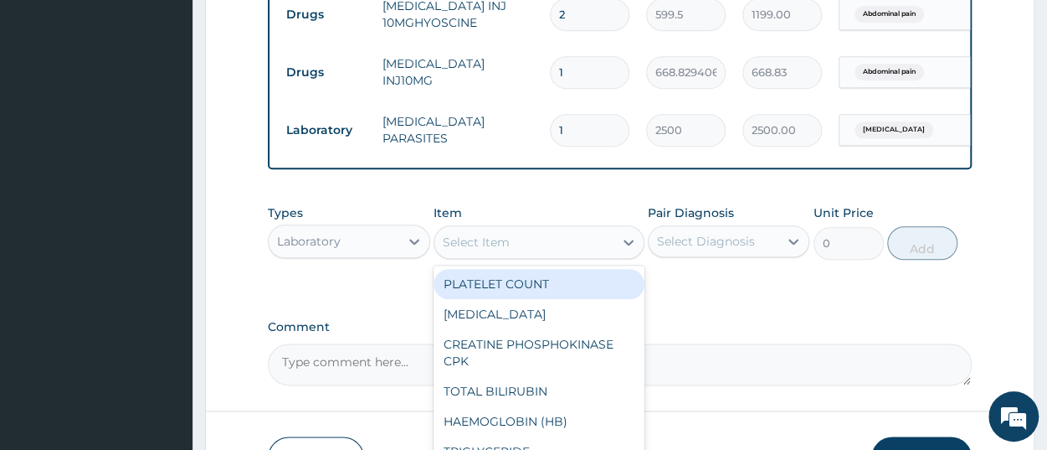
click at [457, 255] on div "Select Item" at bounding box center [523, 242] width 179 height 27
paste input "Full Blood Coun"
type input "Full Blood Coun"
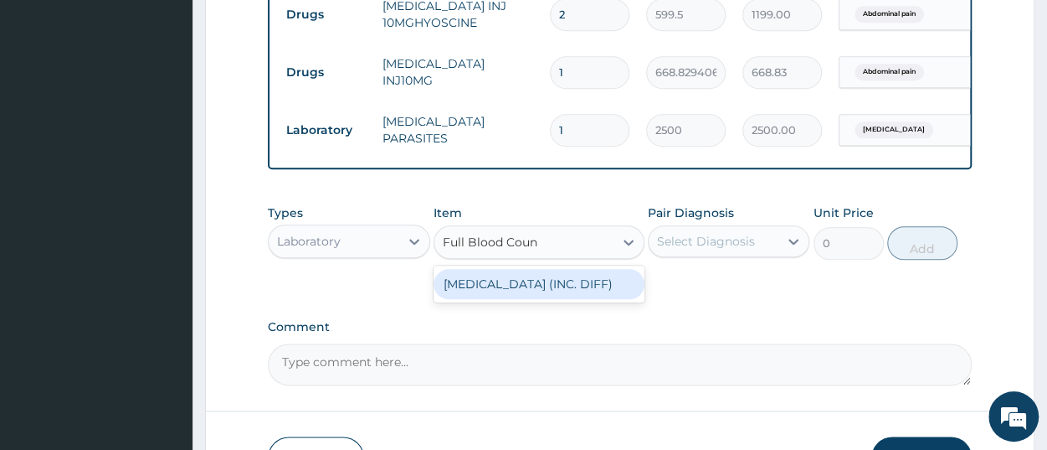
click at [495, 294] on div "FULL BLOOD COUNT (INC. DIFF)" at bounding box center [539, 284] width 211 height 30
type input "4341.60009765625"
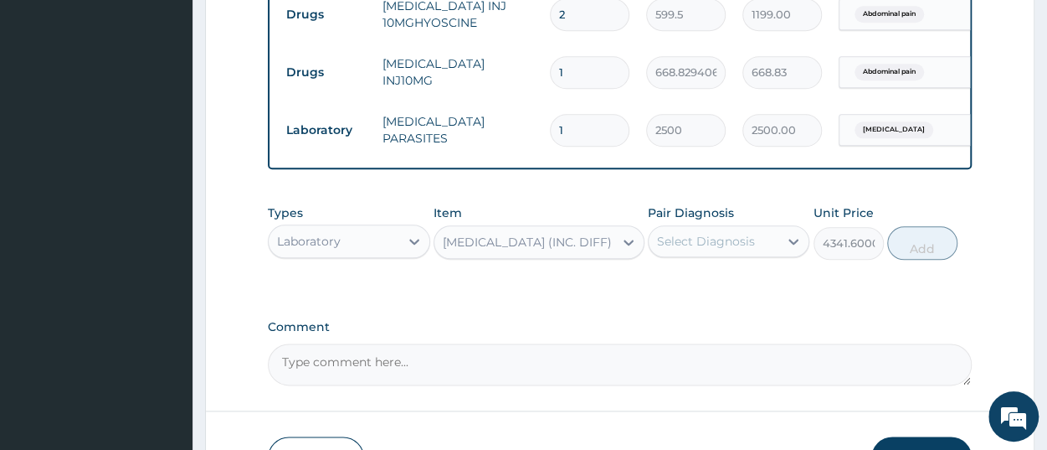
click at [740, 249] on div "Select Diagnosis" at bounding box center [706, 241] width 98 height 17
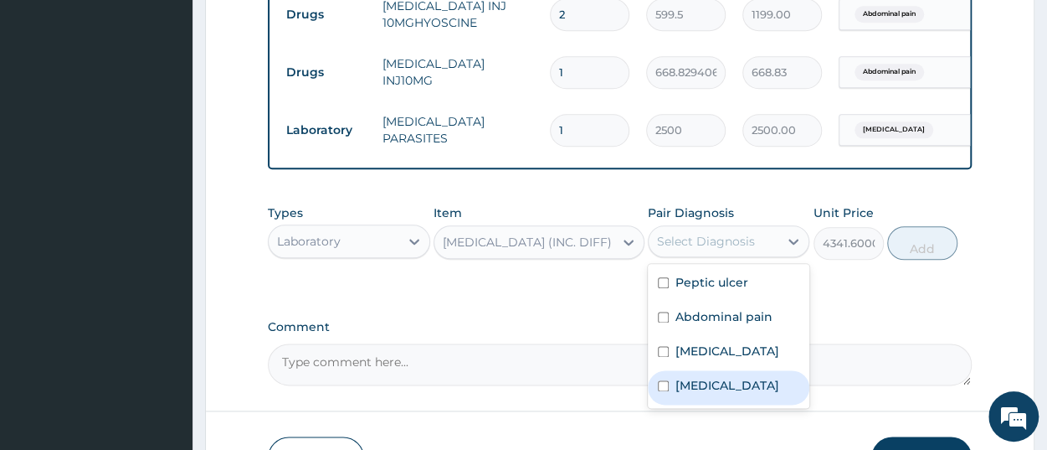
click at [714, 393] on label "Sepsis" at bounding box center [728, 385] width 104 height 17
checkbox input "true"
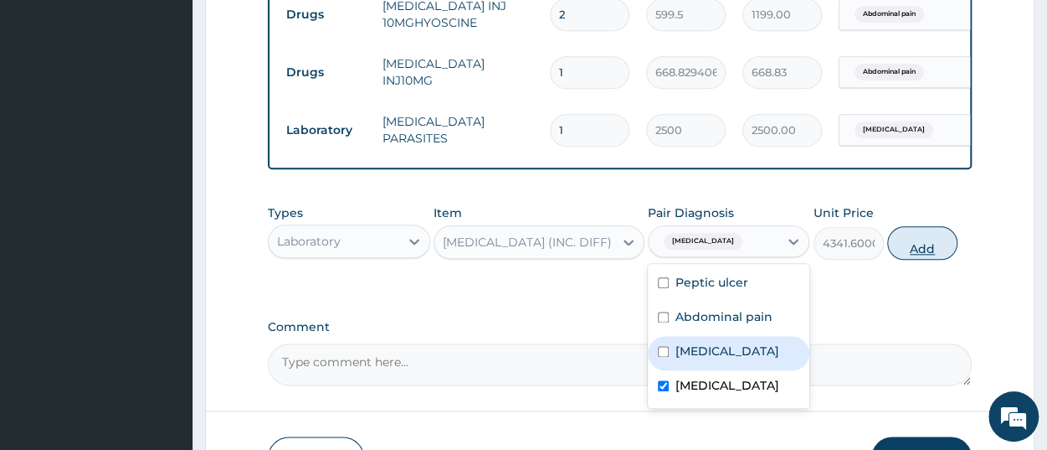
click at [925, 259] on button "Add" at bounding box center [922, 242] width 70 height 33
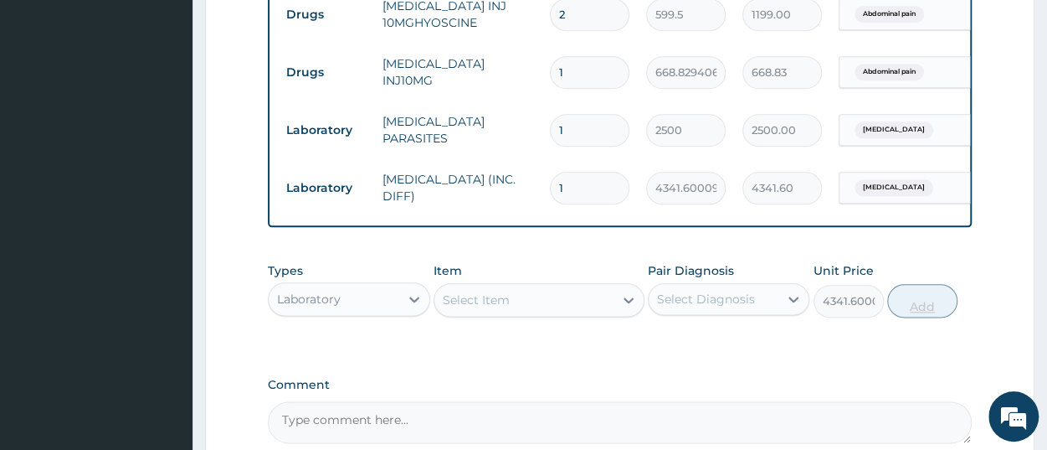
type input "0"
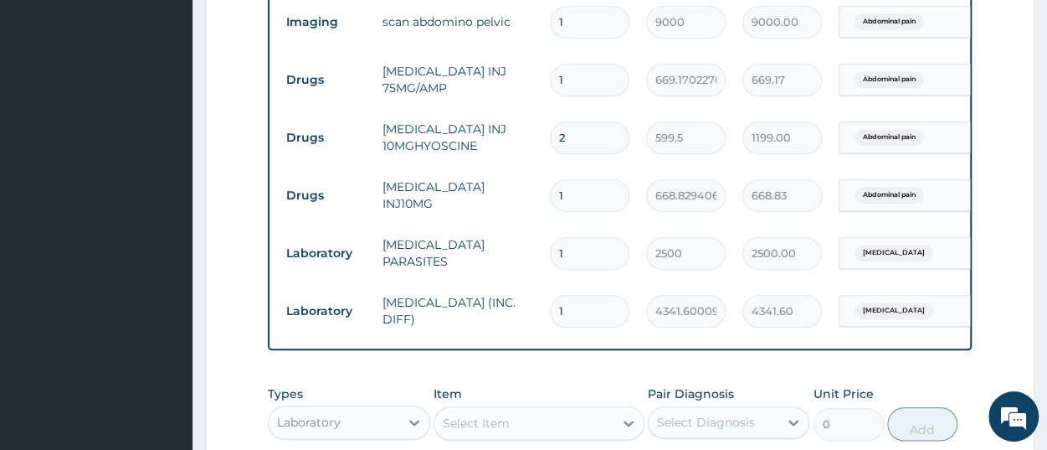
scroll to position [784, 0]
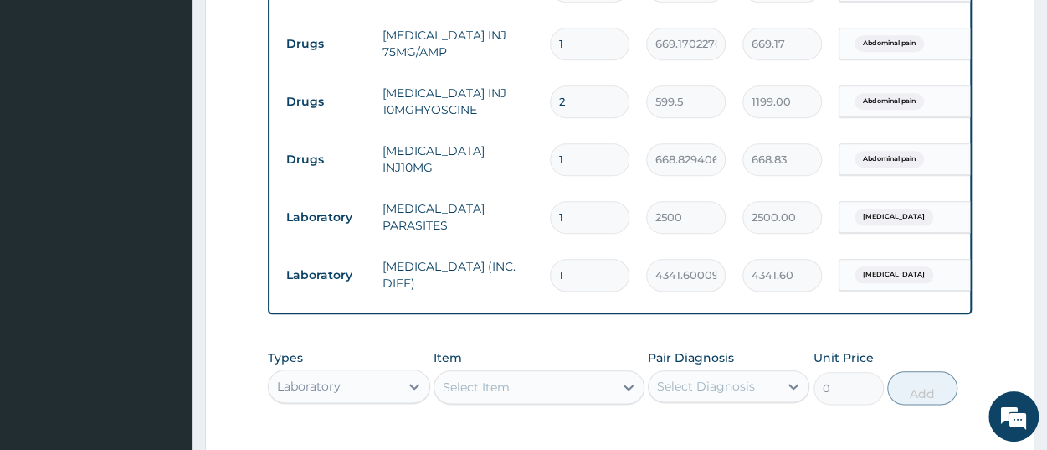
click at [350, 399] on div "Laboratory" at bounding box center [334, 386] width 130 height 27
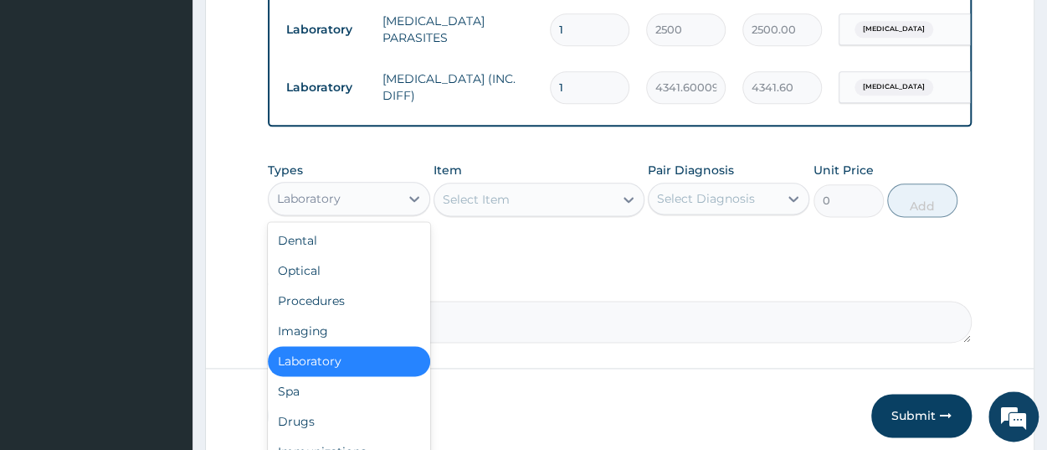
scroll to position [1045, 0]
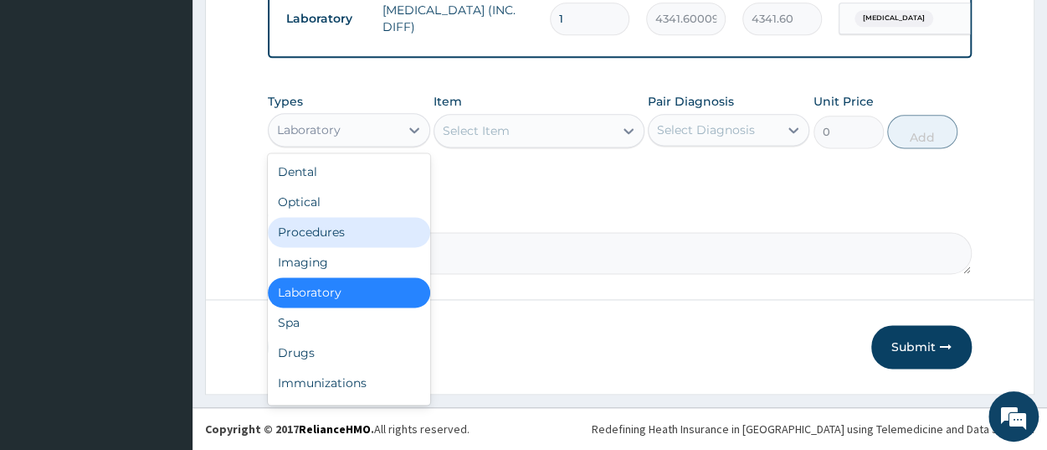
click at [365, 243] on div "Procedures" at bounding box center [349, 232] width 162 height 30
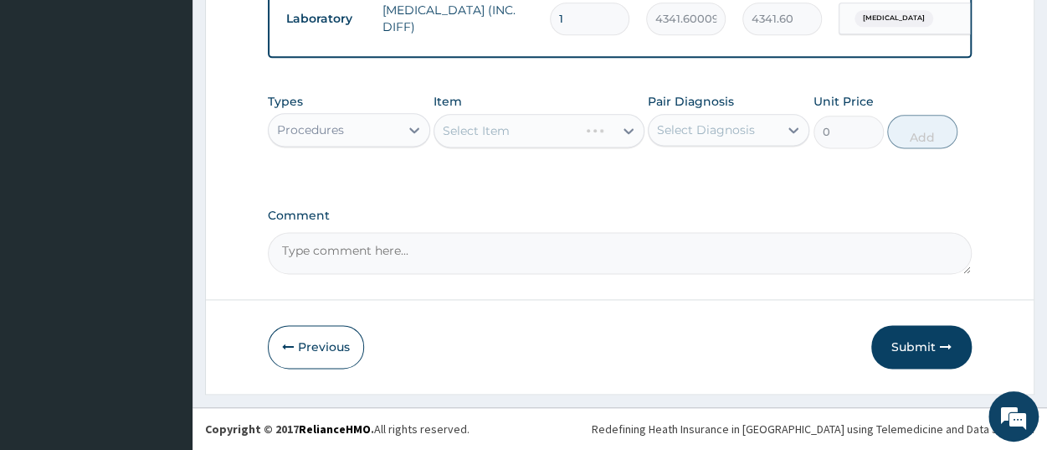
click at [530, 146] on div "Select Item" at bounding box center [539, 130] width 211 height 33
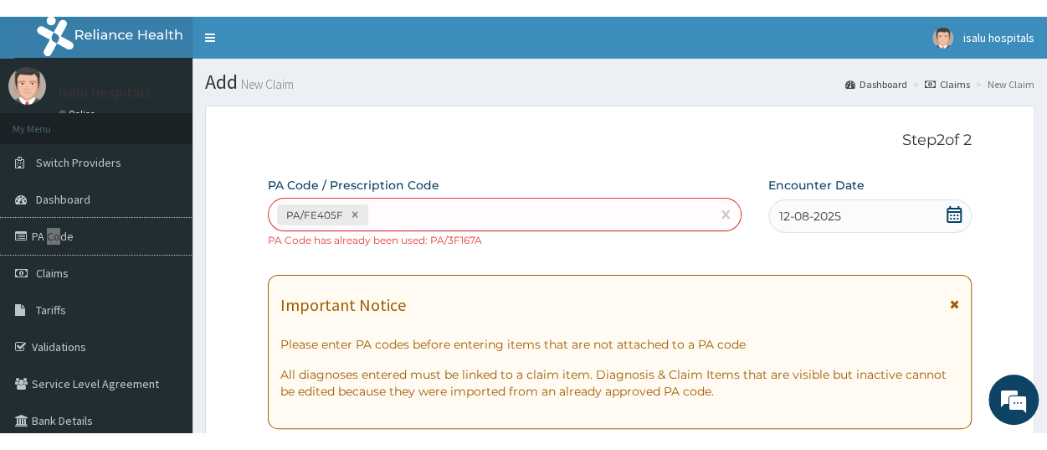
scroll to position [280, 0]
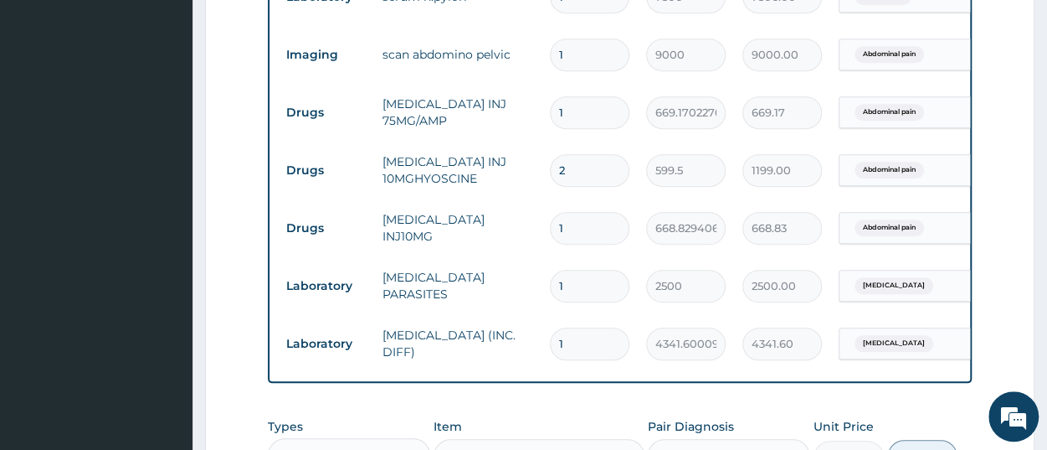
scroll to position [1051, 0]
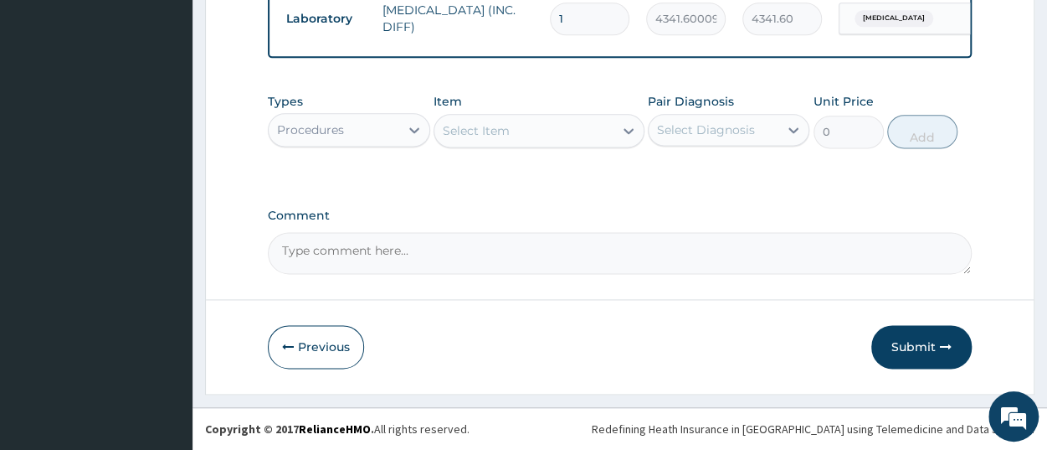
click at [496, 130] on div "Select Item" at bounding box center [476, 130] width 67 height 17
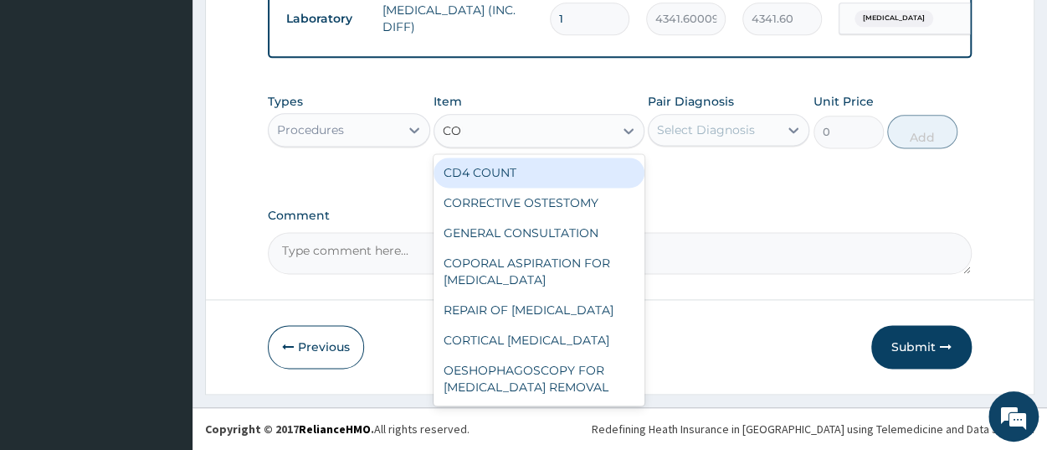
type input "CONS"
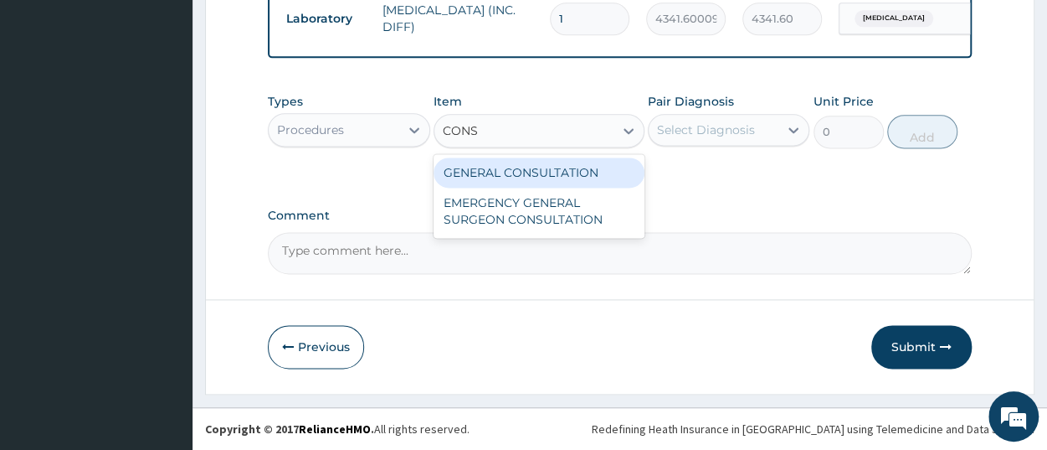
click at [546, 177] on div "GENERAL CONSULTATION" at bounding box center [539, 172] width 211 height 30
type input "3150"
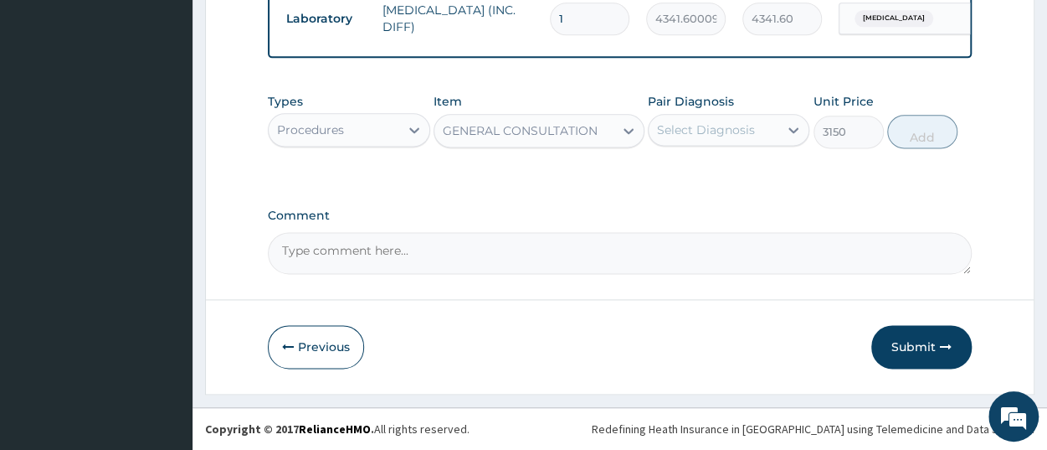
click at [676, 138] on div "Select Diagnosis" at bounding box center [706, 129] width 98 height 17
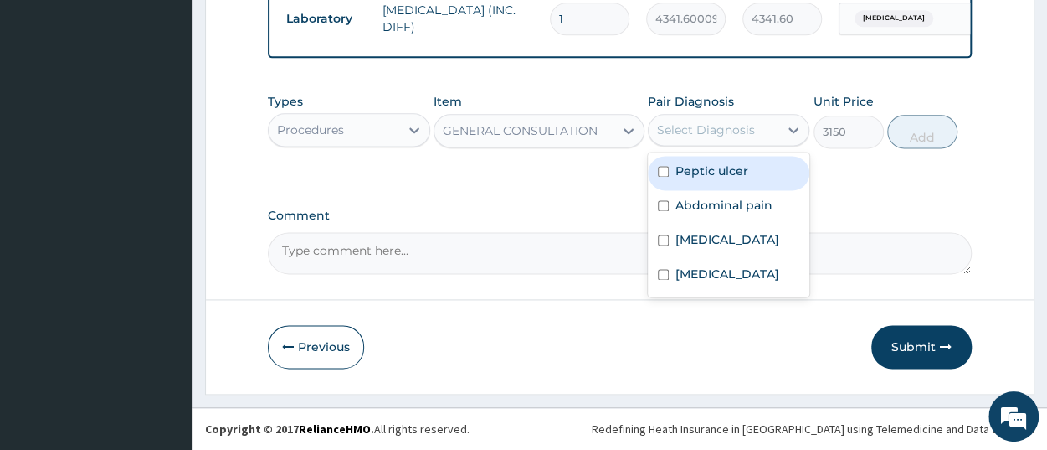
click at [715, 178] on label "Peptic ulcer" at bounding box center [712, 170] width 73 height 17
checkbox input "true"
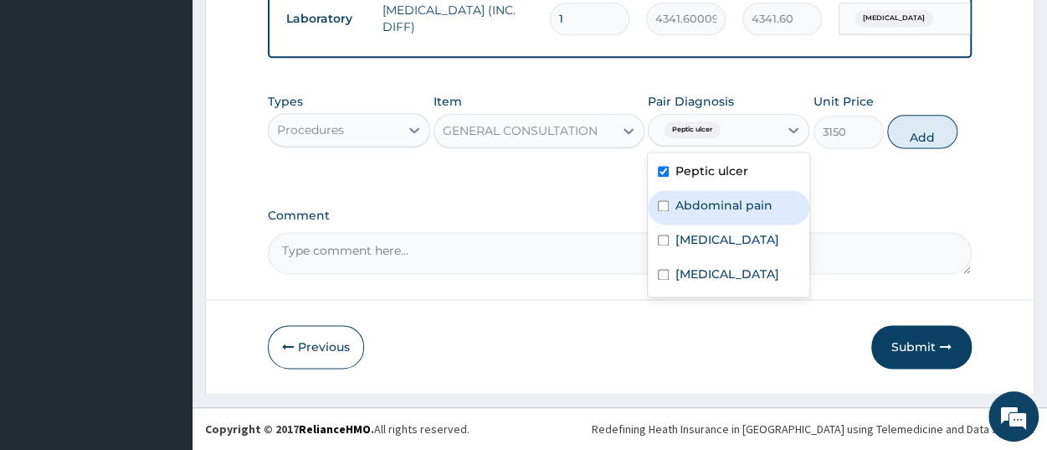
click at [716, 207] on label "Abdominal pain" at bounding box center [724, 205] width 97 height 17
checkbox input "true"
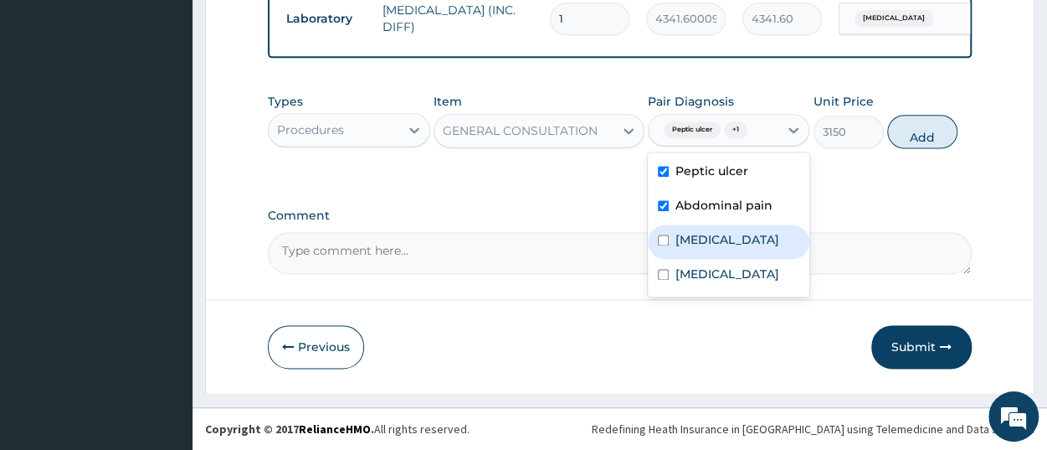
click at [699, 234] on label "Malaria" at bounding box center [728, 239] width 104 height 17
checkbox input "true"
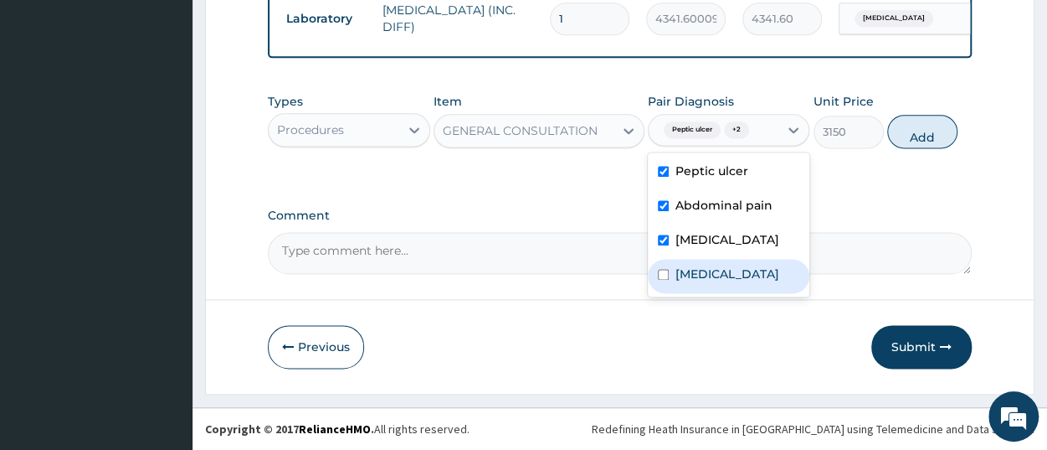
click at [699, 268] on label "Sepsis" at bounding box center [728, 273] width 104 height 17
checkbox input "true"
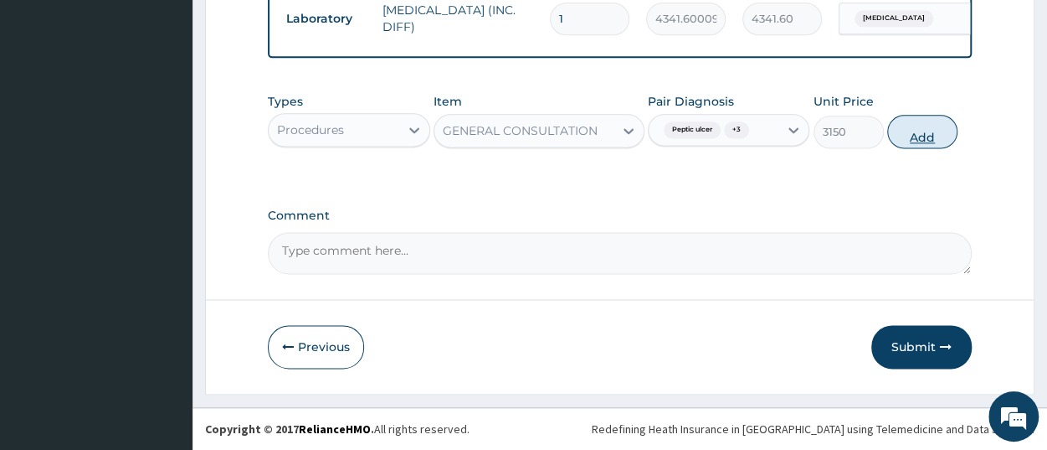
click at [921, 120] on button "Add" at bounding box center [922, 131] width 70 height 33
type input "0"
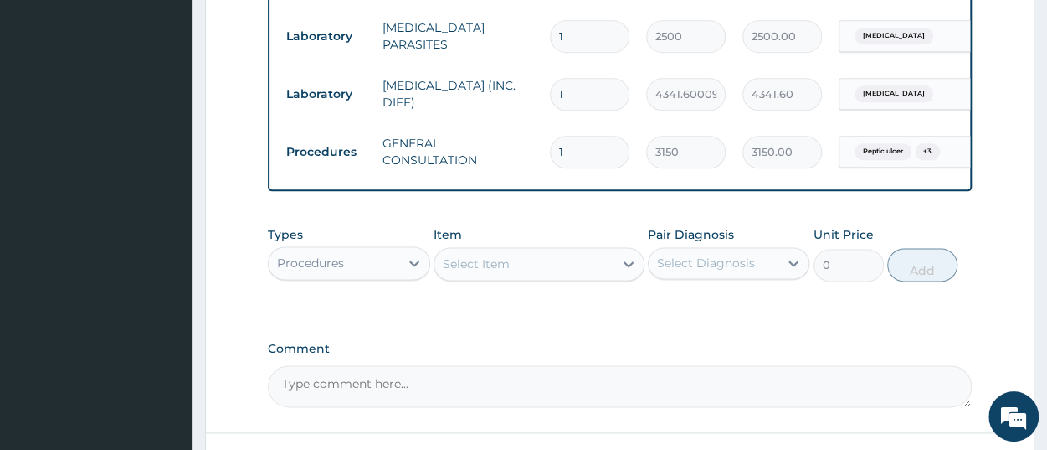
scroll to position [1108, 0]
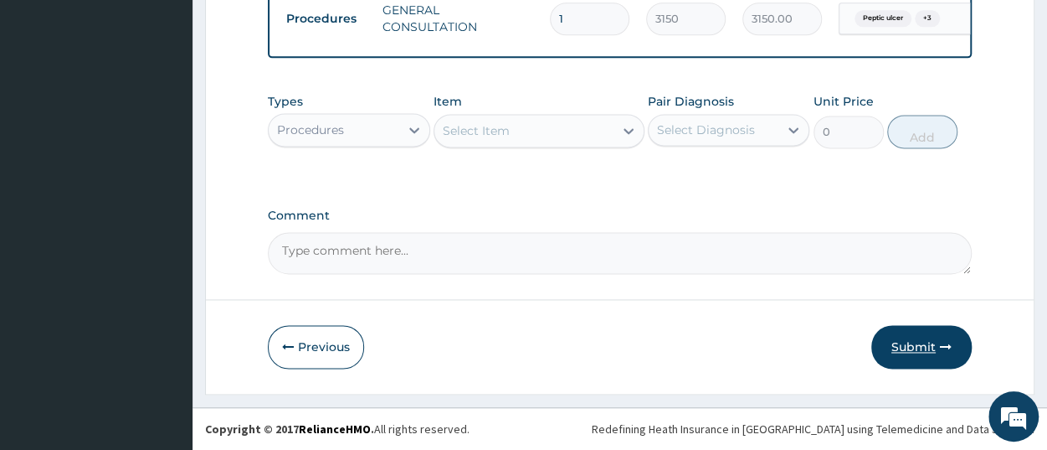
click at [917, 344] on button "Submit" at bounding box center [921, 347] width 100 height 44
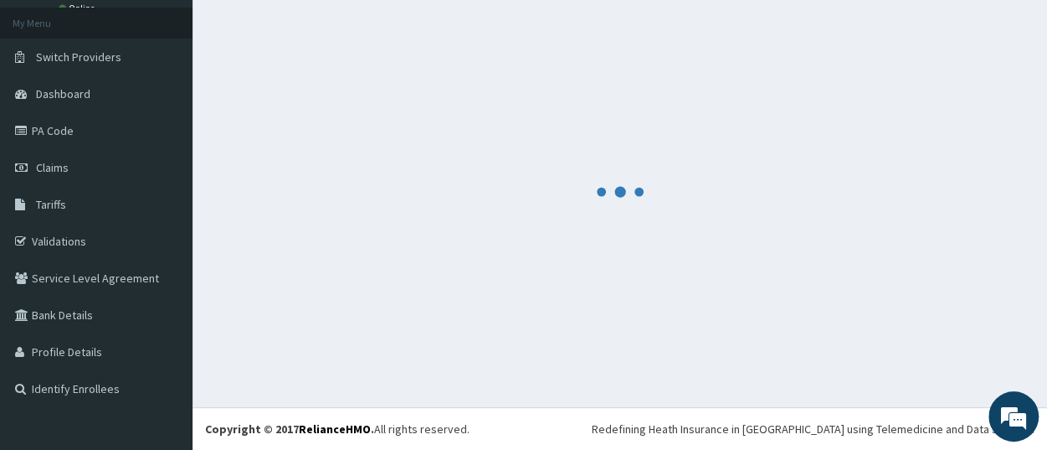
scroll to position [88, 0]
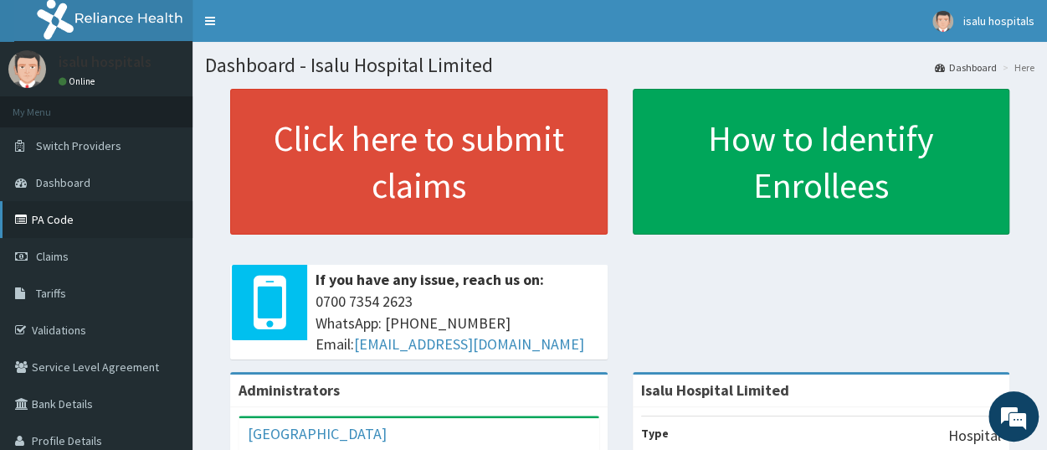
click at [81, 227] on link "PA Code" at bounding box center [96, 219] width 193 height 37
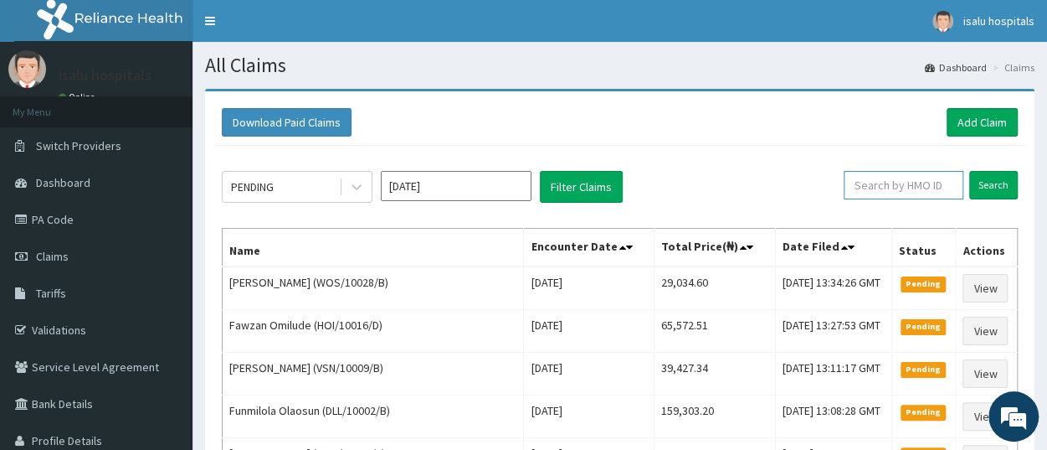
paste input "WOS/10028/B"
type input "WOS/10028/B"
click at [987, 185] on input "Search" at bounding box center [993, 185] width 49 height 28
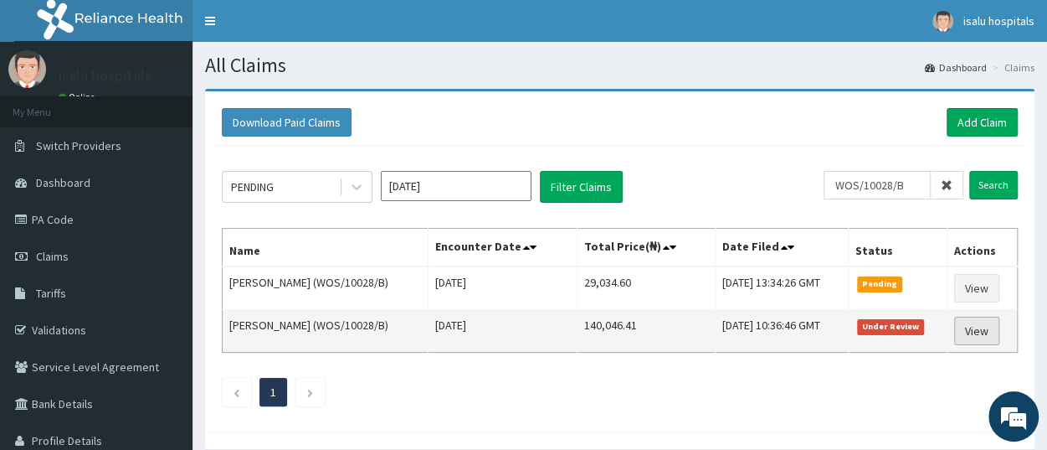
click at [965, 332] on link "View" at bounding box center [976, 330] width 45 height 28
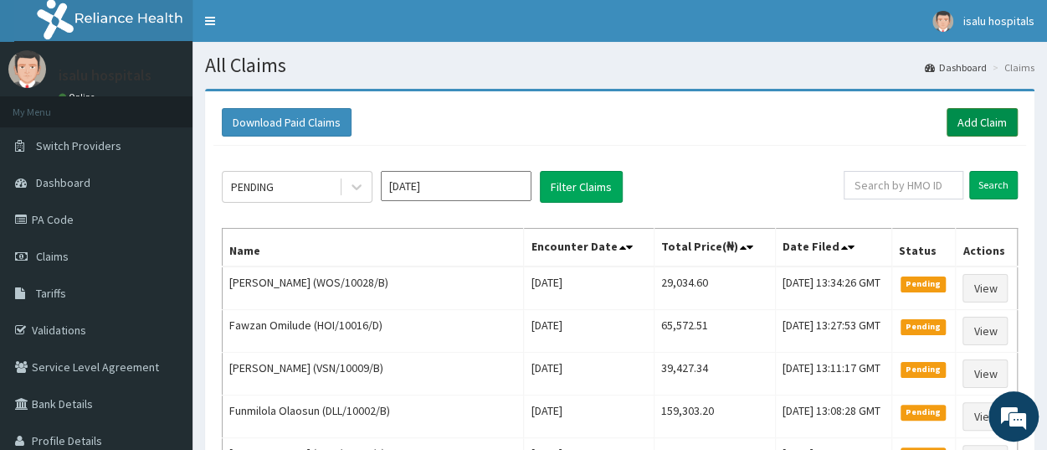
click at [984, 122] on link "Add Claim" at bounding box center [982, 122] width 71 height 28
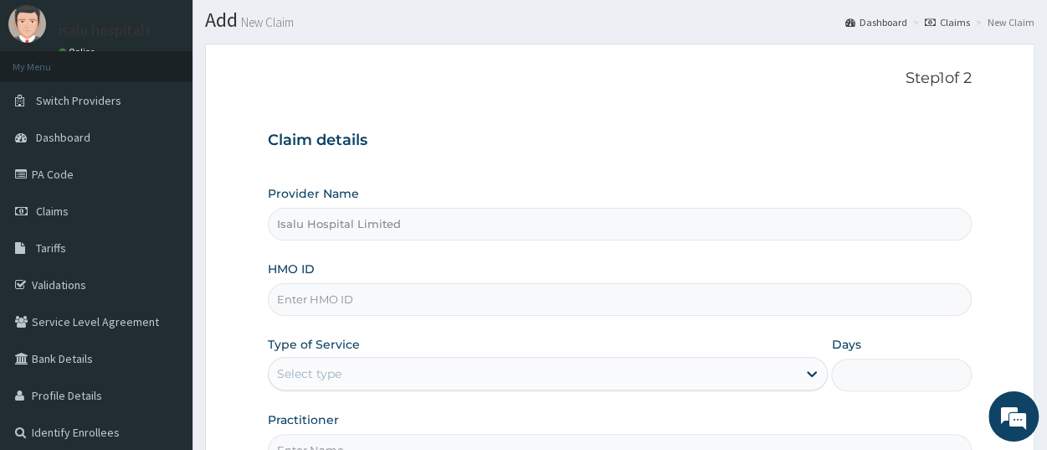
scroll to position [174, 0]
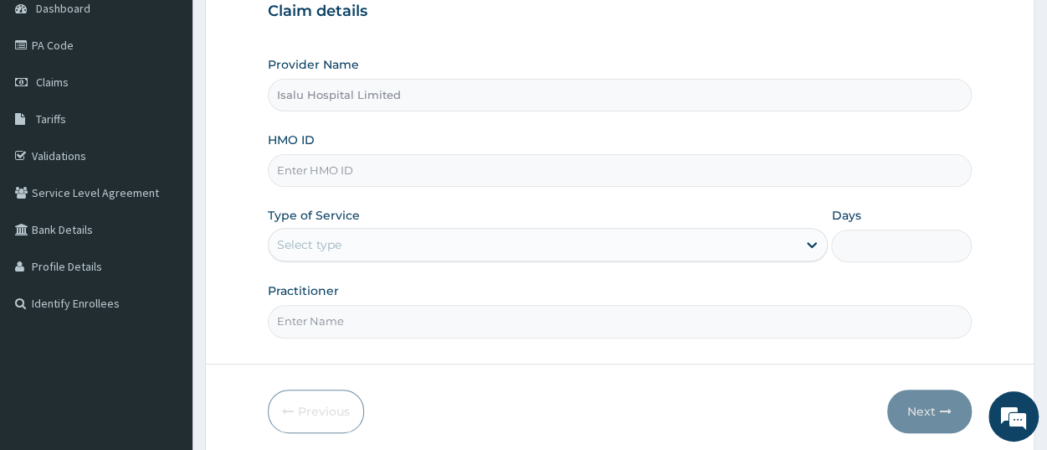
click at [368, 175] on input "HMO ID" at bounding box center [620, 170] width 704 height 33
paste input "WPL/10047/B"
type input "WPL/10047/B"
click at [368, 244] on div "Select type" at bounding box center [533, 244] width 528 height 27
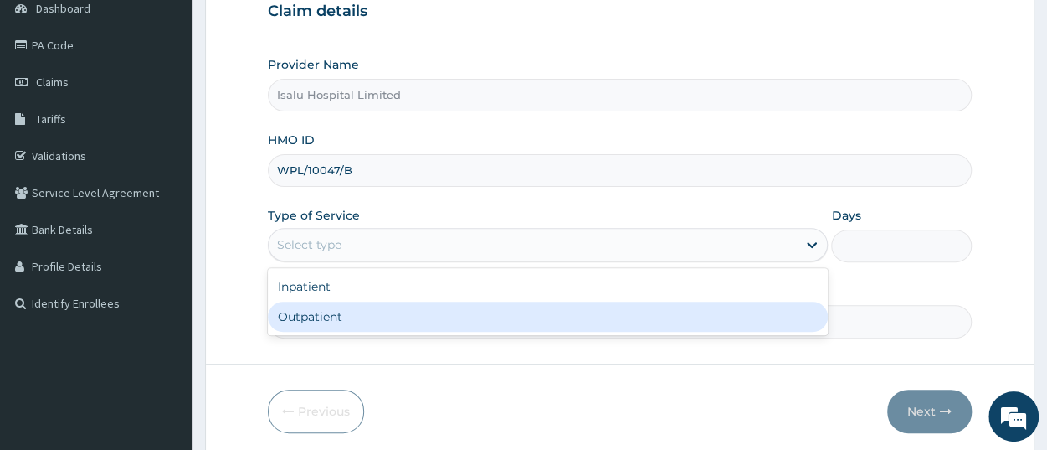
click at [316, 322] on div "Outpatient" at bounding box center [548, 316] width 560 height 30
type input "1"
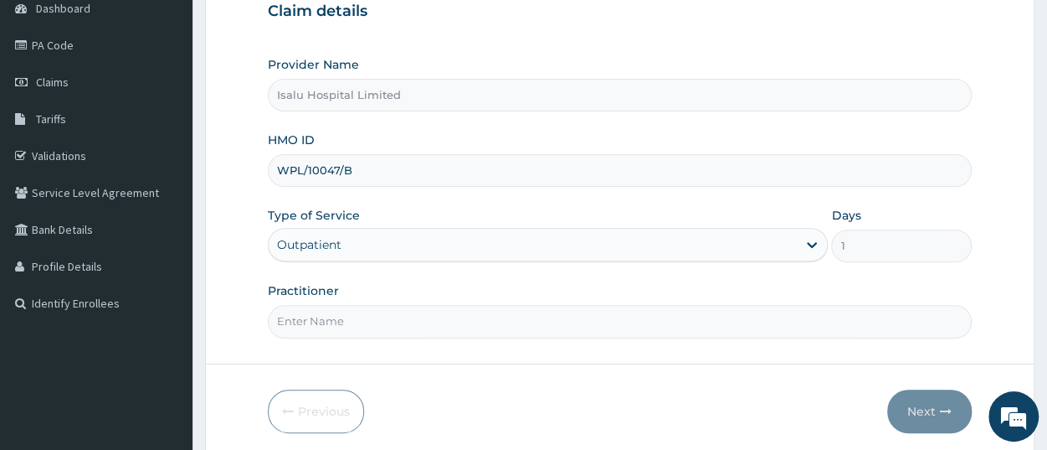
scroll to position [0, 0]
paste input "[PERSON_NAME]"
type input "[PERSON_NAME]"
click at [943, 414] on icon "button" at bounding box center [946, 411] width 12 height 12
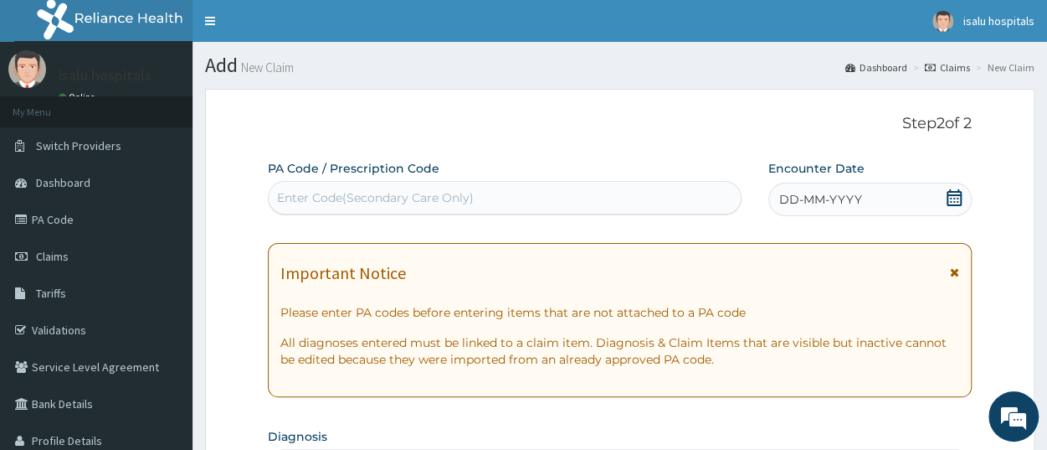
click at [448, 193] on div "Enter Code(Secondary Care Only)" at bounding box center [375, 197] width 197 height 17
paste input "PA/2504FD"
type input "PA/2504FD"
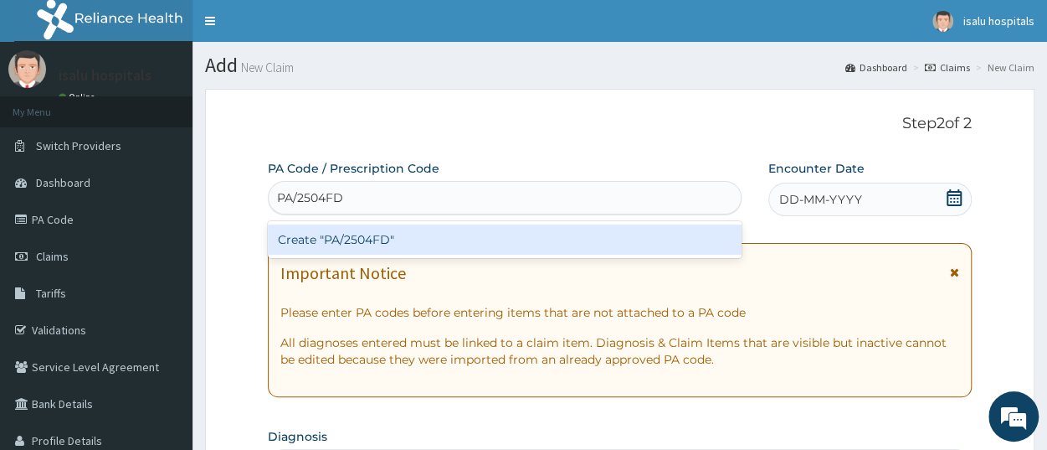
click at [460, 243] on div "Create "PA/2504FD"" at bounding box center [505, 239] width 474 height 30
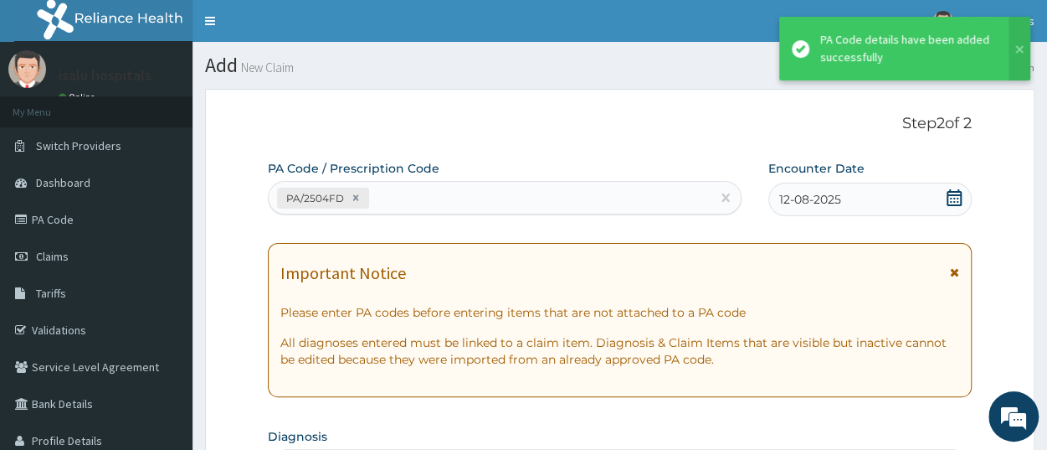
scroll to position [527, 0]
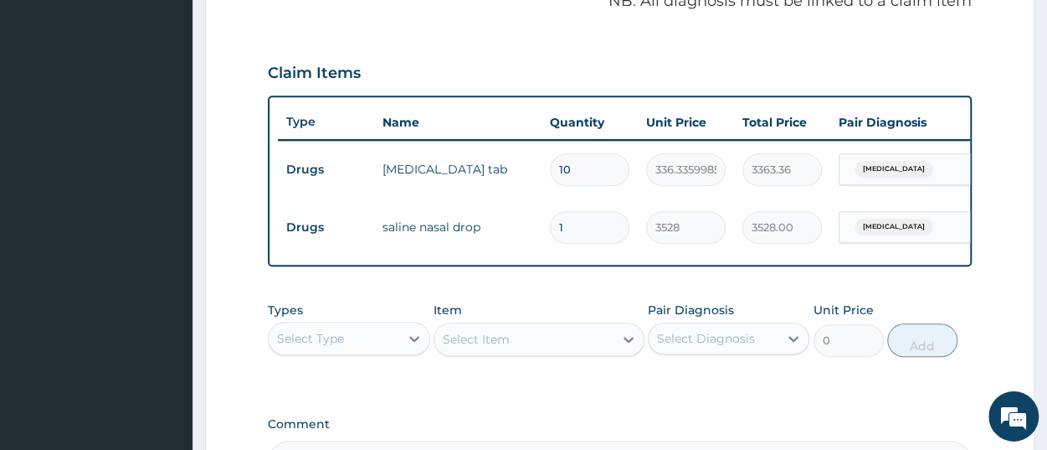
click at [384, 350] on div "Select Type" at bounding box center [334, 338] width 130 height 27
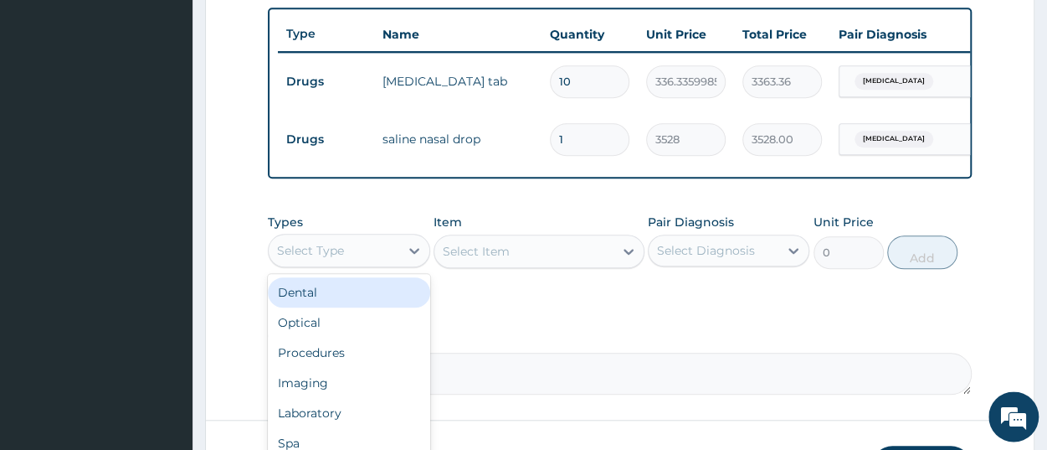
scroll to position [701, 0]
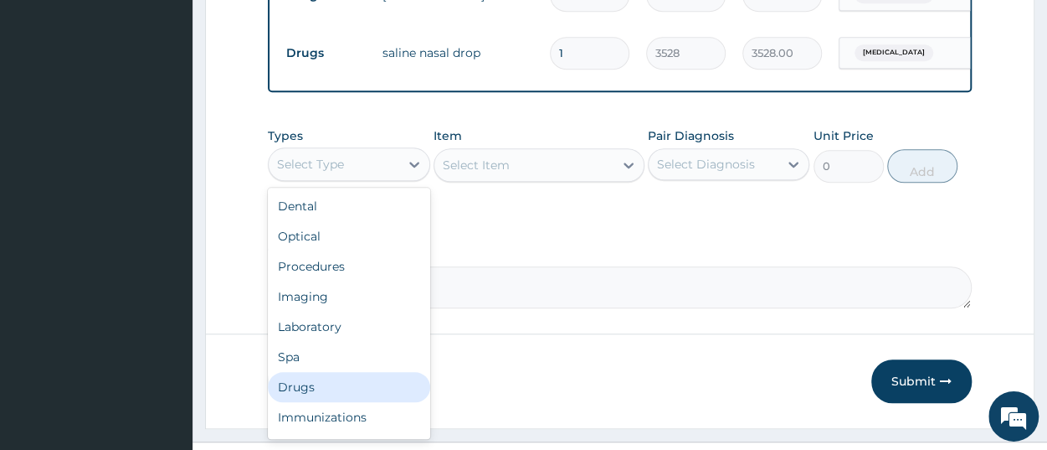
click at [319, 402] on div "Drugs" at bounding box center [349, 387] width 162 height 30
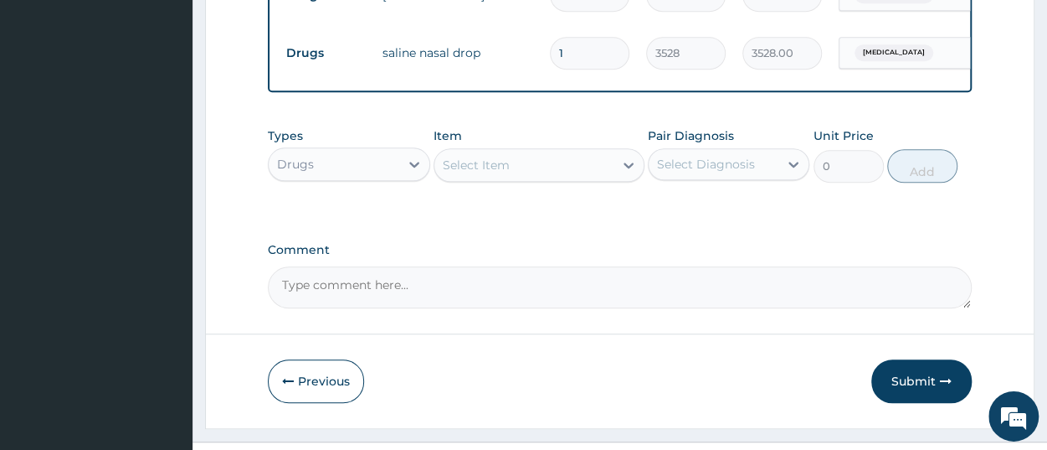
click at [565, 178] on div "Select Item" at bounding box center [523, 165] width 179 height 27
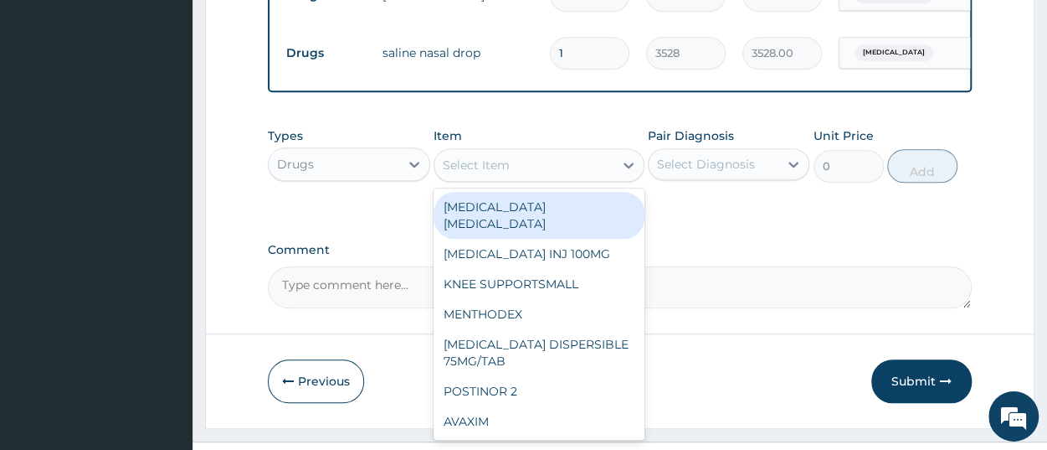
paste input "PIRITON TAB 4MG"
type input "PIRITON TAB 4MG"
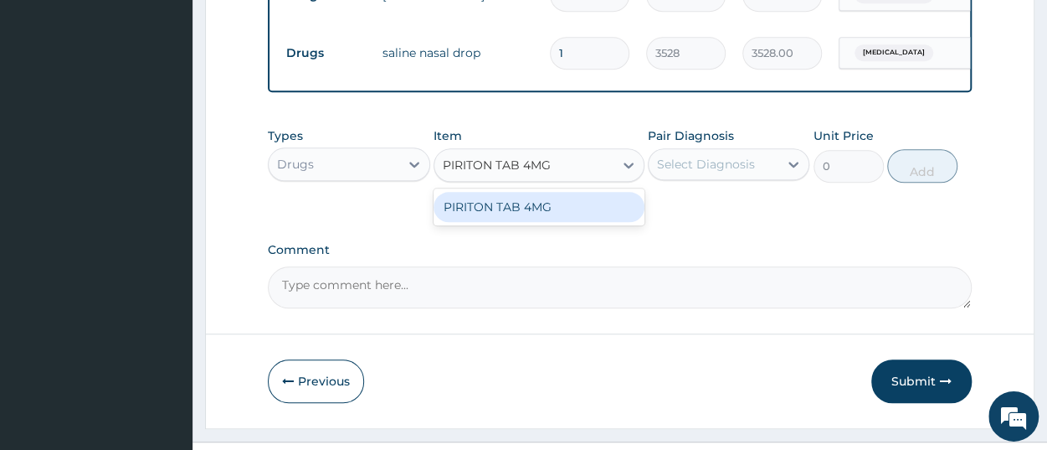
click at [558, 222] on div "PIRITON TAB 4MG" at bounding box center [539, 207] width 211 height 30
type input "33"
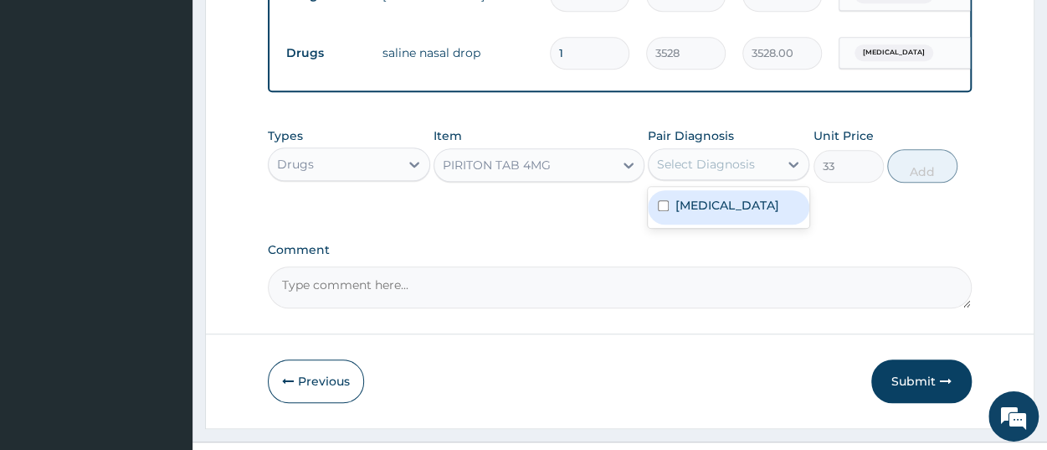
click at [728, 172] on div "Select Diagnosis" at bounding box center [706, 164] width 98 height 17
click at [739, 213] on label "[MEDICAL_DATA]" at bounding box center [728, 205] width 104 height 17
checkbox input "true"
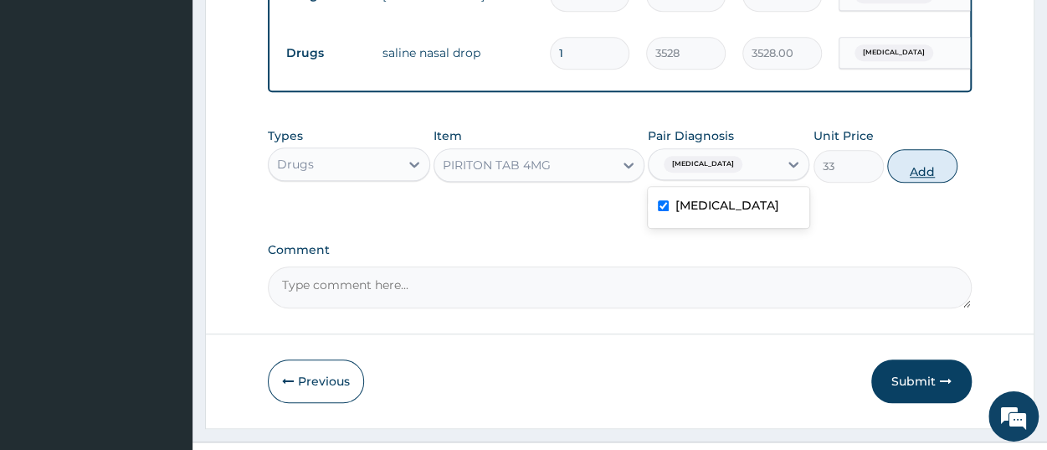
click at [914, 181] on button "Add" at bounding box center [922, 165] width 70 height 33
type input "0"
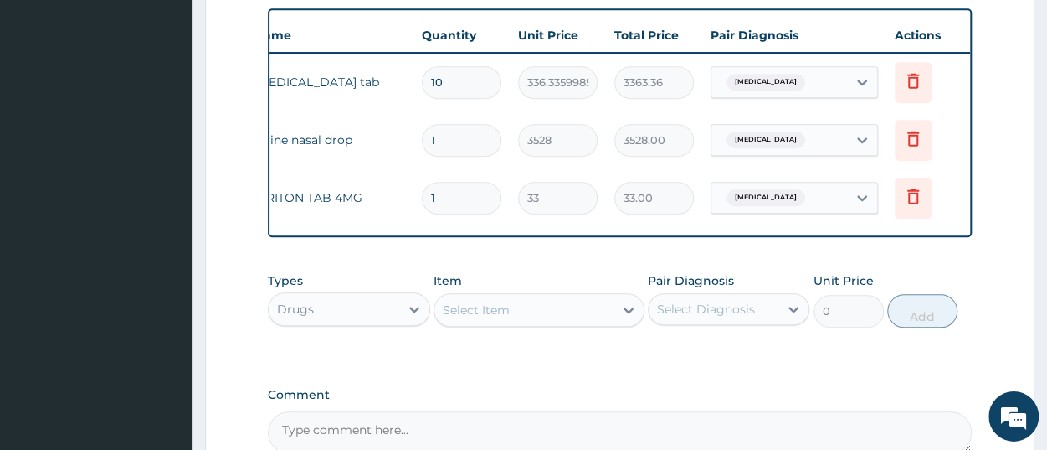
scroll to position [0, 0]
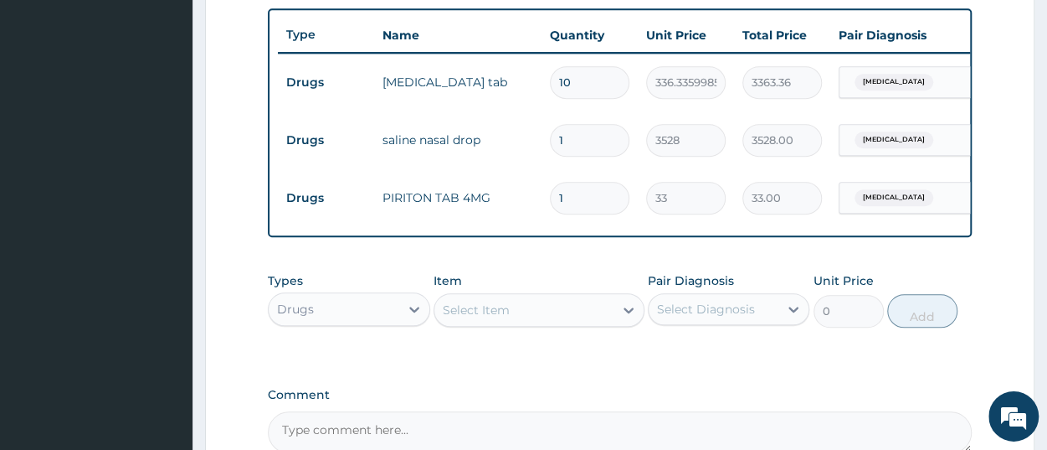
click at [468, 318] on div "Select Item" at bounding box center [476, 309] width 67 height 17
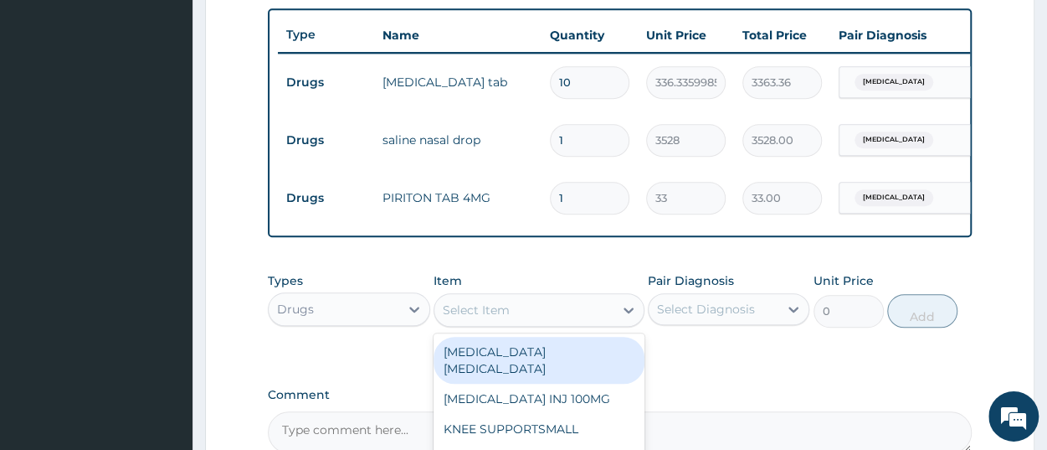
paste input "PCM TAB"
type input "PCM TAB"
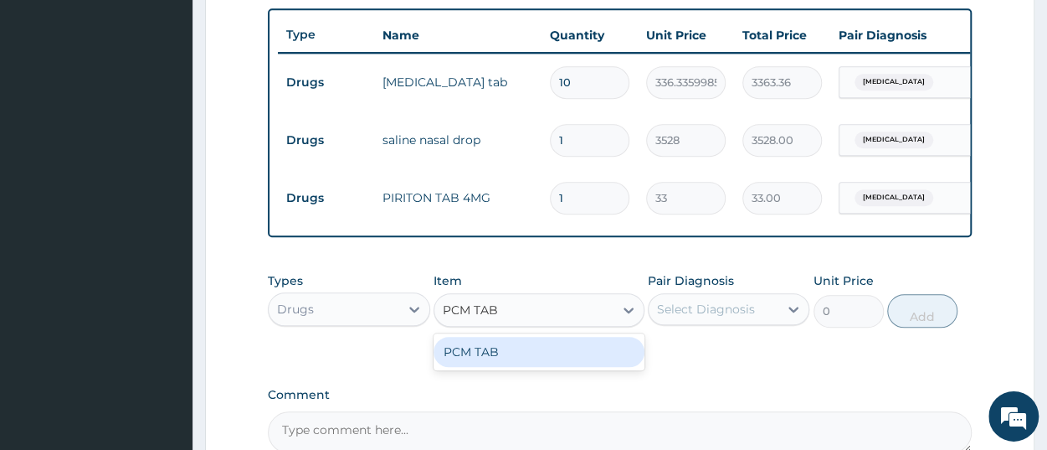
click at [506, 367] on div "PCM TAB" at bounding box center [539, 352] width 211 height 30
type input "201.0959930419922"
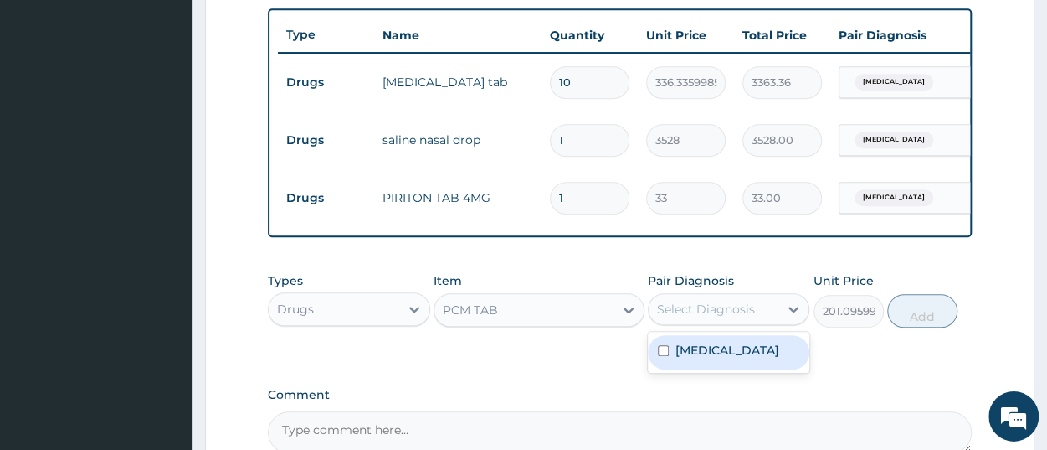
click at [706, 322] on div "Select Diagnosis" at bounding box center [714, 308] width 130 height 27
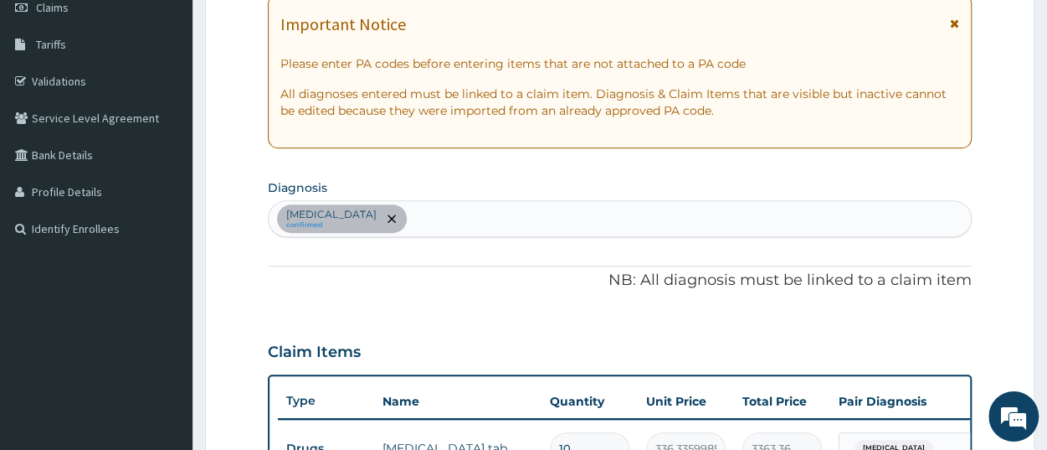
scroll to position [179, 0]
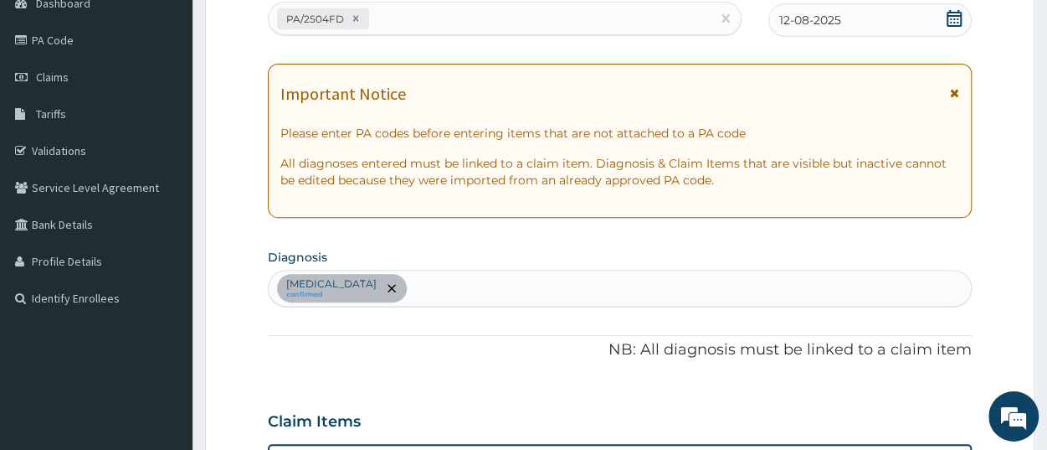
click at [544, 295] on div "Upper respiratory infection confirmed" at bounding box center [620, 287] width 702 height 35
type input "pain"
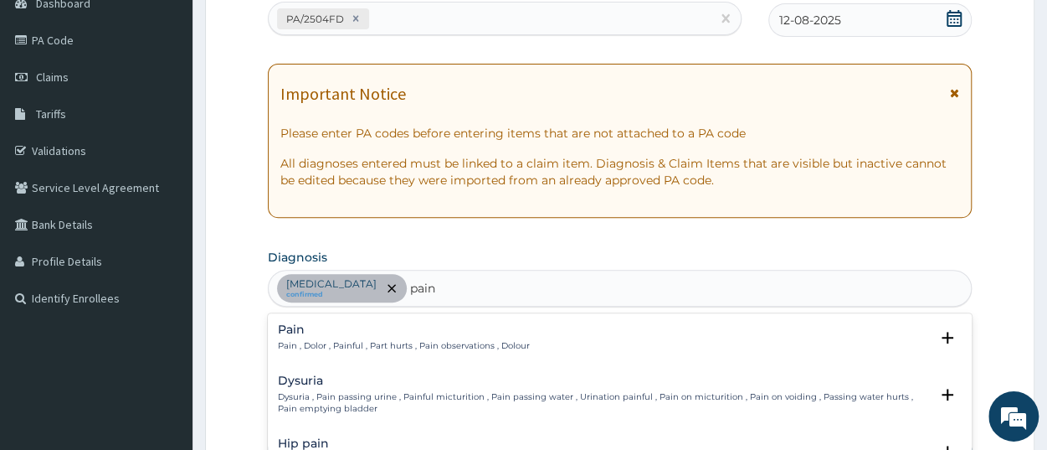
click at [314, 348] on p "Pain , Dolor , Painful , Part hurts , Pain observations , Dolour" at bounding box center [404, 346] width 252 height 12
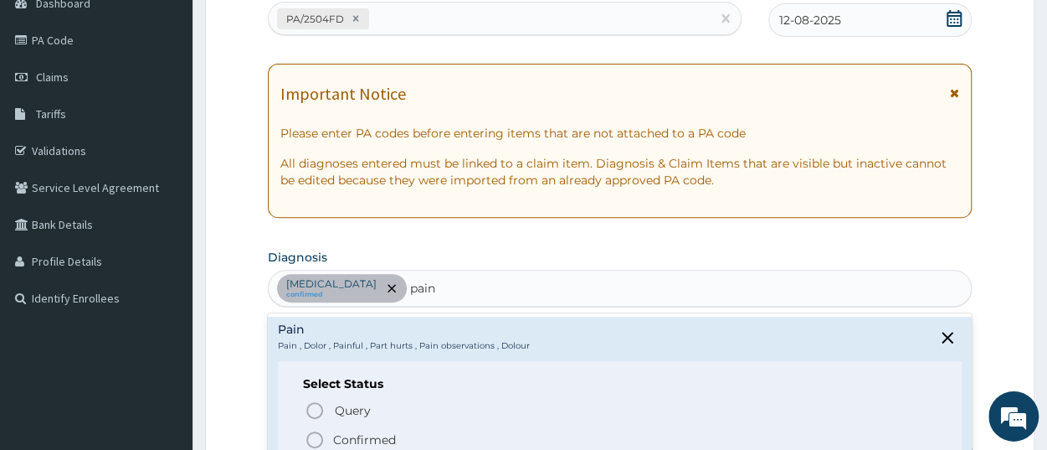
click at [341, 437] on p "Confirmed" at bounding box center [364, 439] width 63 height 17
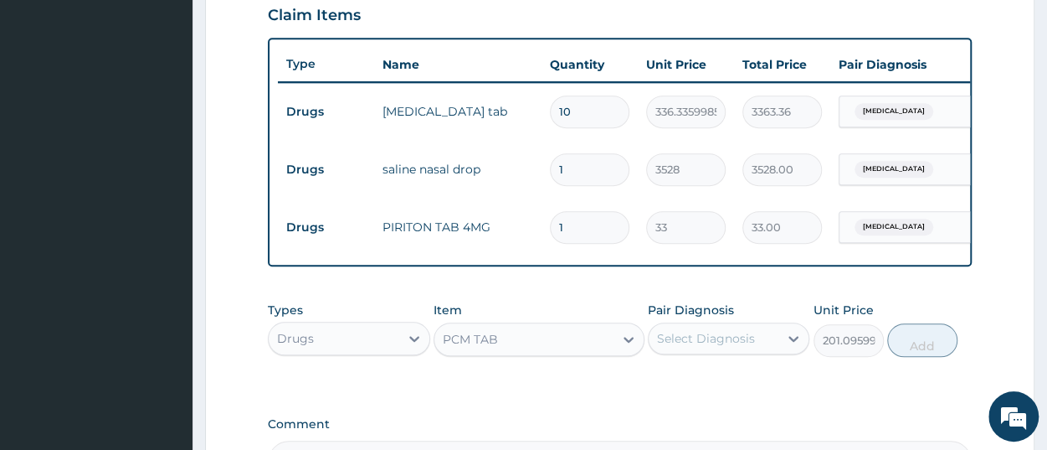
scroll to position [614, 0]
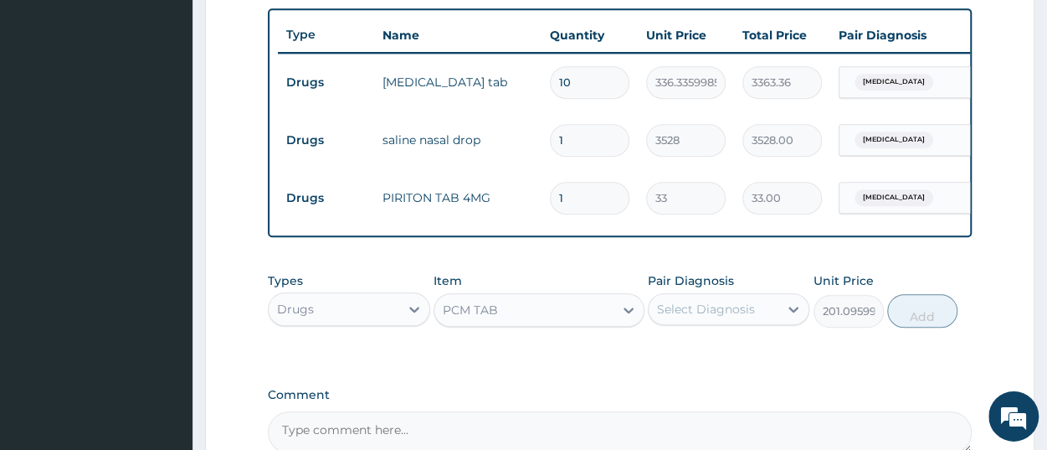
click at [754, 322] on div "Select Diagnosis" at bounding box center [714, 308] width 130 height 27
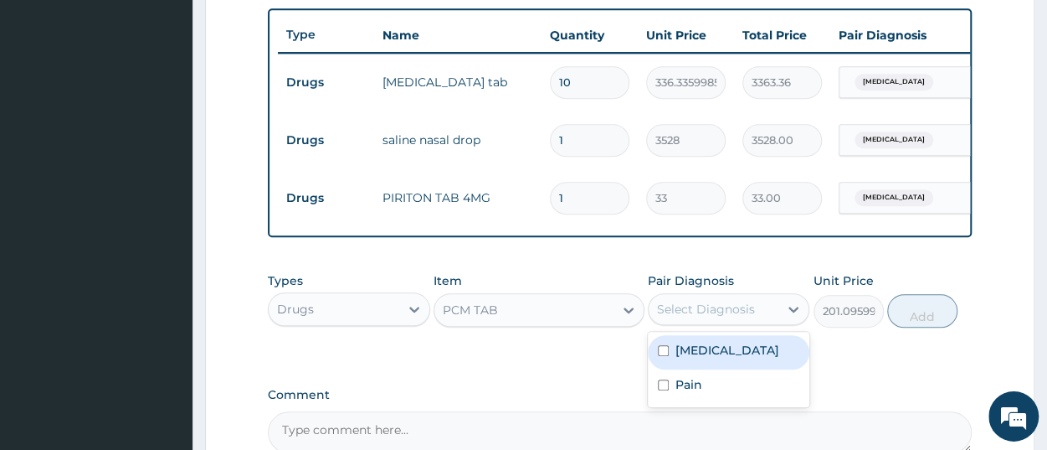
click at [741, 358] on label "Upper respiratory infection" at bounding box center [728, 350] width 104 height 17
checkbox input "true"
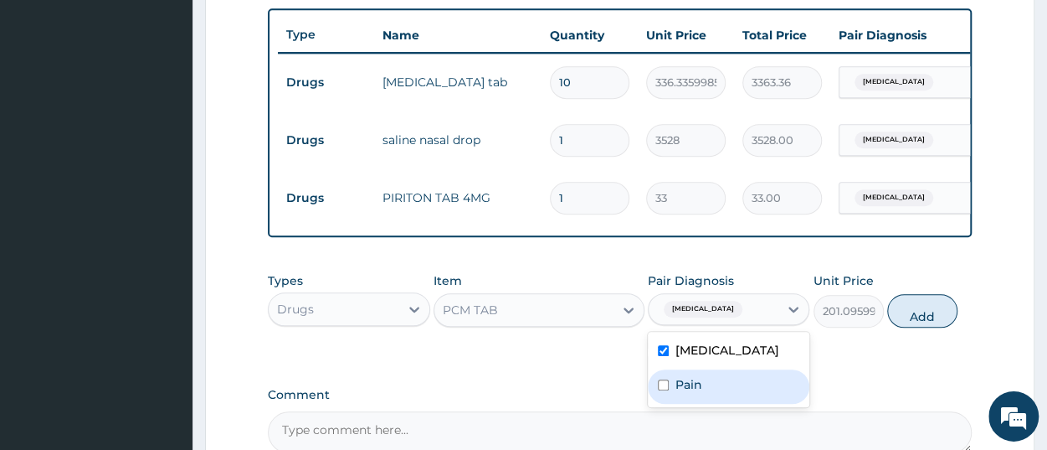
click at [729, 403] on div "Pain" at bounding box center [729, 386] width 162 height 34
checkbox input "true"
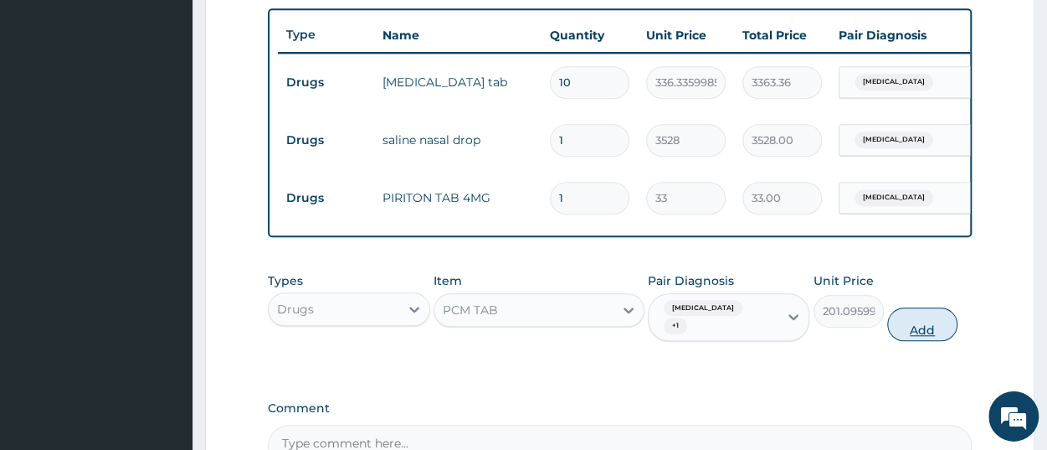
click at [917, 338] on button "Add" at bounding box center [922, 323] width 70 height 33
type input "0"
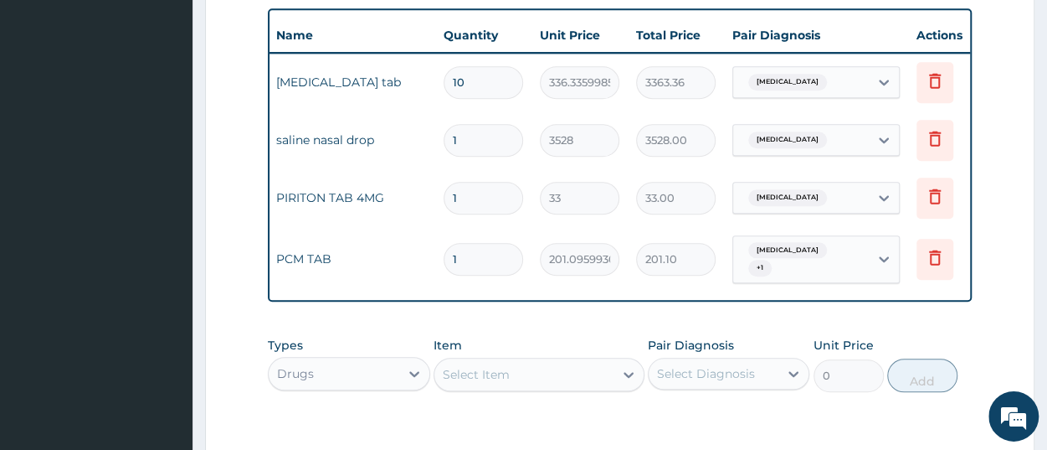
scroll to position [0, 128]
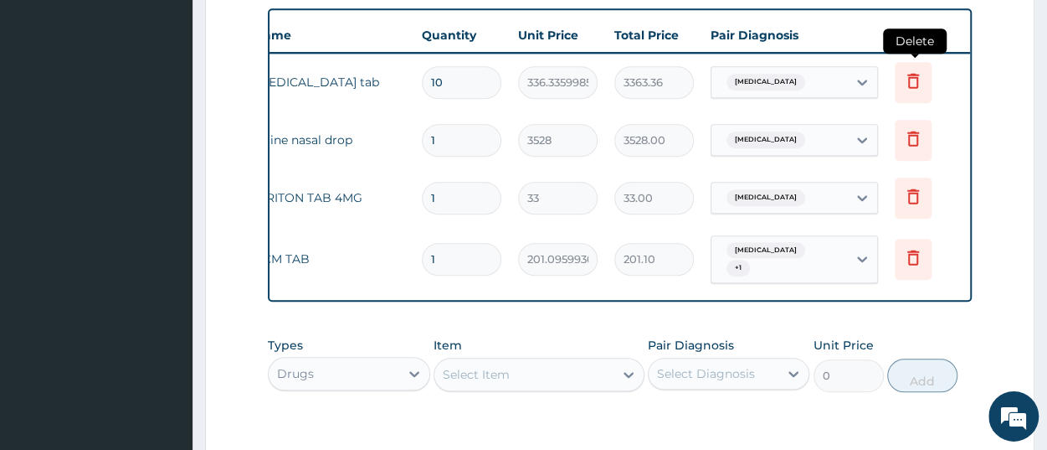
click at [919, 80] on icon at bounding box center [913, 80] width 20 height 20
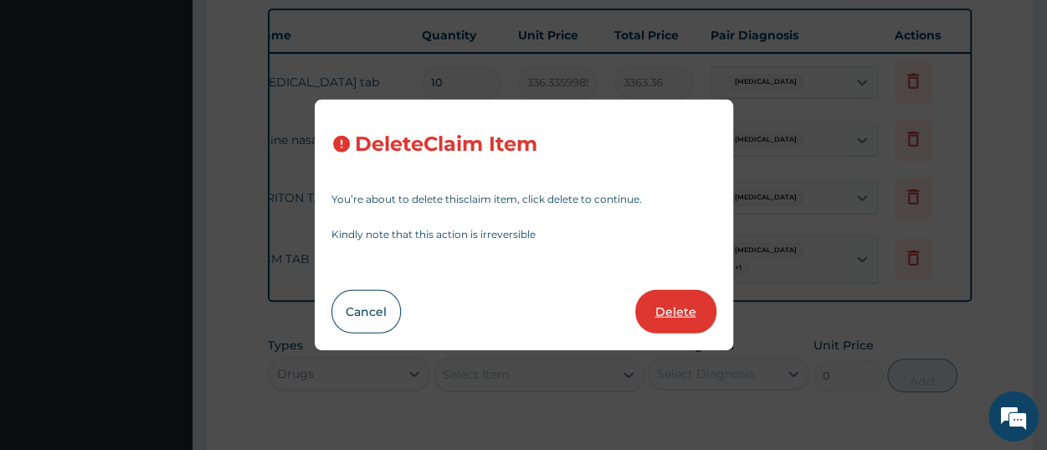
click at [704, 313] on button "Delete" at bounding box center [675, 312] width 81 height 44
type input "1"
type input "3528"
type input "3528.00"
type input "33"
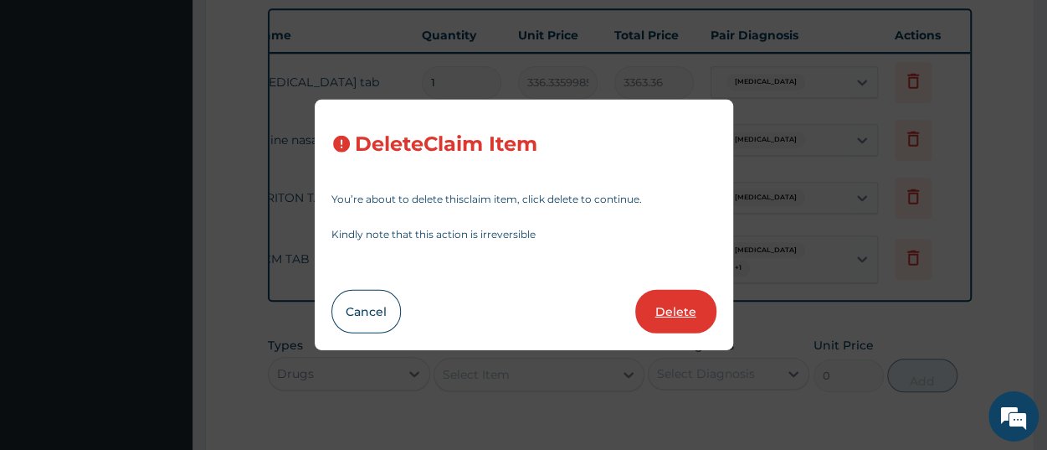
type input "33.00"
type input "201.0959930419922"
type input "201.10"
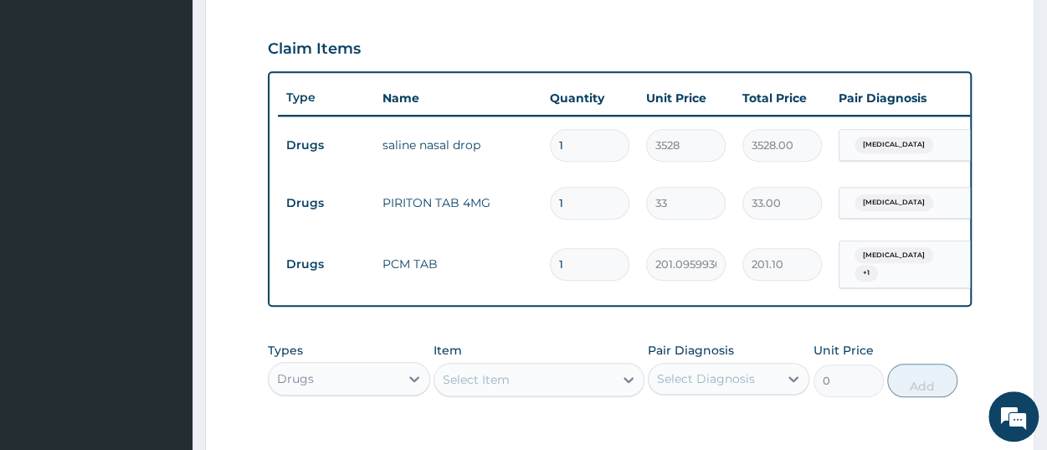
scroll to position [527, 0]
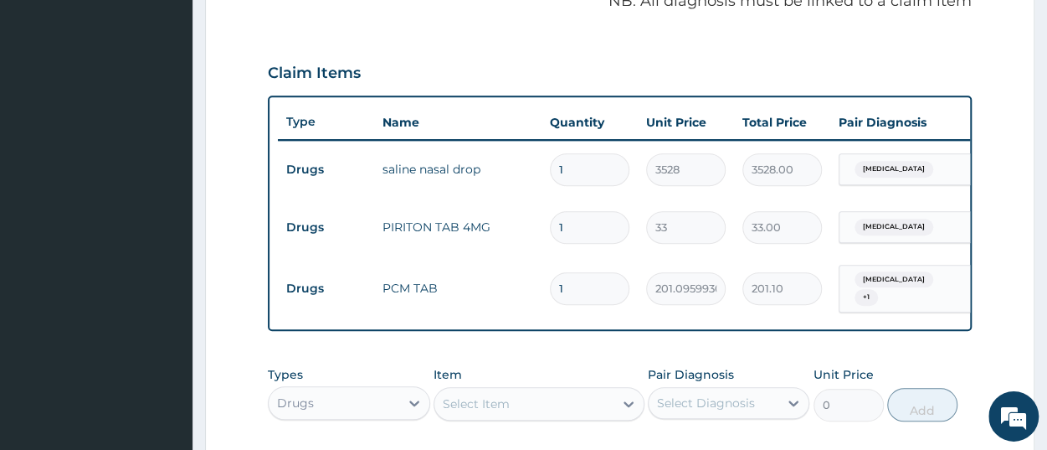
click at [583, 290] on input "1" at bounding box center [590, 288] width 80 height 33
type input "18"
type input "3619.73"
type input "18"
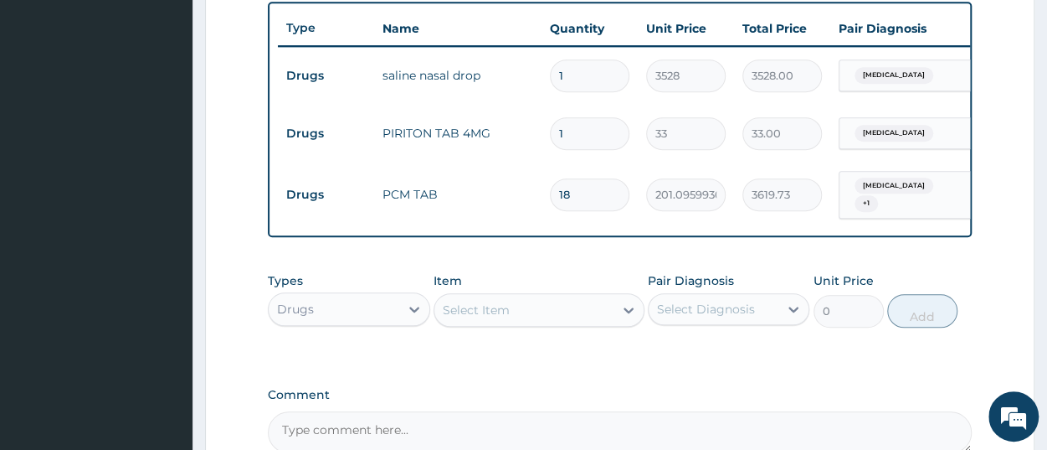
scroll to position [551, 0]
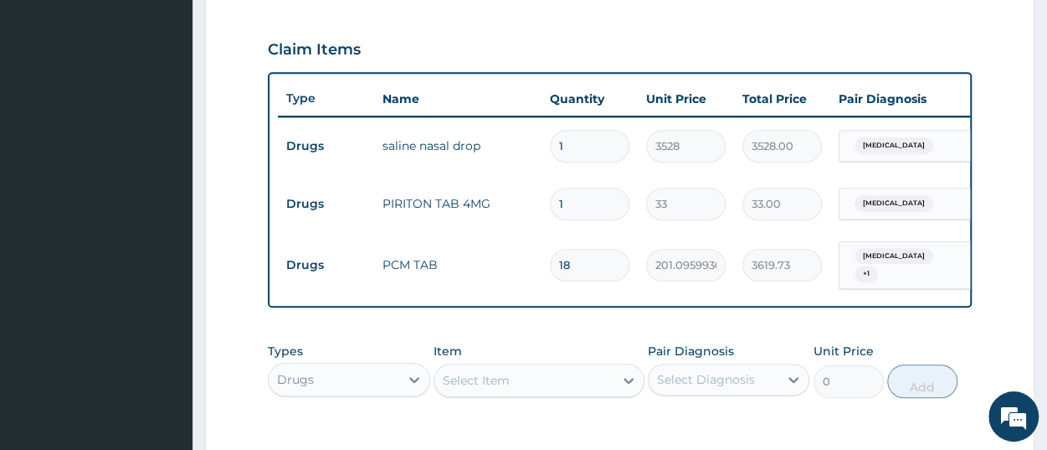
click at [581, 200] on input "1" at bounding box center [590, 204] width 80 height 33
type input "10"
type input "330.00"
type input "10"
click at [794, 294] on tr "Drugs PCM TAB 18 201.0959930419922 3619.73 Upper respiratory infection + 1 Dele…" at bounding box center [688, 265] width 820 height 65
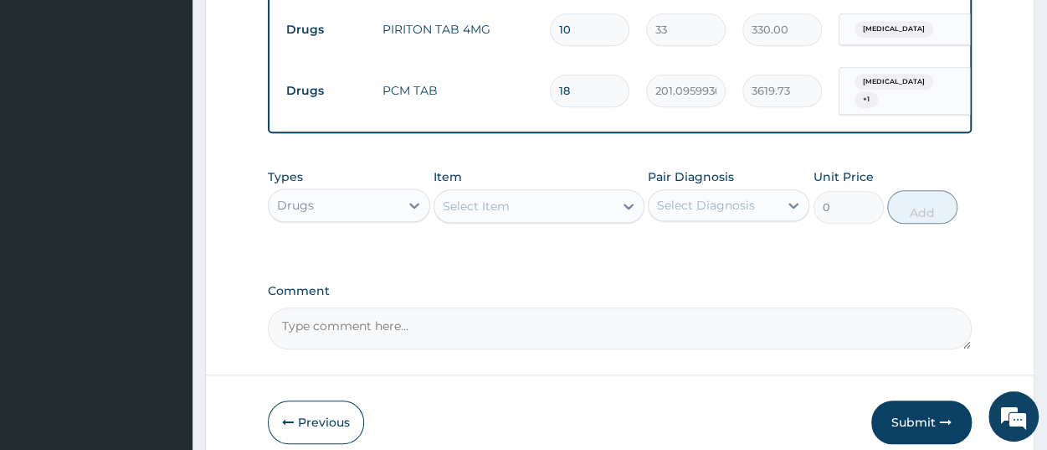
scroll to position [812, 0]
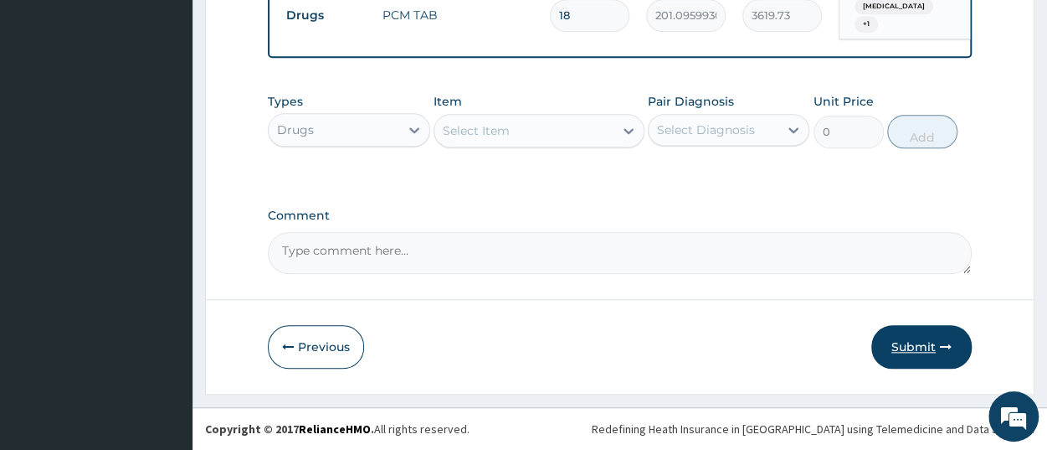
click at [920, 353] on button "Submit" at bounding box center [921, 347] width 100 height 44
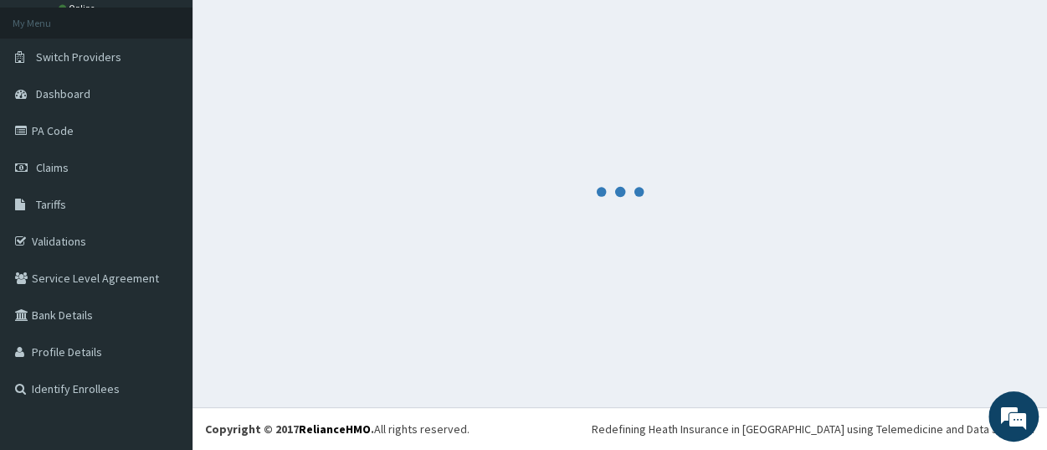
scroll to position [88, 0]
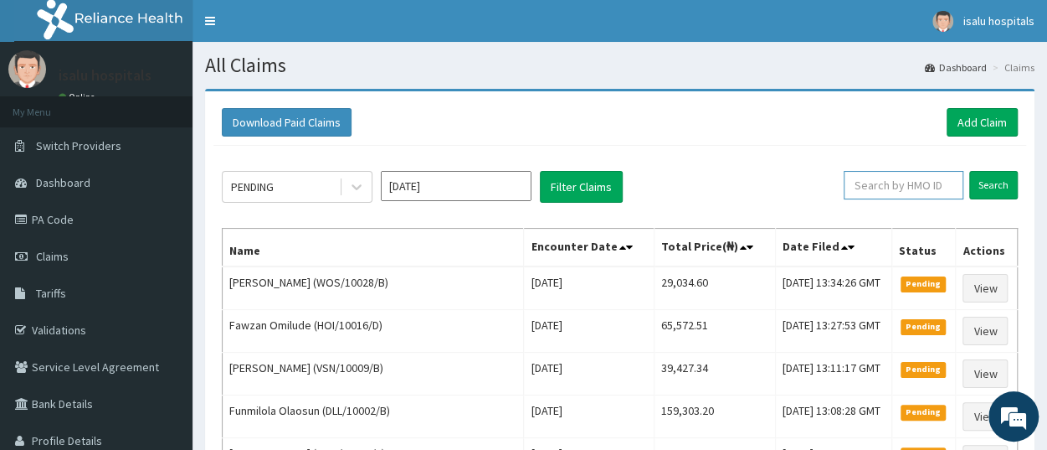
paste input "WPL/10047/B"
click at [984, 183] on input "Search" at bounding box center [993, 185] width 49 height 28
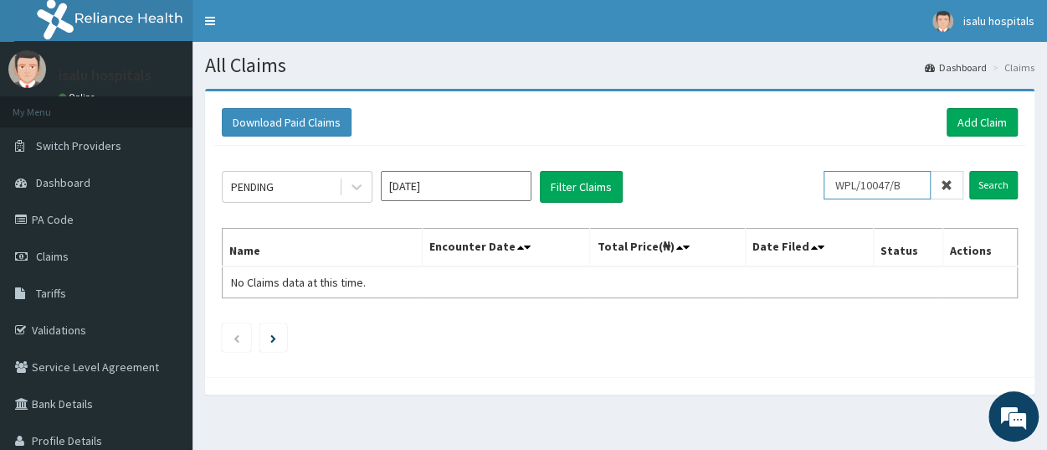
click at [850, 188] on input "WPL/10047/B" at bounding box center [877, 185] width 107 height 28
click at [998, 187] on input "Search" at bounding box center [993, 185] width 49 height 28
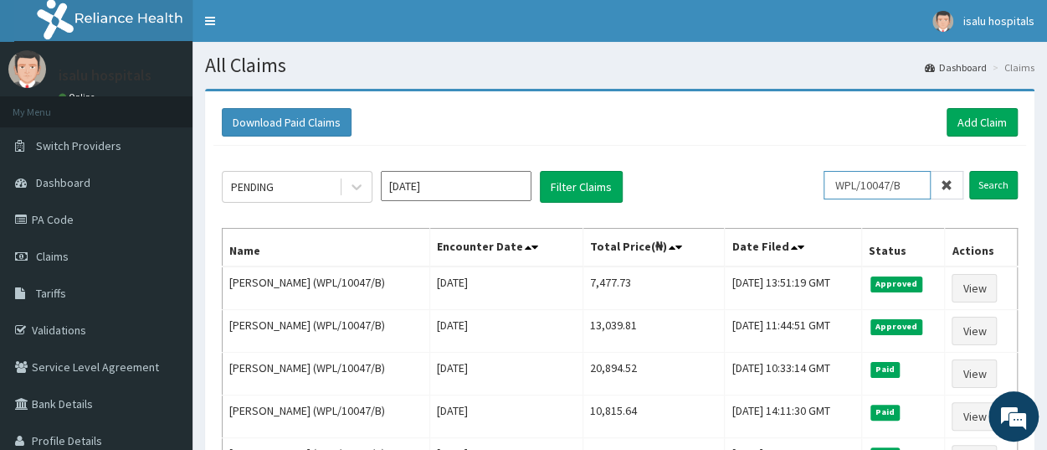
drag, startPoint x: 913, startPoint y: 182, endPoint x: 818, endPoint y: 182, distance: 95.4
click at [824, 182] on input "WPL/10047/B" at bounding box center [877, 185] width 107 height 28
paste input "KSB/11081/A"
type input "KSB/11081/A"
click at [1007, 186] on input "Search" at bounding box center [993, 185] width 49 height 28
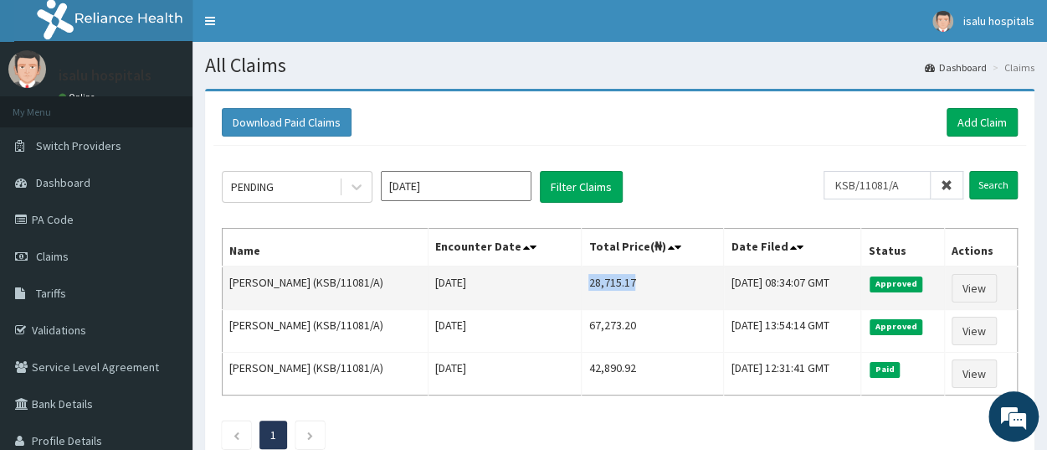
drag, startPoint x: 567, startPoint y: 285, endPoint x: 612, endPoint y: 285, distance: 45.2
click at [612, 285] on td "28,715.17" at bounding box center [653, 288] width 142 height 44
copy td "28,715.17"
click at [973, 294] on link "View" at bounding box center [974, 288] width 45 height 28
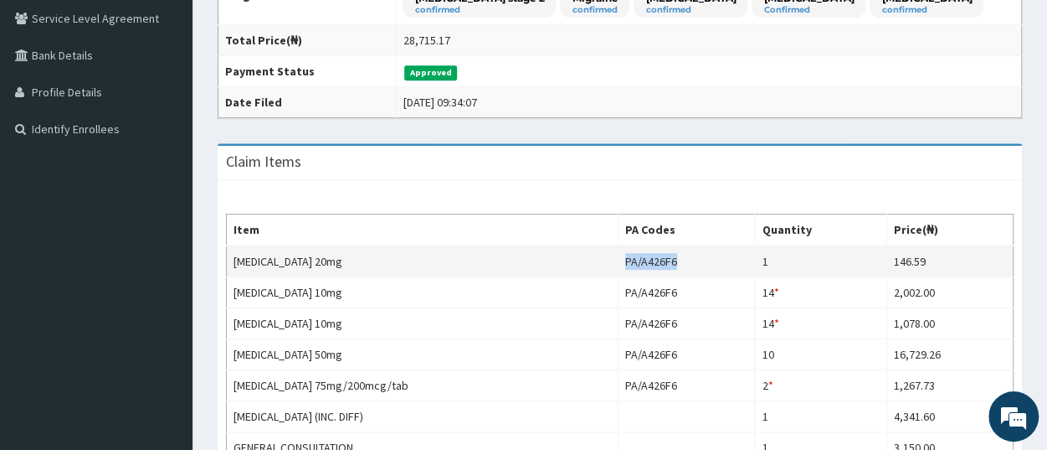
drag, startPoint x: 601, startPoint y: 260, endPoint x: 660, endPoint y: 256, distance: 59.6
click at [660, 256] on td "PA/A426F6" at bounding box center [686, 261] width 137 height 32
copy td "PA/A426F6"
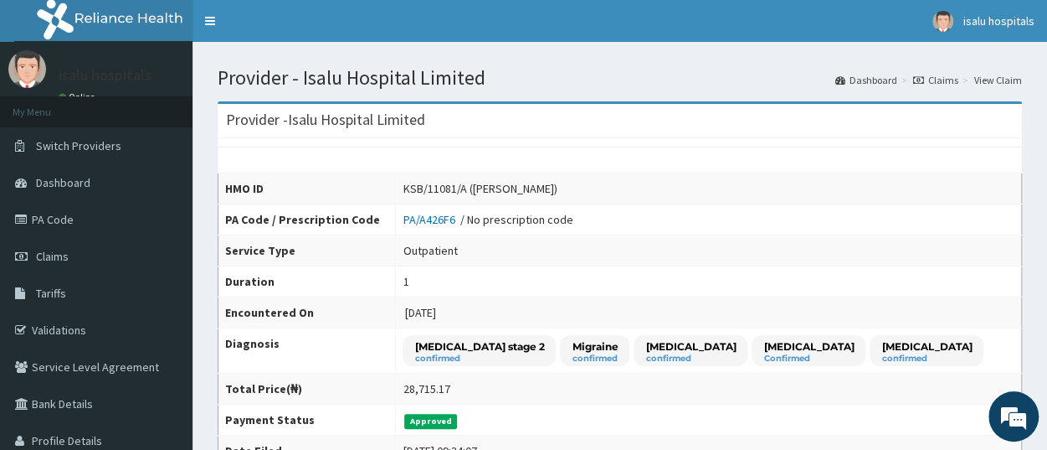
scroll to position [87, 0]
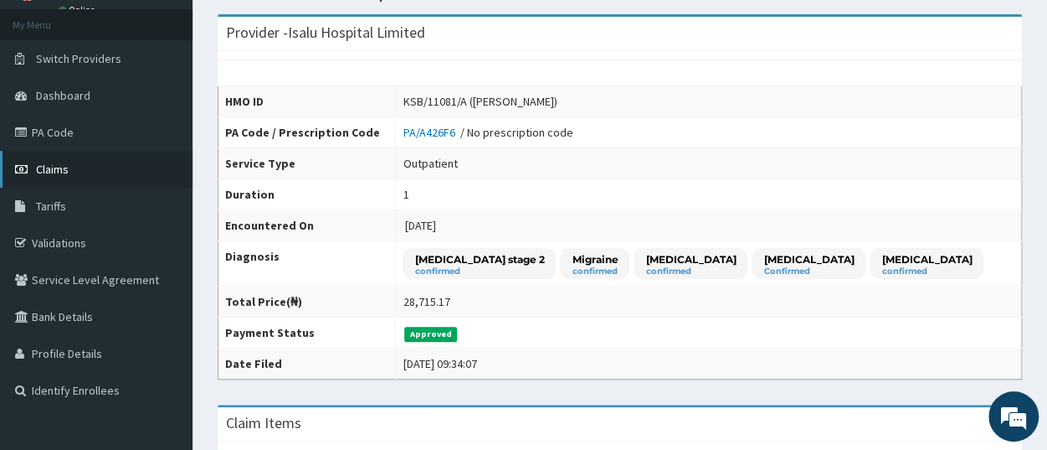
click at [81, 172] on link "Claims" at bounding box center [96, 169] width 193 height 37
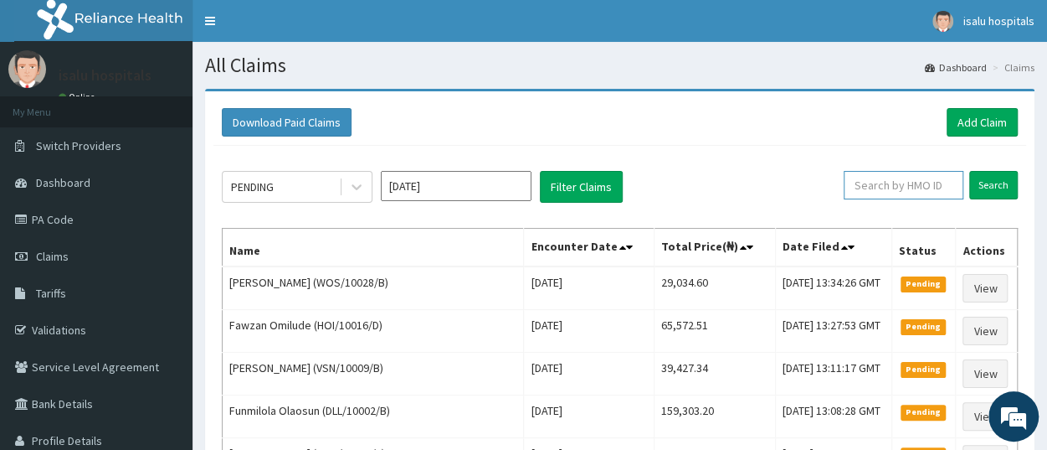
paste input "LKP/10006/A"
type input "LKP/10006/A"
click at [996, 184] on input "Search" at bounding box center [993, 185] width 49 height 28
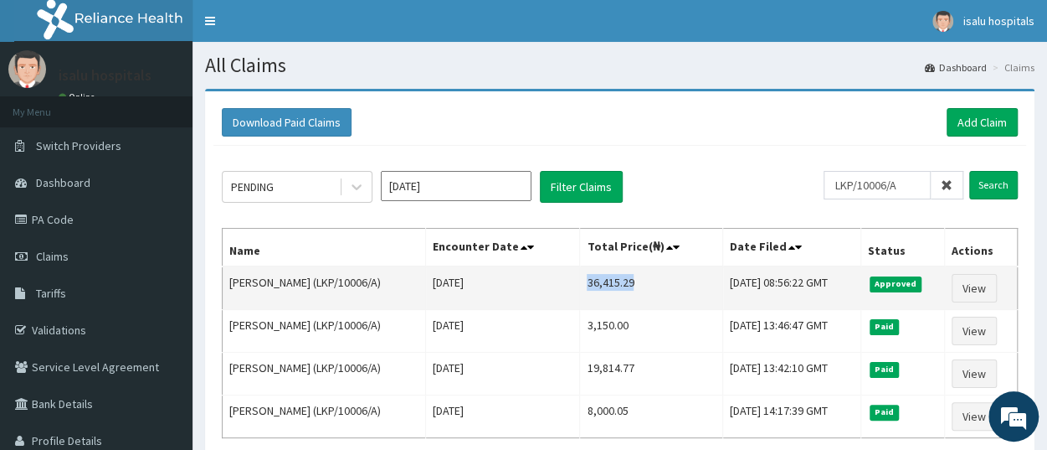
drag, startPoint x: 570, startPoint y: 279, endPoint x: 619, endPoint y: 280, distance: 48.6
click at [619, 280] on td "36,415.29" at bounding box center [651, 288] width 143 height 44
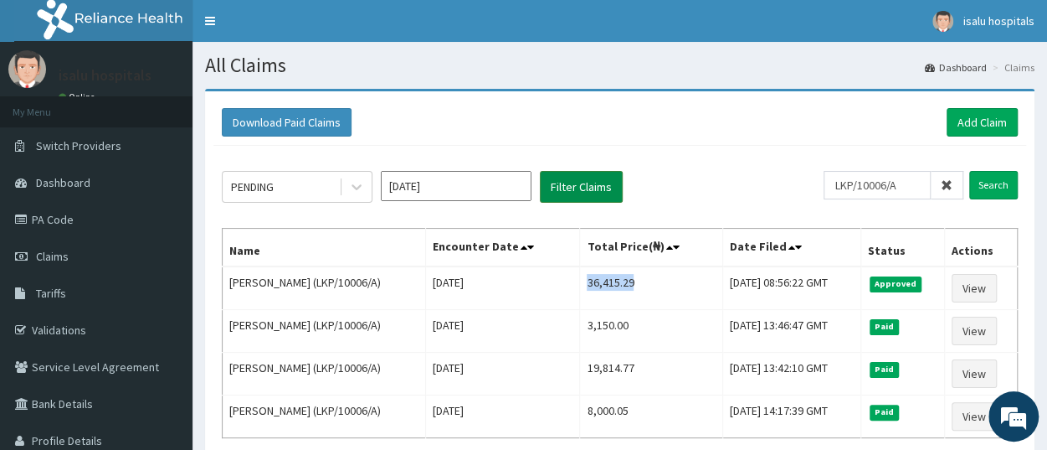
copy td "36,415.29"
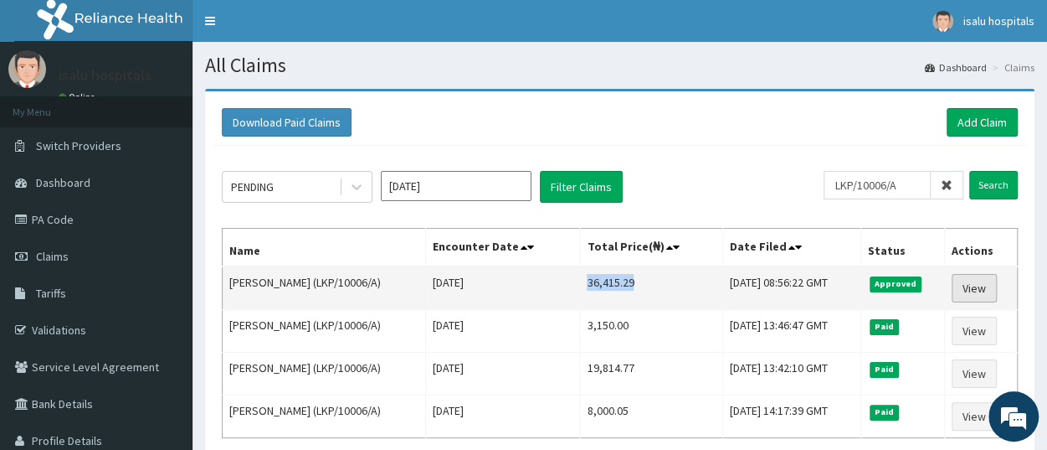
click at [975, 289] on link "View" at bounding box center [974, 288] width 45 height 28
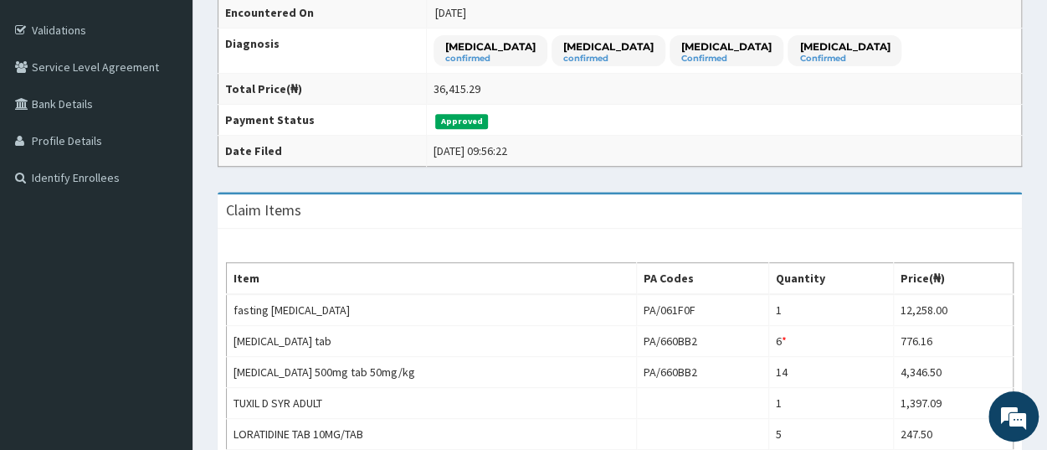
scroll to position [348, 0]
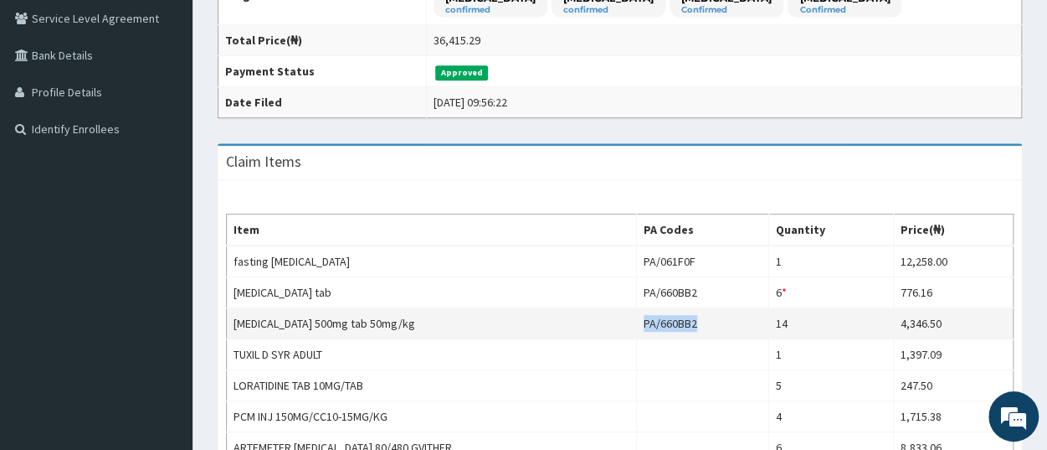
drag, startPoint x: 650, startPoint y: 318, endPoint x: 715, endPoint y: 319, distance: 64.5
click at [715, 319] on td "PA/660BB2" at bounding box center [702, 323] width 133 height 31
copy td "PA/660BB2"
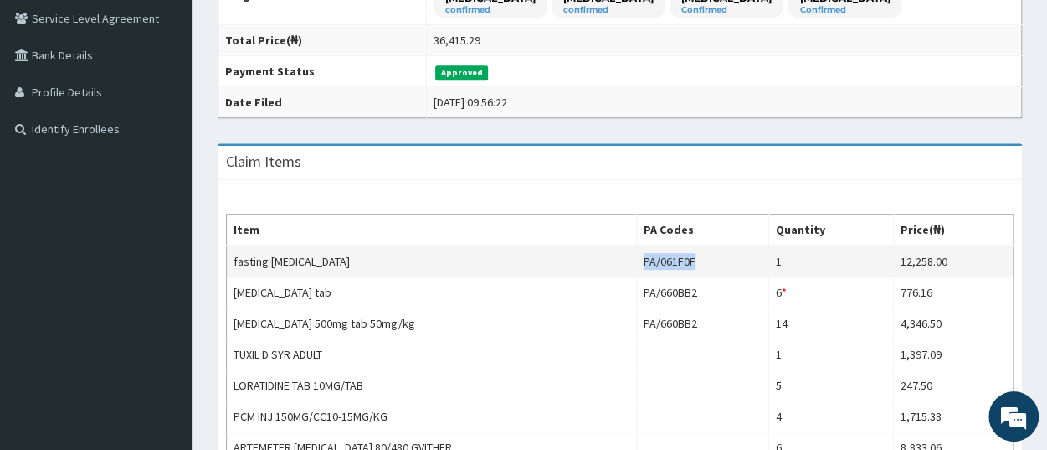
drag, startPoint x: 645, startPoint y: 258, endPoint x: 703, endPoint y: 257, distance: 57.8
click at [703, 257] on td "PA/061F0F" at bounding box center [702, 261] width 133 height 32
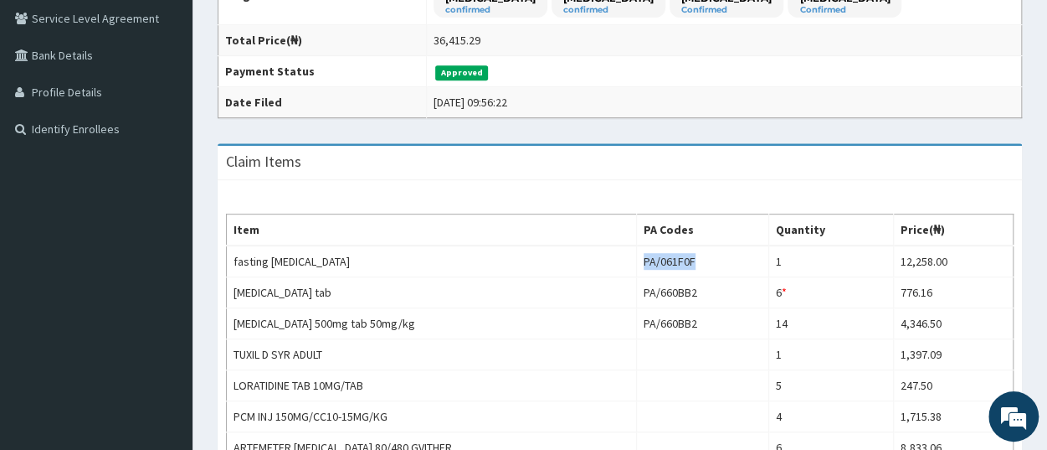
copy td "PA/061F0F"
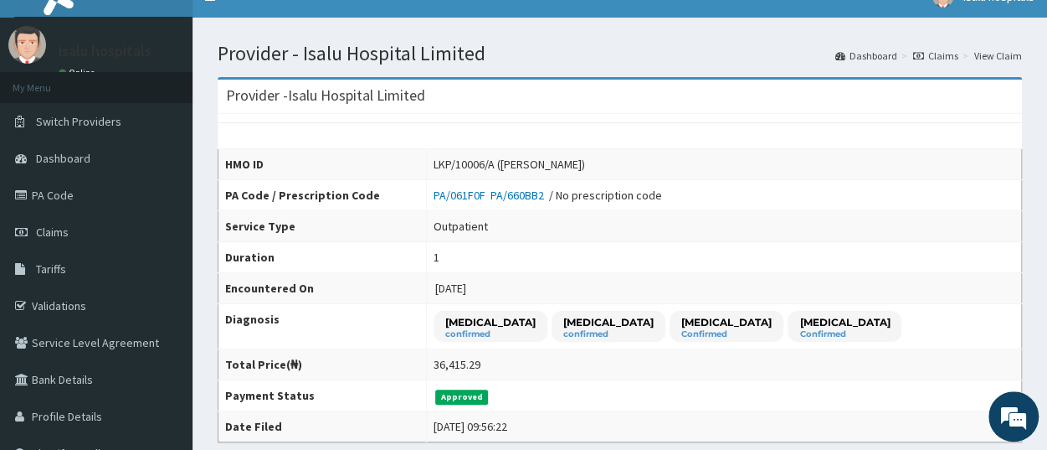
scroll to position [0, 0]
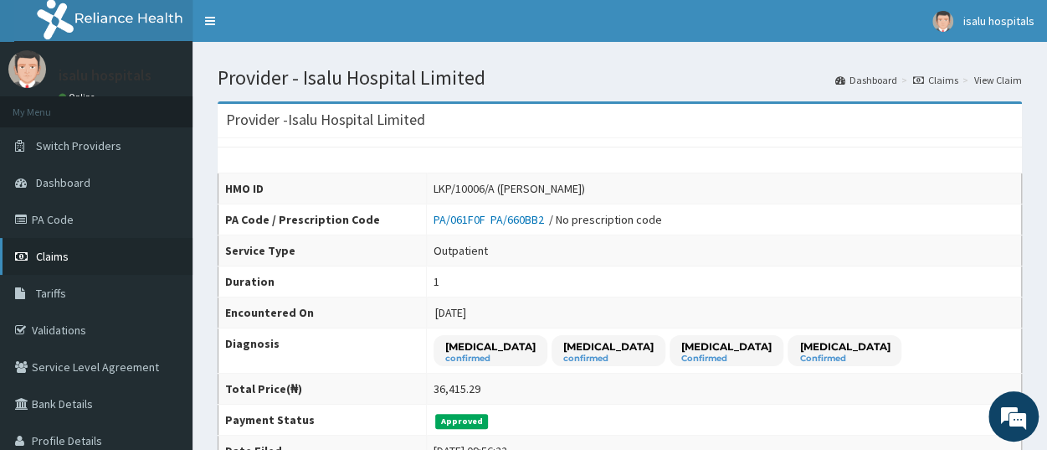
click at [66, 259] on span "Claims" at bounding box center [52, 256] width 33 height 15
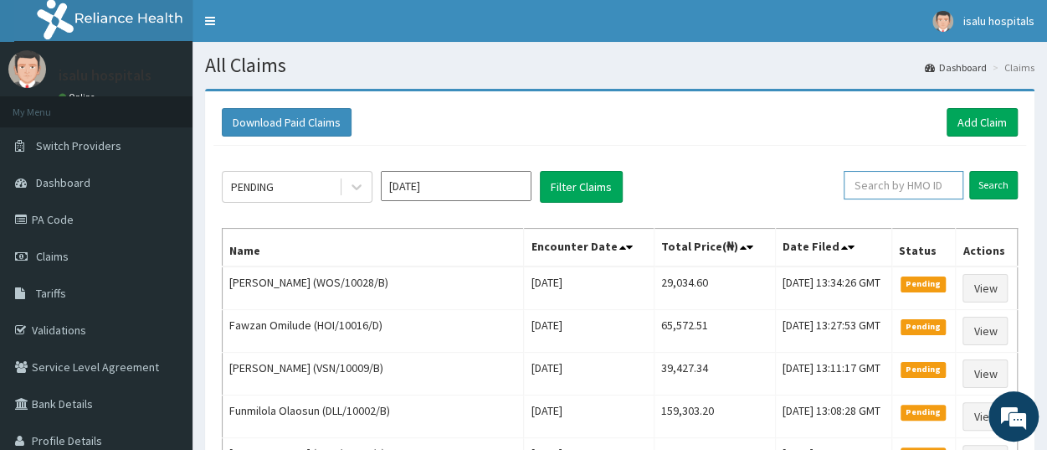
paste input "MFD/10130/B"
click at [989, 176] on input "Search" at bounding box center [993, 185] width 49 height 28
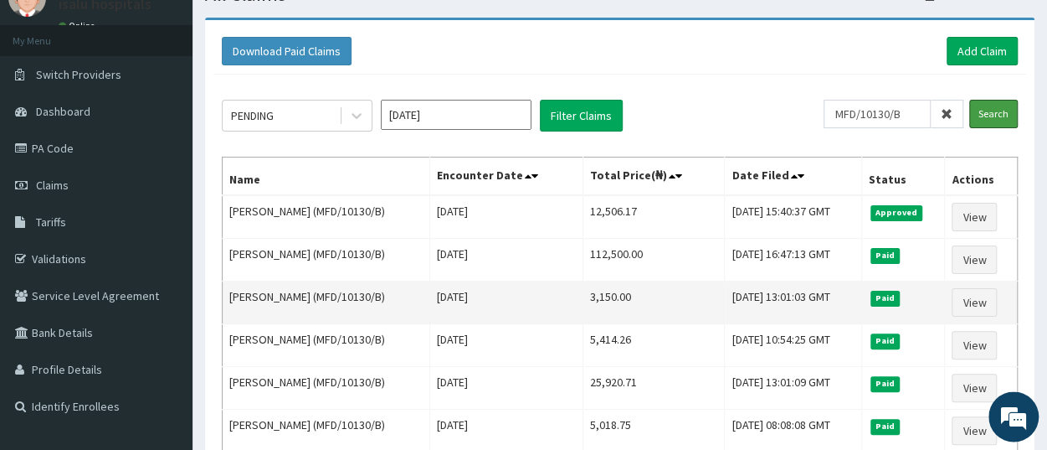
scroll to position [87, 0]
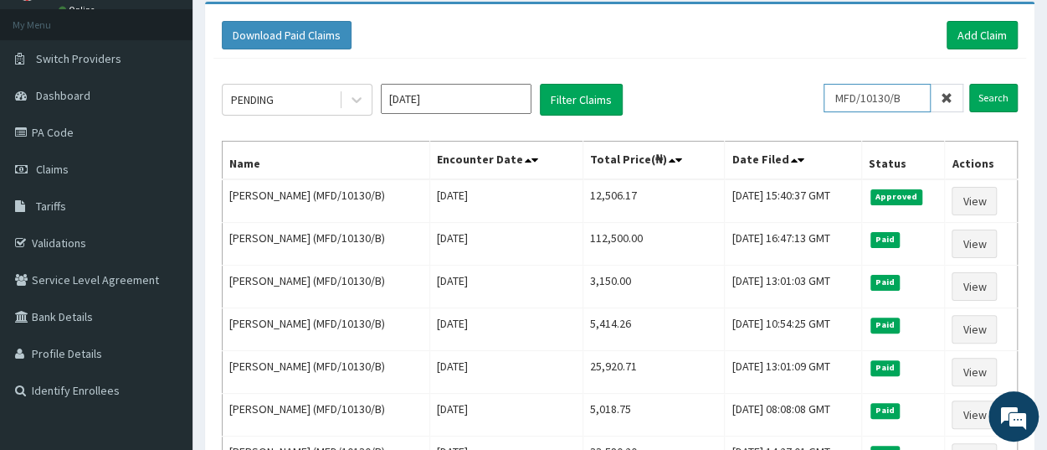
drag, startPoint x: 891, startPoint y: 103, endPoint x: 840, endPoint y: 104, distance: 51.9
click at [840, 104] on input "MFD/10130/B" at bounding box center [877, 98] width 107 height 28
paste input "LZ/10001/A"
type input "MLZ/10001/A"
click at [982, 97] on input "Search" at bounding box center [993, 98] width 49 height 28
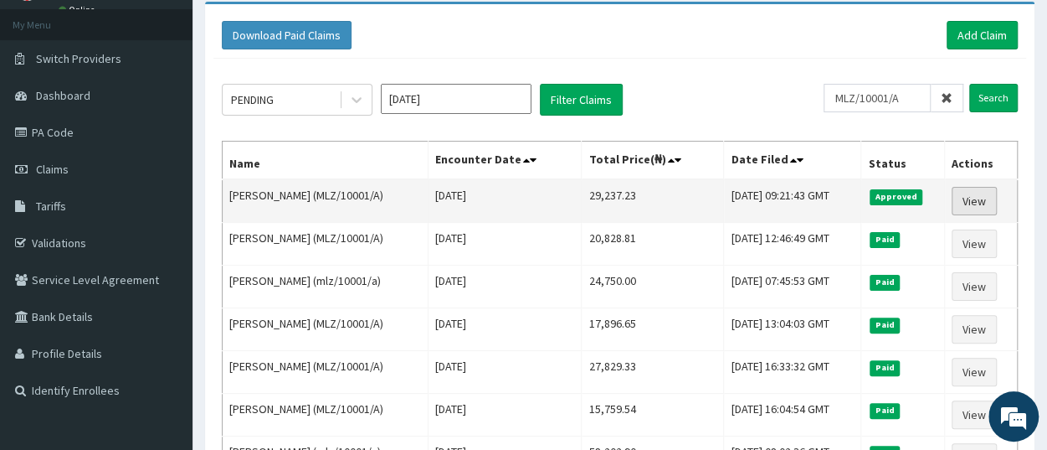
click at [985, 203] on link "View" at bounding box center [974, 201] width 45 height 28
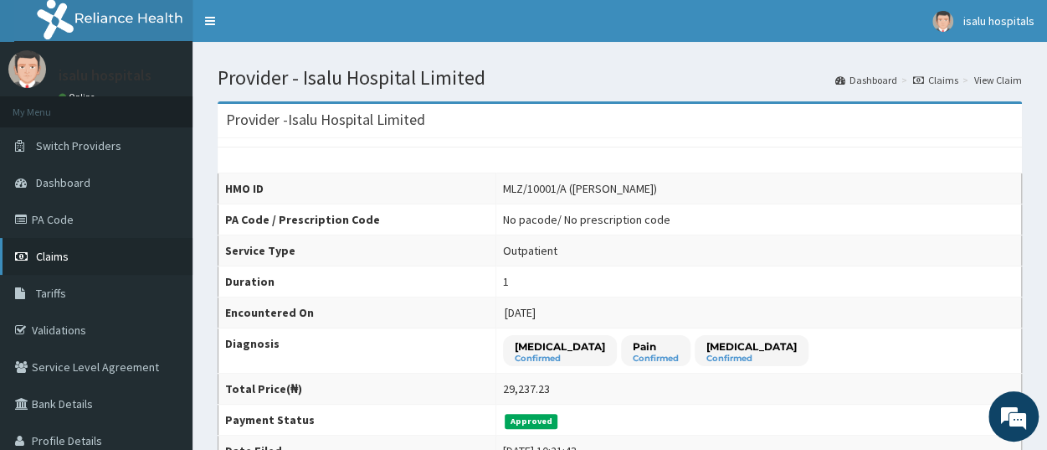
click at [64, 259] on span "Claims" at bounding box center [52, 256] width 33 height 15
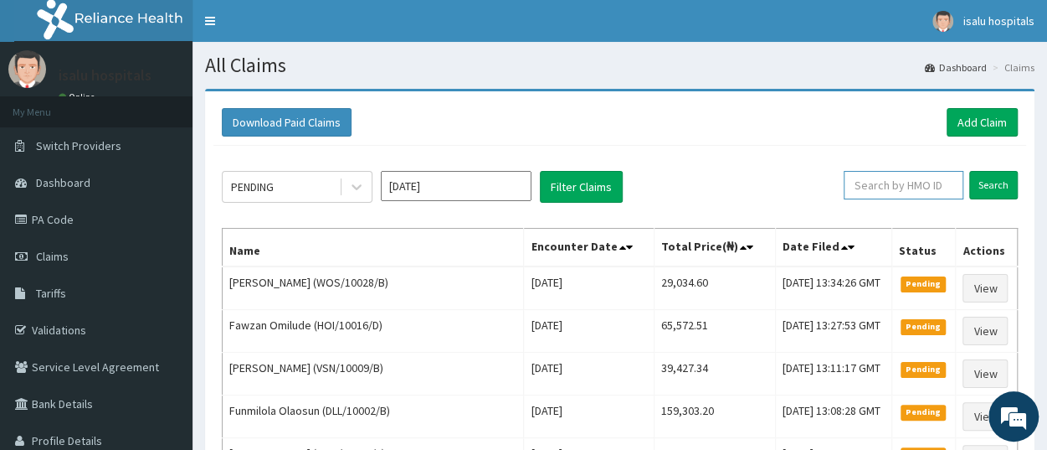
paste input "MOP/10002/A"
type input "MOP/10002/A"
click at [1000, 192] on input "Search" at bounding box center [993, 185] width 49 height 28
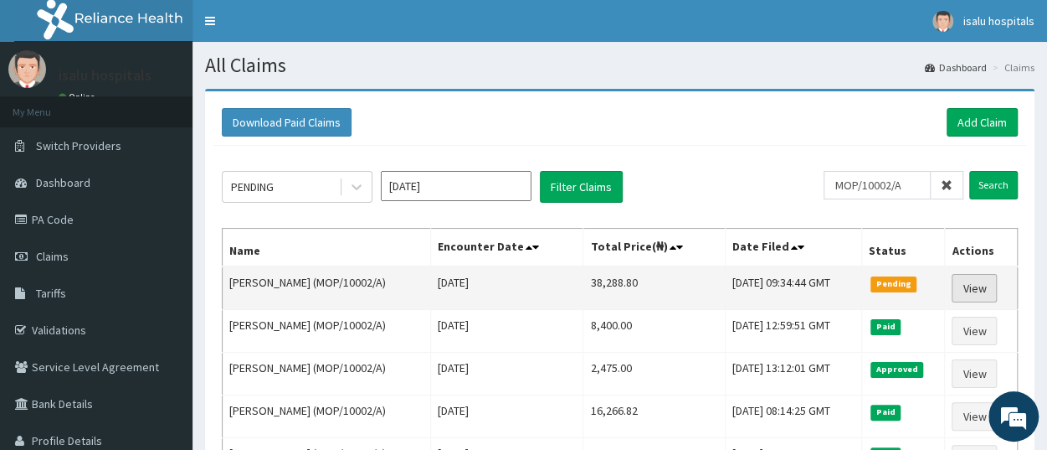
click at [972, 292] on link "View" at bounding box center [974, 288] width 45 height 28
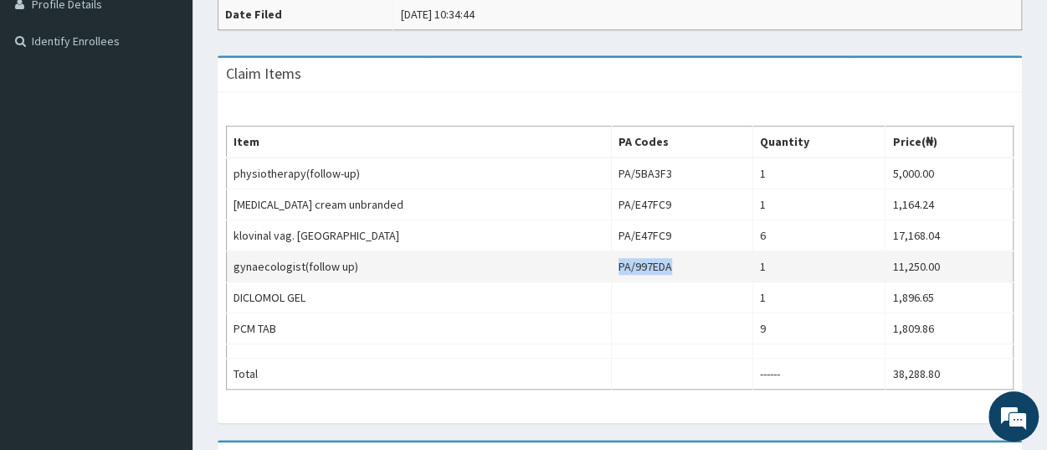
drag, startPoint x: 605, startPoint y: 265, endPoint x: 656, endPoint y: 265, distance: 51.1
click at [656, 265] on td "PA/997EDA" at bounding box center [681, 266] width 141 height 31
copy td "PA/997EDA"
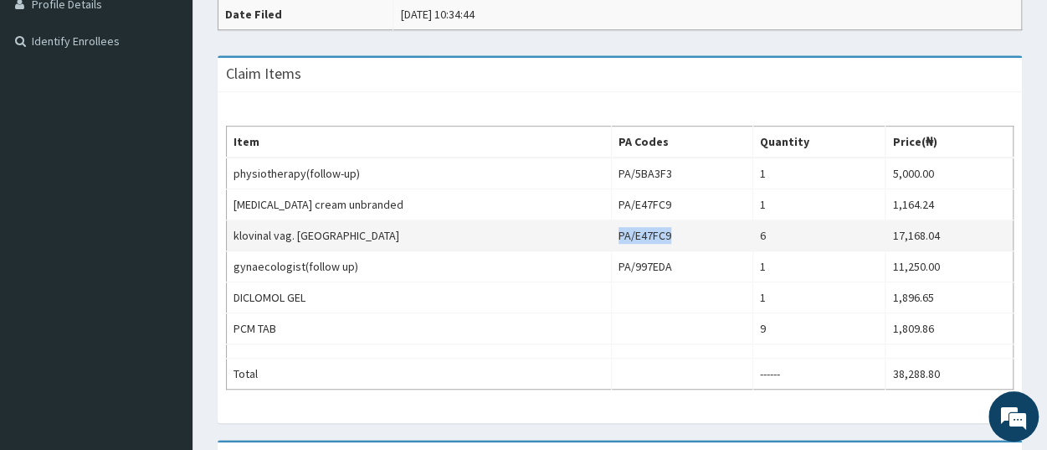
drag, startPoint x: 607, startPoint y: 235, endPoint x: 665, endPoint y: 234, distance: 58.6
click at [665, 234] on td "PA/E47FC9" at bounding box center [681, 235] width 141 height 31
copy td "PA/E47FC9"
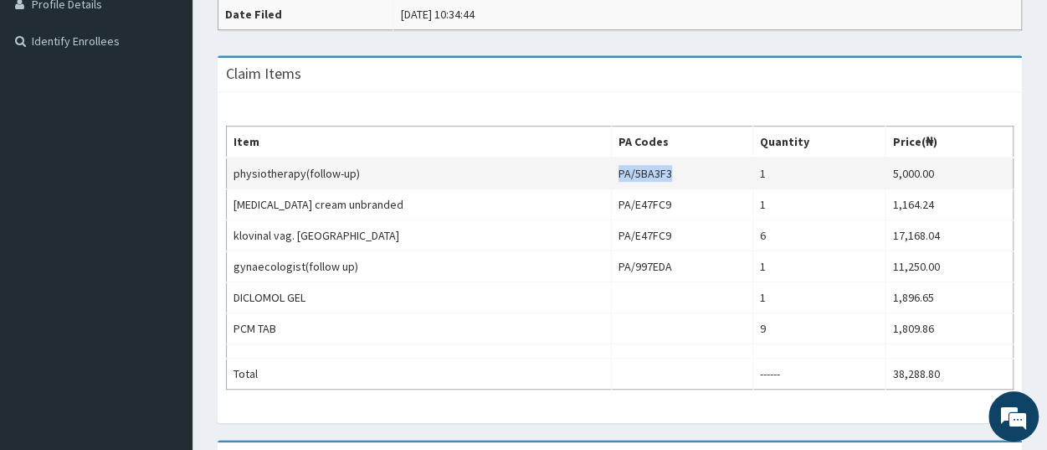
drag, startPoint x: 603, startPoint y: 170, endPoint x: 664, endPoint y: 170, distance: 61.1
click at [664, 170] on td "PA/5BA3F3" at bounding box center [681, 173] width 141 height 32
copy td "PA/5BA3F3"
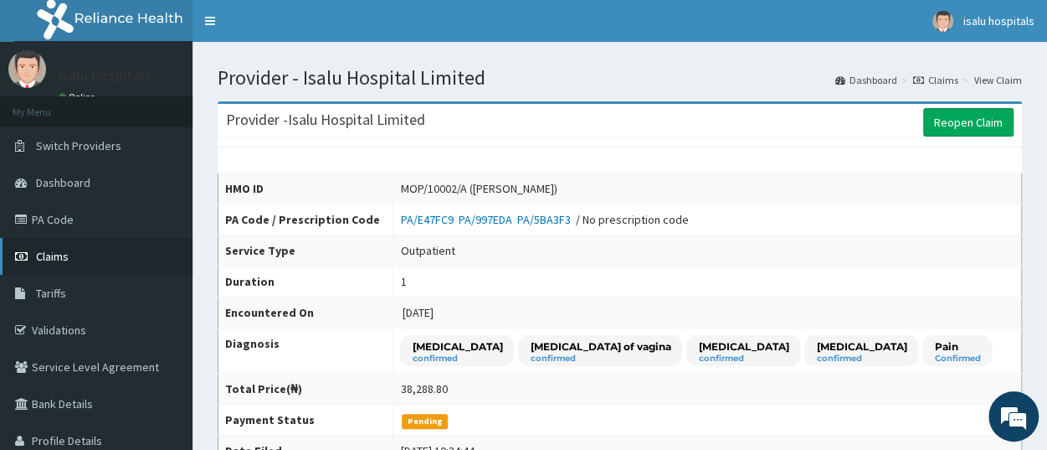
click at [79, 265] on link "Claims" at bounding box center [96, 256] width 193 height 37
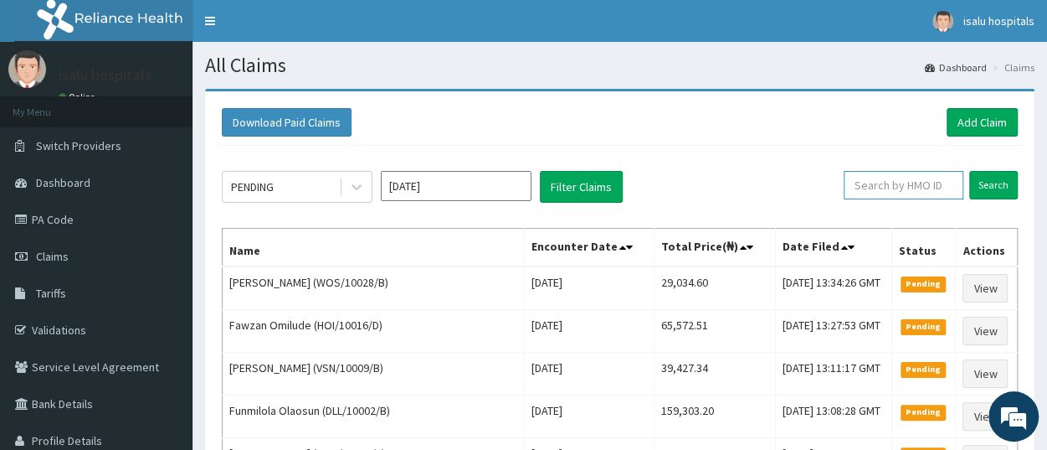
paste input "MWX/10053/A"
type input "MWX/10053/A"
click at [998, 188] on input "Search" at bounding box center [993, 185] width 49 height 28
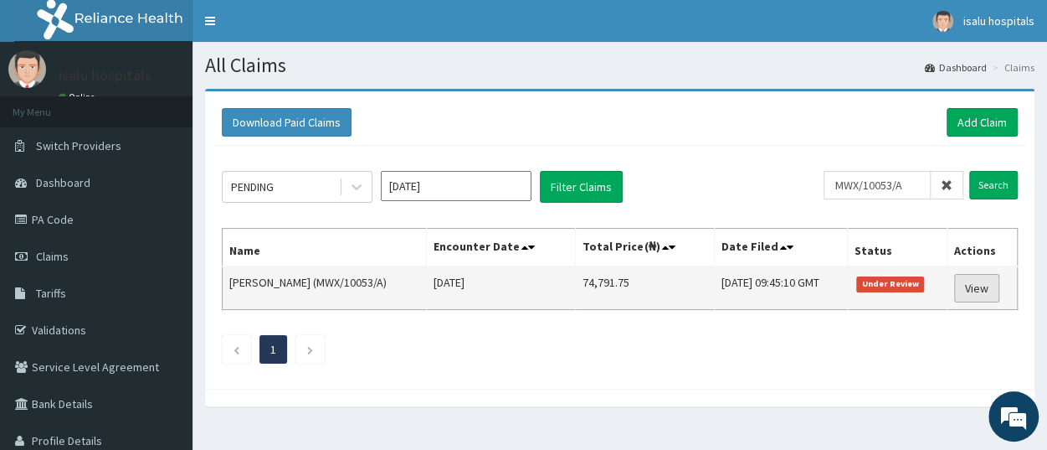
click at [985, 295] on link "View" at bounding box center [976, 288] width 45 height 28
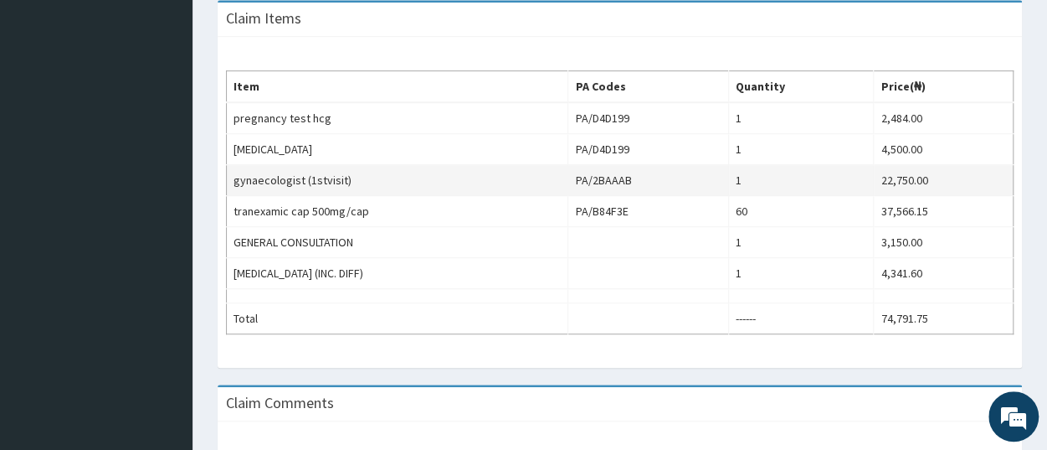
scroll to position [522, 0]
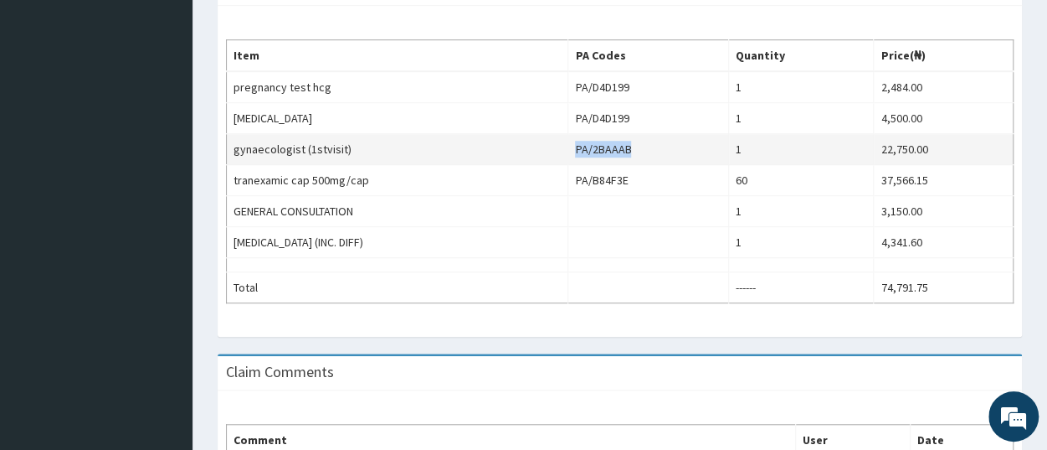
drag, startPoint x: 600, startPoint y: 142, endPoint x: 665, endPoint y: 143, distance: 64.5
click at [665, 143] on td "PA/2BAAAB" at bounding box center [648, 149] width 161 height 31
copy td "PA/2BAAAB"
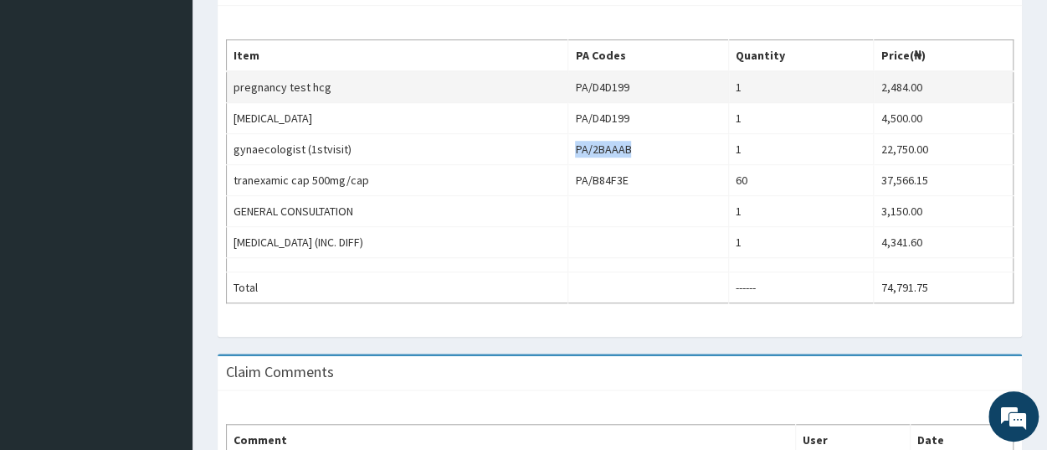
scroll to position [0, 0]
drag, startPoint x: 600, startPoint y: 84, endPoint x: 663, endPoint y: 84, distance: 62.8
click at [663, 84] on td "PA/D4D199" at bounding box center [648, 87] width 161 height 32
copy td "PA/D4D199"
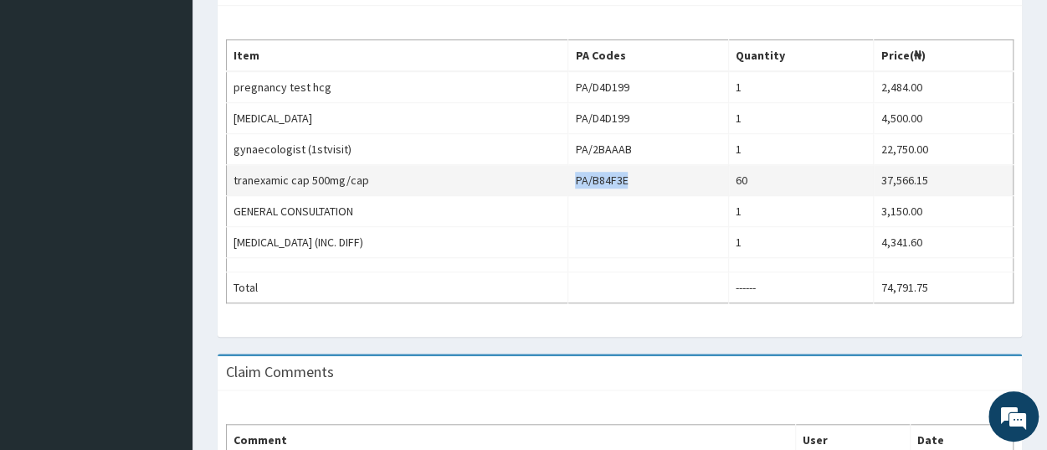
drag, startPoint x: 602, startPoint y: 170, endPoint x: 664, endPoint y: 174, distance: 62.1
click at [664, 174] on td "PA/B84F3E" at bounding box center [648, 180] width 161 height 31
copy td "PA/B84F3E"
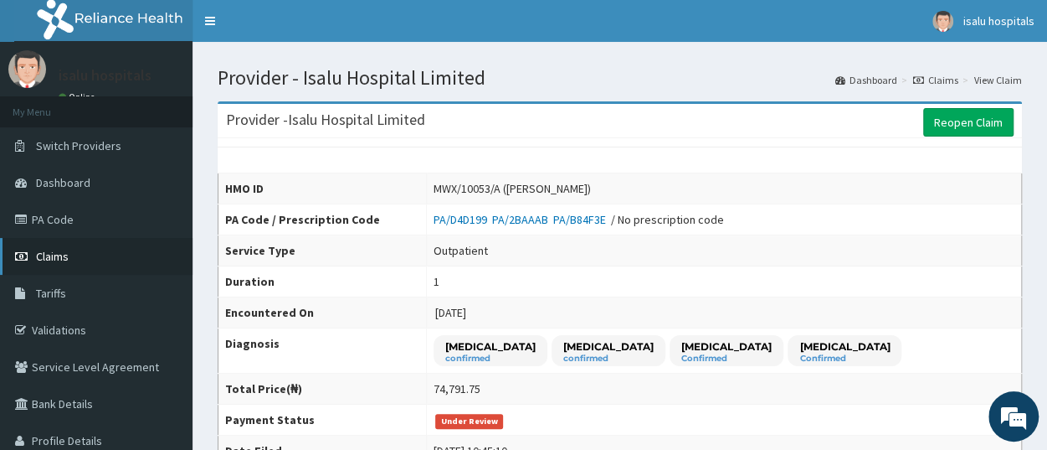
click at [71, 259] on link "Claims" at bounding box center [96, 256] width 193 height 37
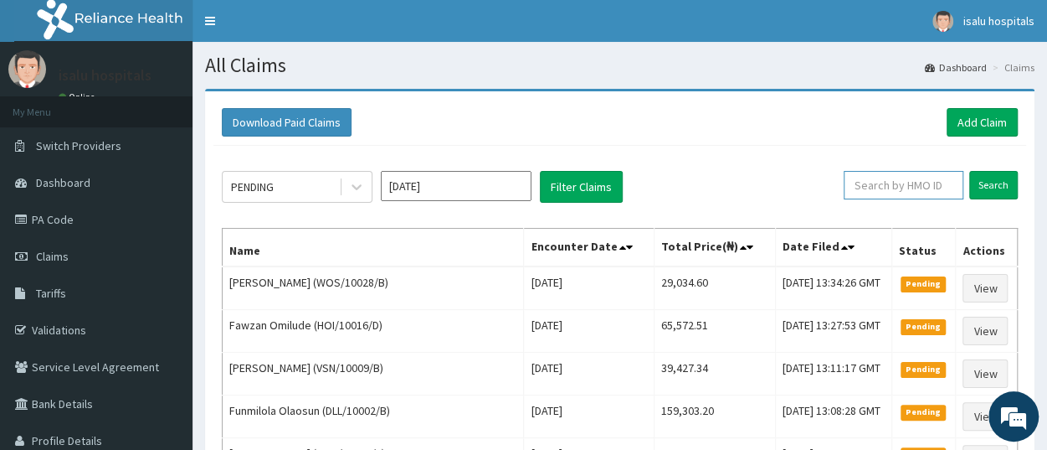
paste input "NBC/10626/A"
type input "NBC/10626/A"
click at [993, 191] on input "Search" at bounding box center [993, 185] width 49 height 28
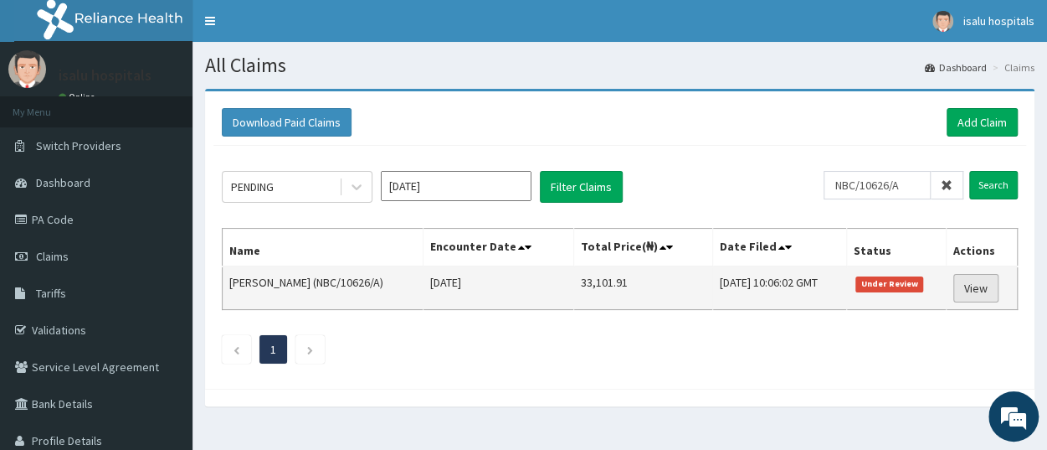
click at [977, 291] on link "View" at bounding box center [975, 288] width 45 height 28
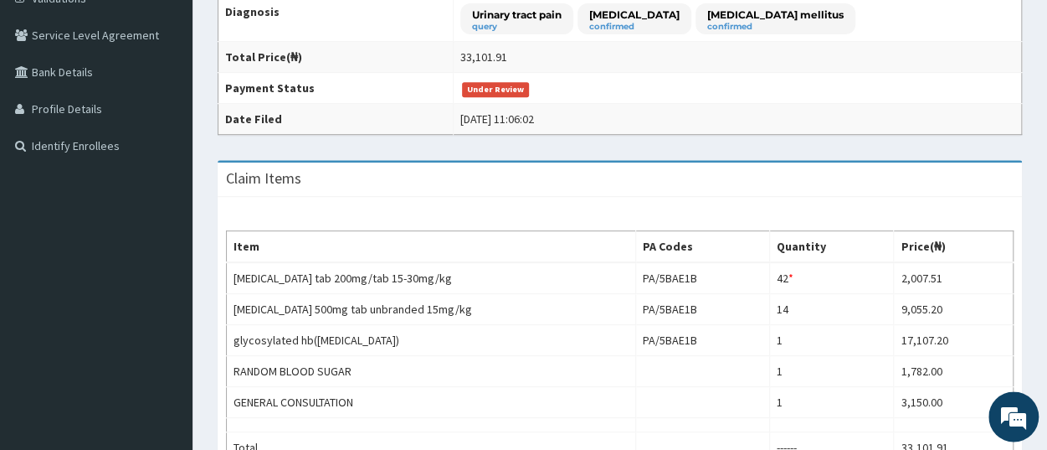
scroll to position [348, 0]
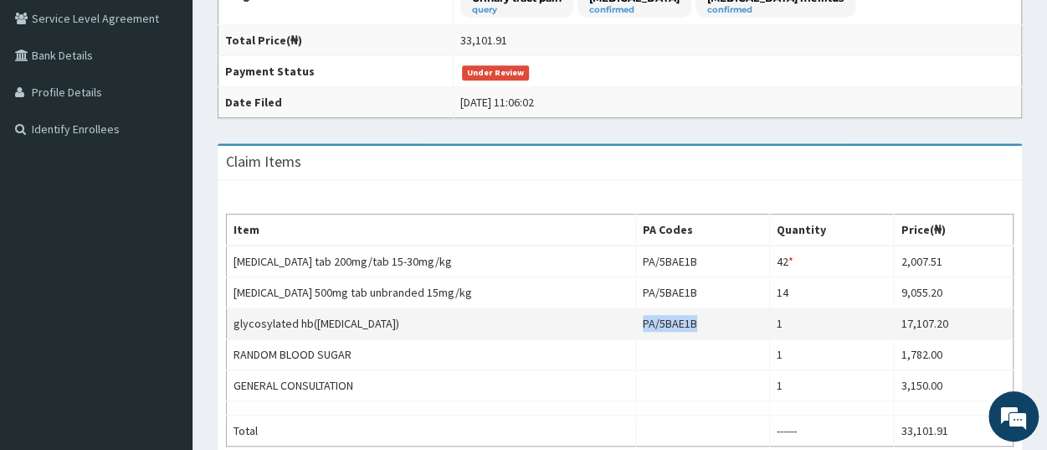
drag, startPoint x: 650, startPoint y: 319, endPoint x: 704, endPoint y: 321, distance: 54.4
click at [704, 321] on td "PA/5BAE1B" at bounding box center [702, 323] width 134 height 31
copy td "PA/5BAE1B"
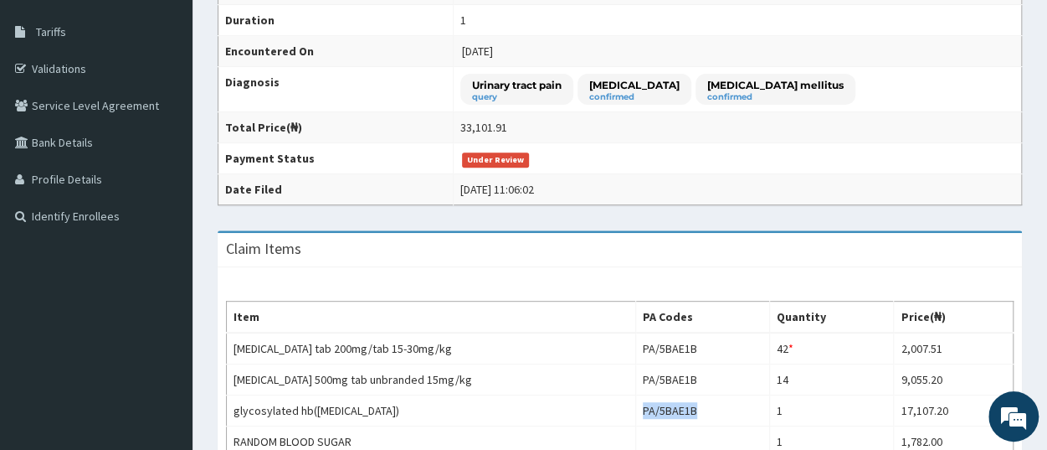
scroll to position [0, 0]
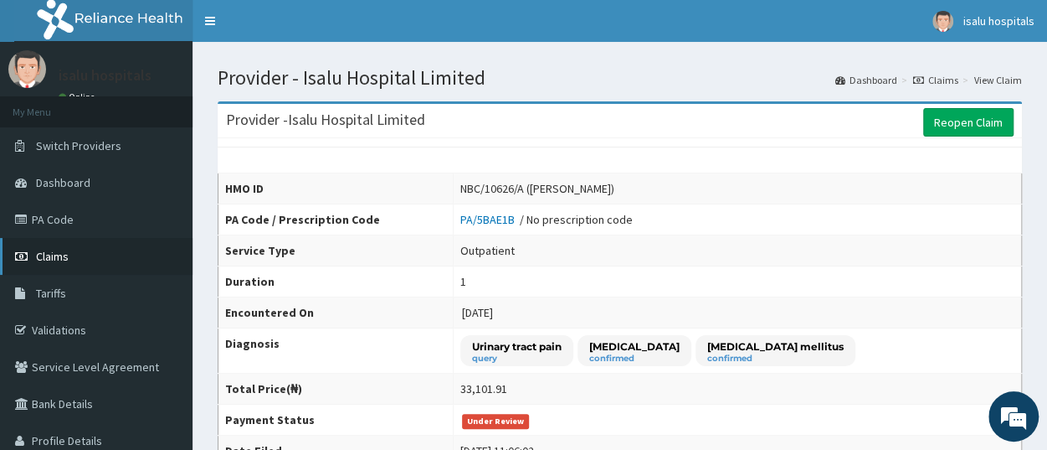
click at [61, 259] on span "Claims" at bounding box center [52, 256] width 33 height 15
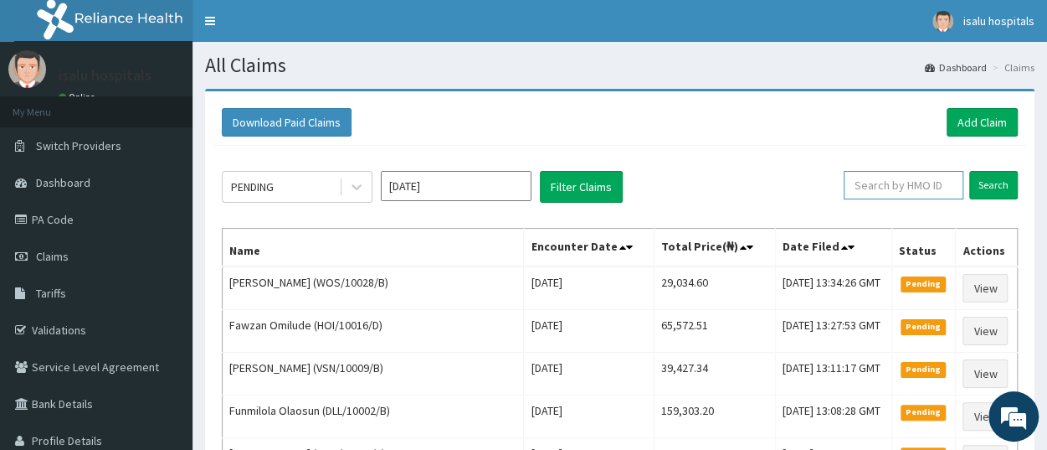
paste input "PAA/10136/A"
type input "PAA/10136/A"
click at [991, 187] on input "Search" at bounding box center [993, 185] width 49 height 28
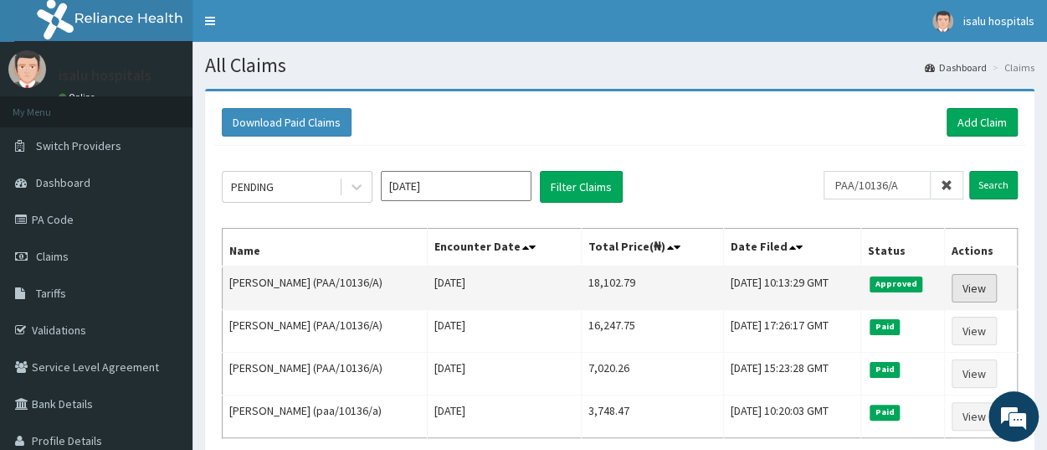
click at [981, 298] on link "View" at bounding box center [974, 288] width 45 height 28
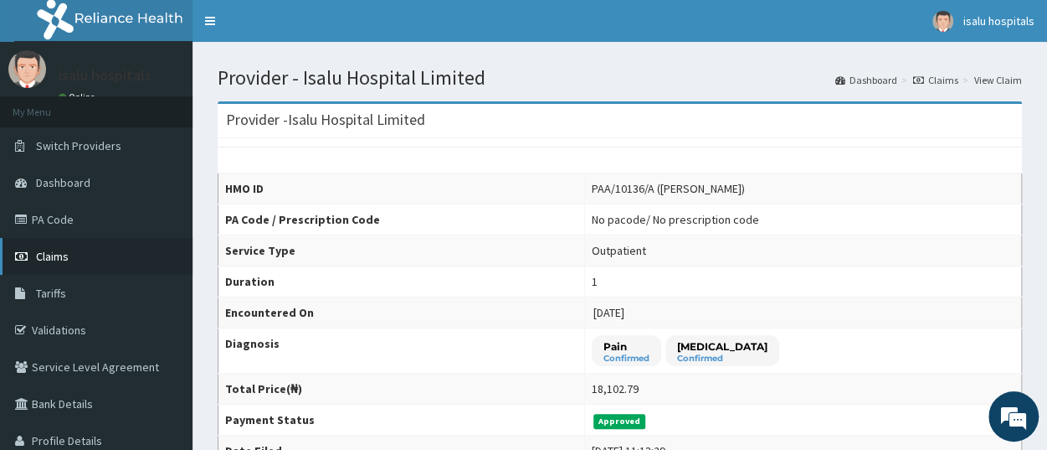
click at [93, 265] on link "Claims" at bounding box center [96, 256] width 193 height 37
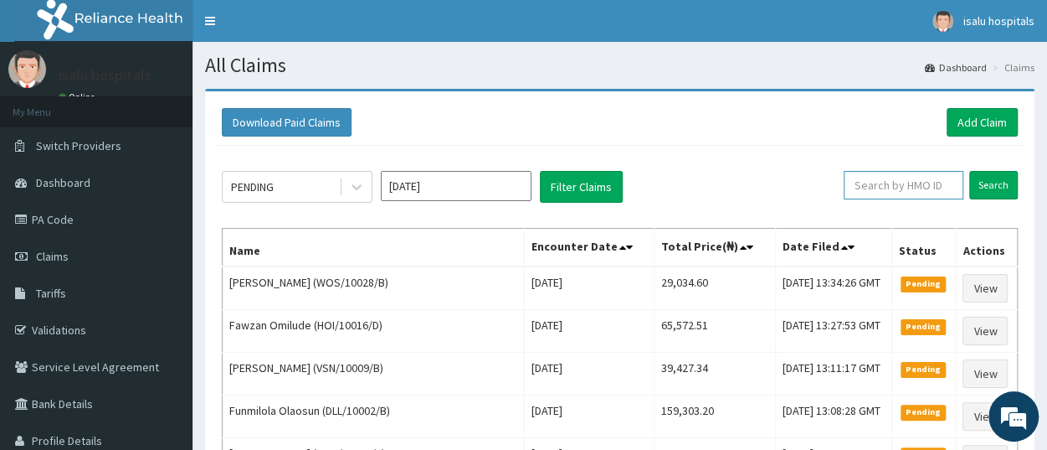
paste input "PRS/10020/A"
type input "PRS/10020/A"
click at [998, 188] on input "Search" at bounding box center [993, 185] width 49 height 28
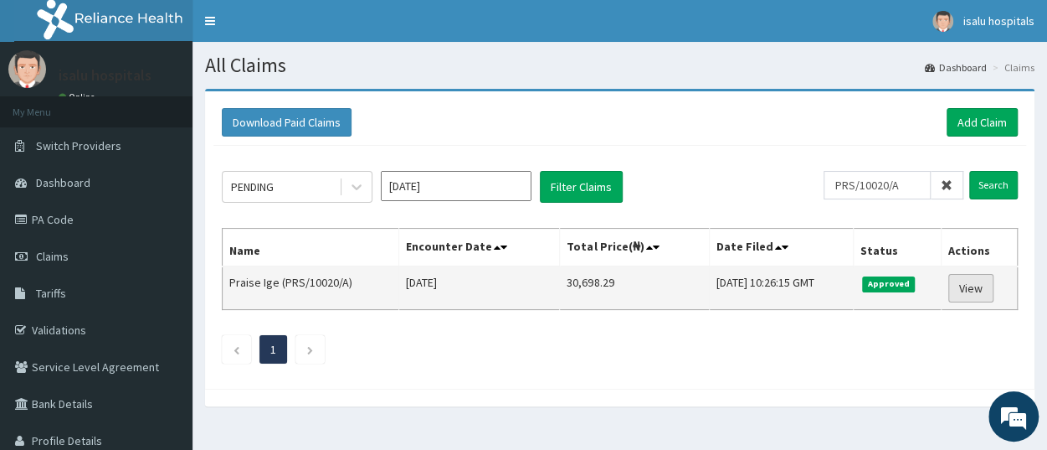
click at [961, 289] on link "View" at bounding box center [970, 288] width 45 height 28
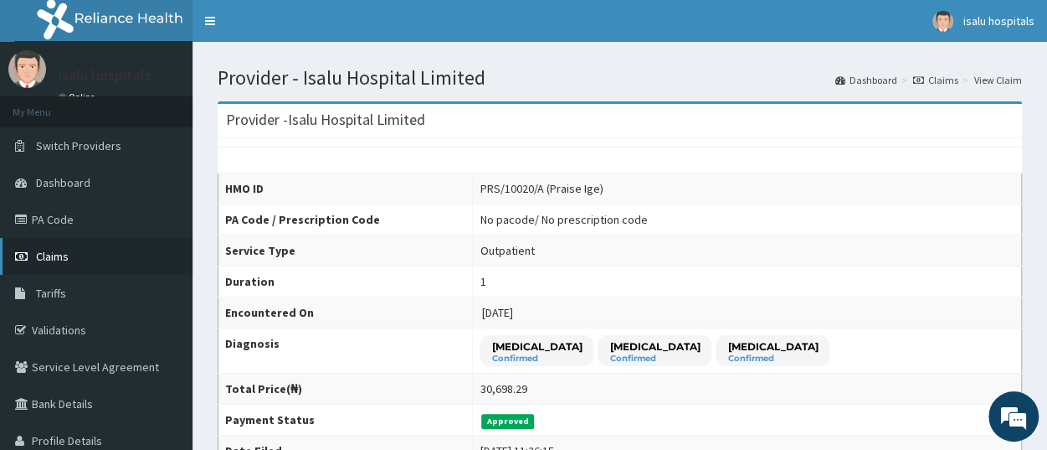
click at [57, 265] on link "Claims" at bounding box center [96, 256] width 193 height 37
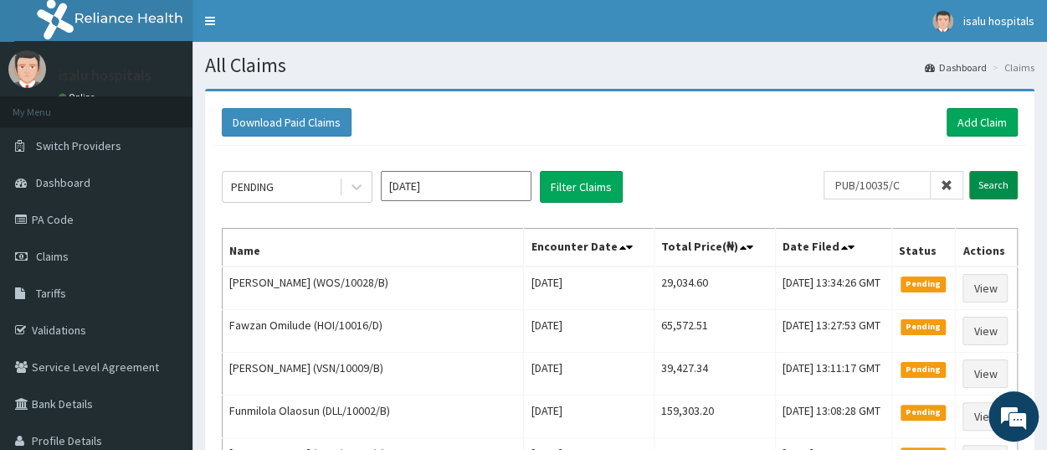
type input "PUB/10035/C"
click at [984, 182] on input "Search" at bounding box center [993, 185] width 49 height 28
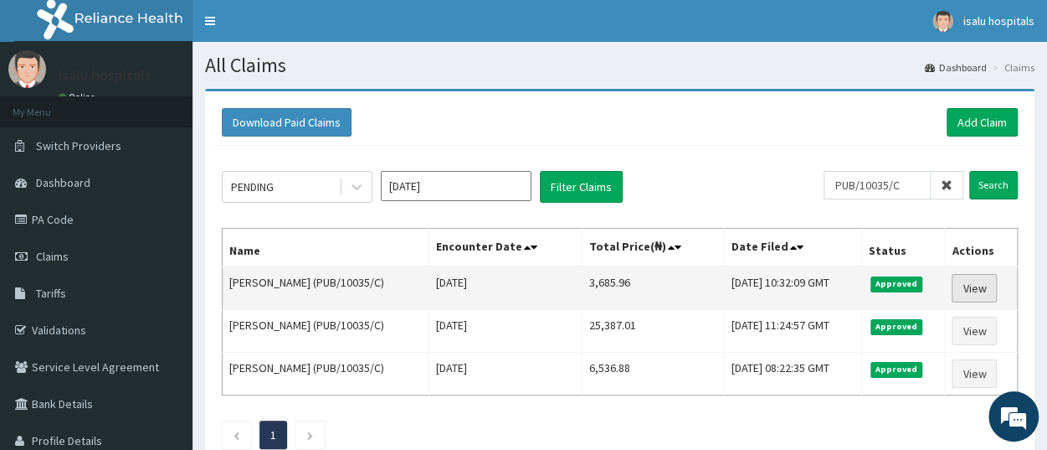
click at [982, 284] on link "View" at bounding box center [974, 288] width 45 height 28
